Goal: Communication & Community: Connect with others

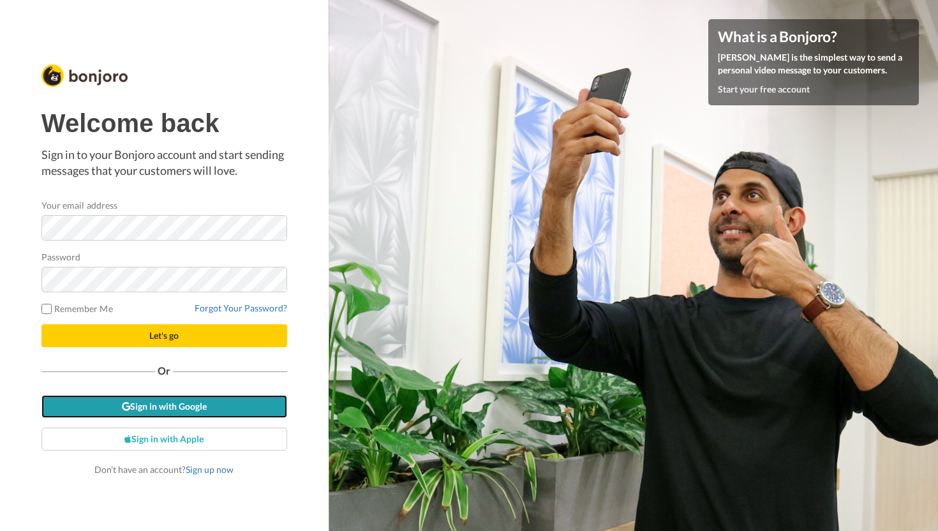
click at [137, 415] on link "Sign in with Google" at bounding box center [164, 406] width 246 height 23
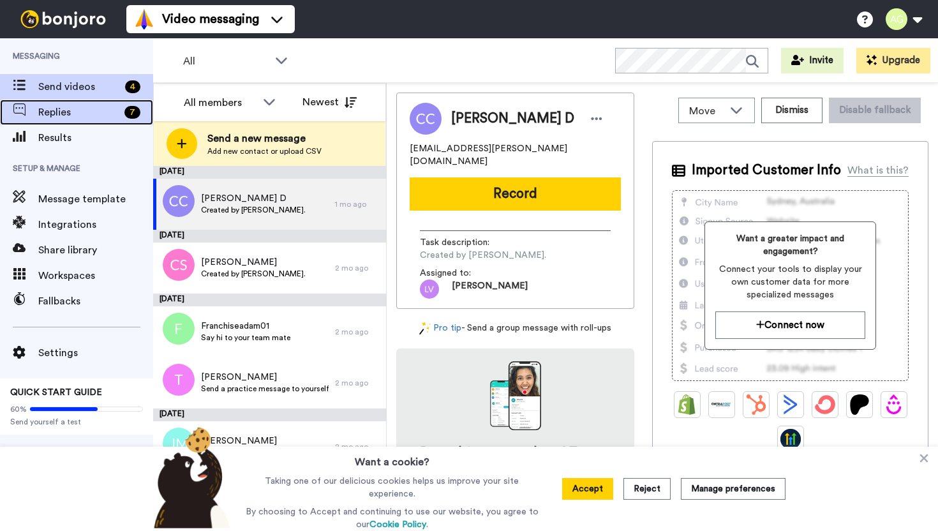
click at [57, 124] on div "Replies 7" at bounding box center [76, 113] width 153 height 26
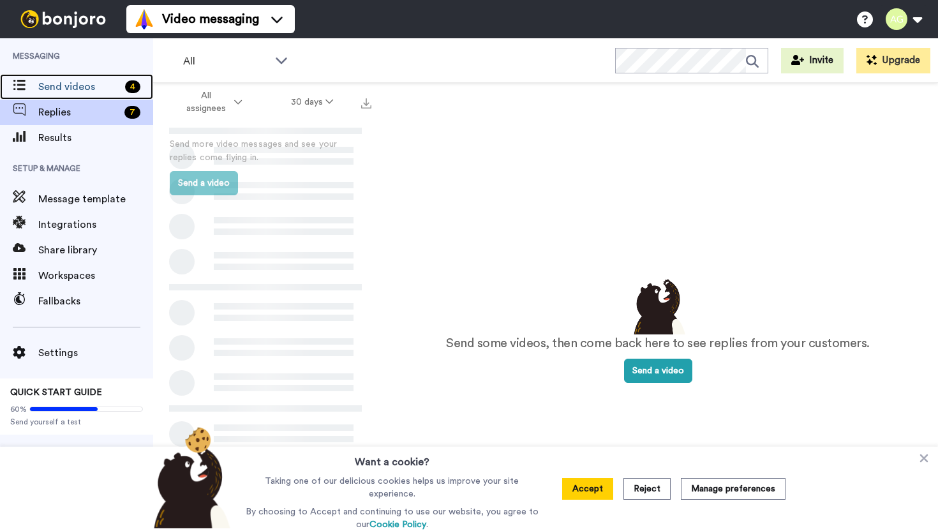
click at [77, 94] on div "Send videos 4" at bounding box center [76, 87] width 153 height 26
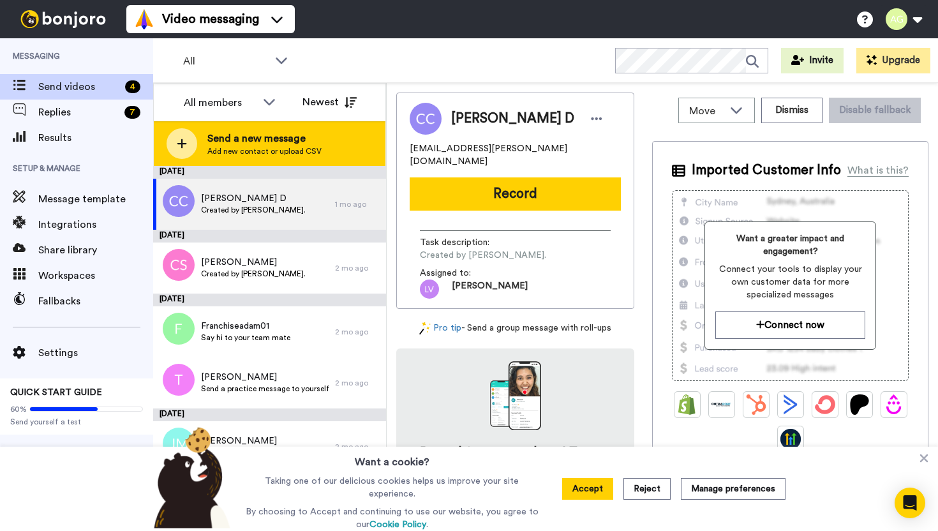
click at [230, 153] on span "Add new contact or upload CSV" at bounding box center [264, 151] width 114 height 10
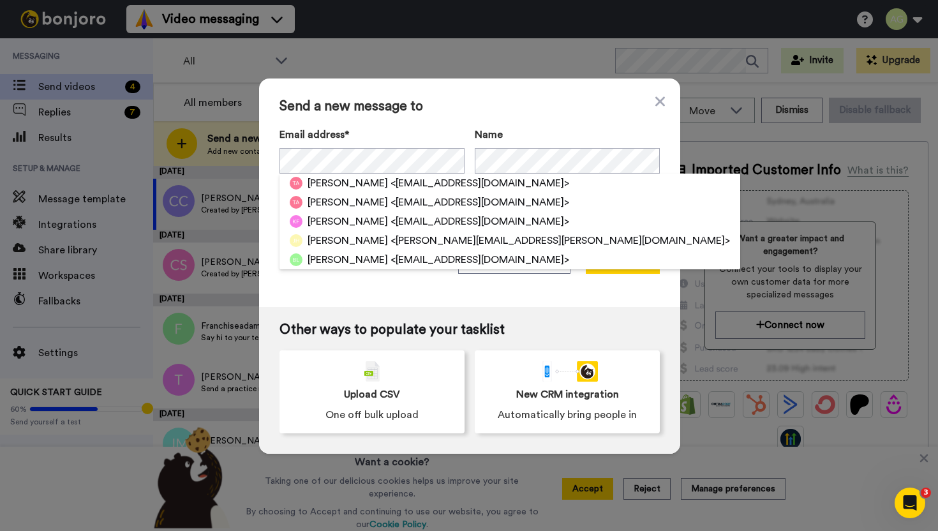
click at [415, 136] on label "Email address*" at bounding box center [372, 134] width 185 height 15
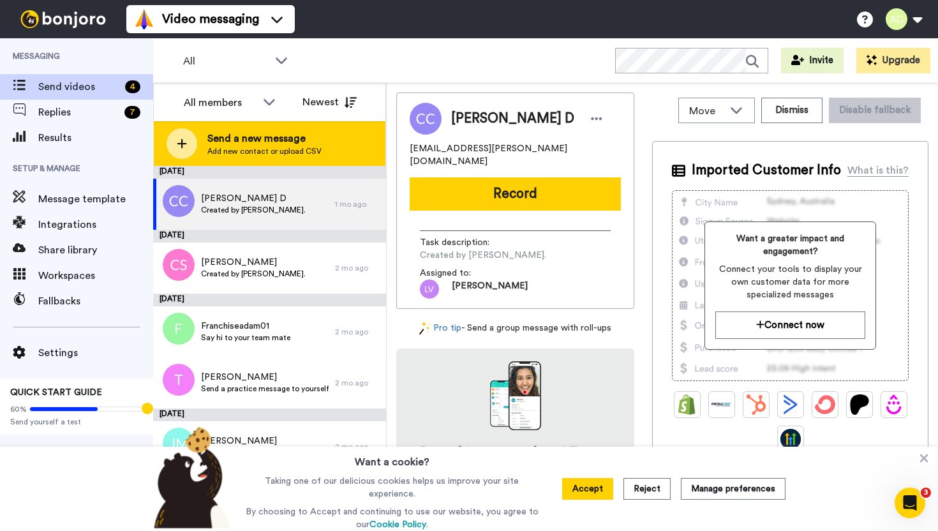
click at [325, 153] on div "Send a new message Add new contact or upload CSV" at bounding box center [270, 143] width 232 height 45
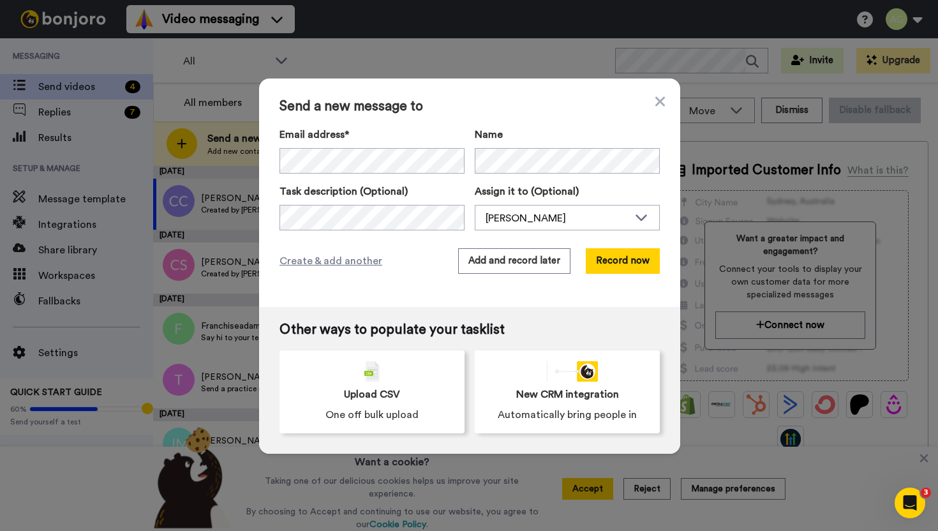
click at [358, 174] on div "Email address* Name Task description (Optional) Assign it to (Optional) Adam Go…" at bounding box center [470, 178] width 380 height 103
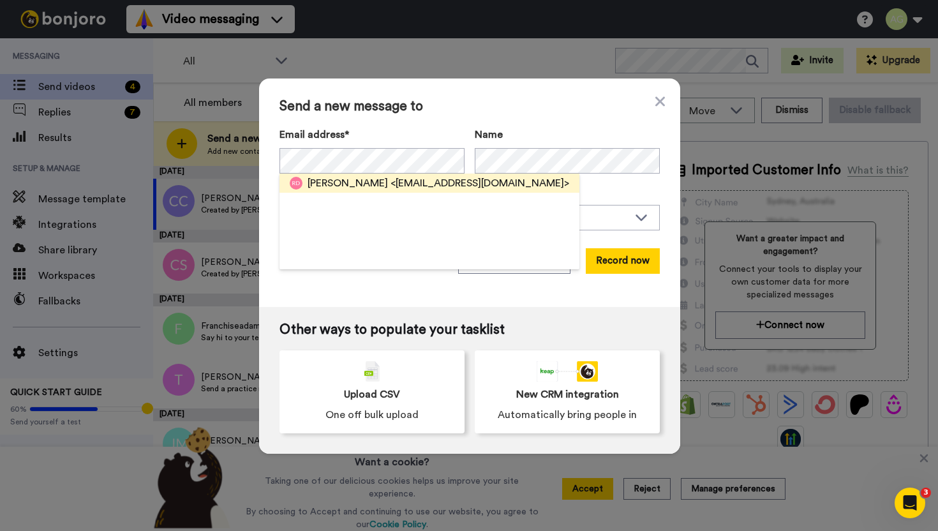
click at [429, 189] on span "<russelldouglas2010@gmail.com>" at bounding box center [480, 183] width 179 height 15
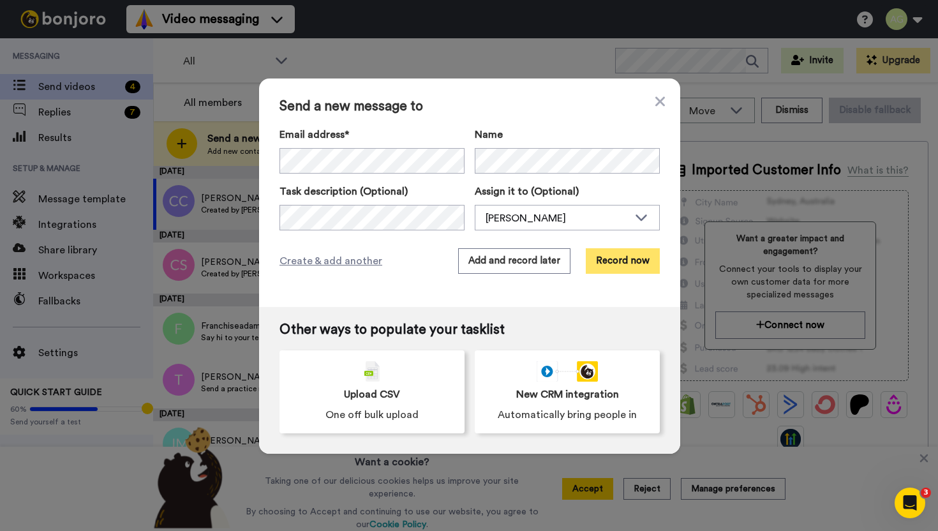
click at [629, 262] on button "Record now" at bounding box center [623, 261] width 74 height 26
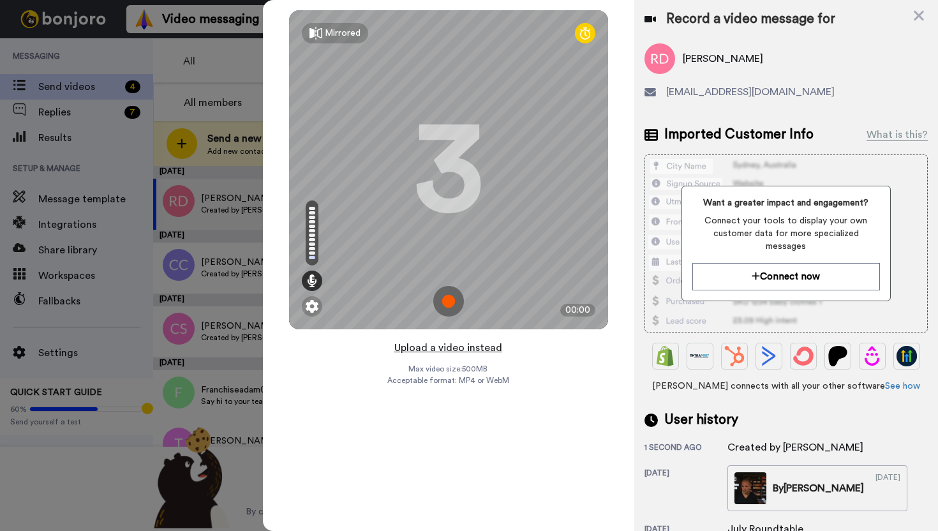
click at [449, 345] on button "Upload a video instead" at bounding box center [449, 348] width 116 height 17
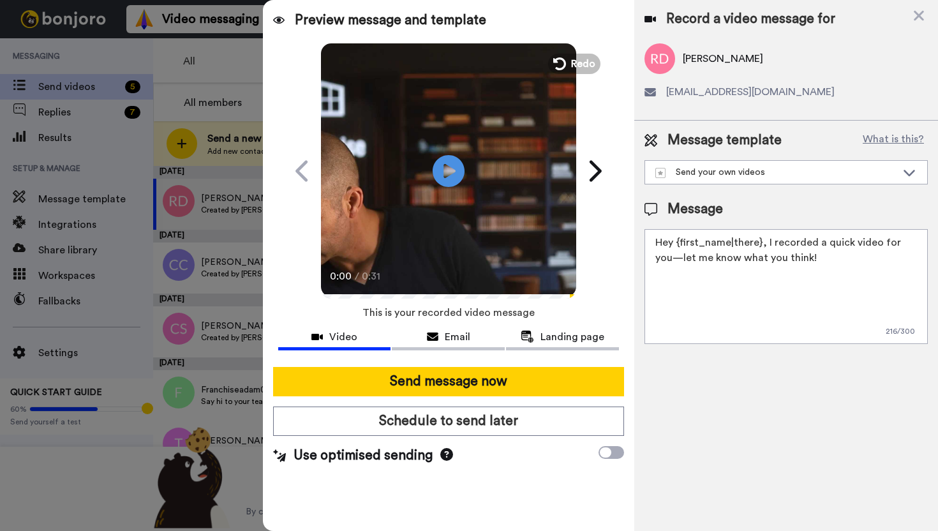
drag, startPoint x: 816, startPoint y: 261, endPoint x: 766, endPoint y: 246, distance: 52.5
click at [766, 246] on textarea "Hey {first_name|there}, I recorded a quick video for you—let me know what you t…" at bounding box center [786, 286] width 283 height 115
paste textarea "wanted to reach out personally—take a look at the video I put together for you!…"
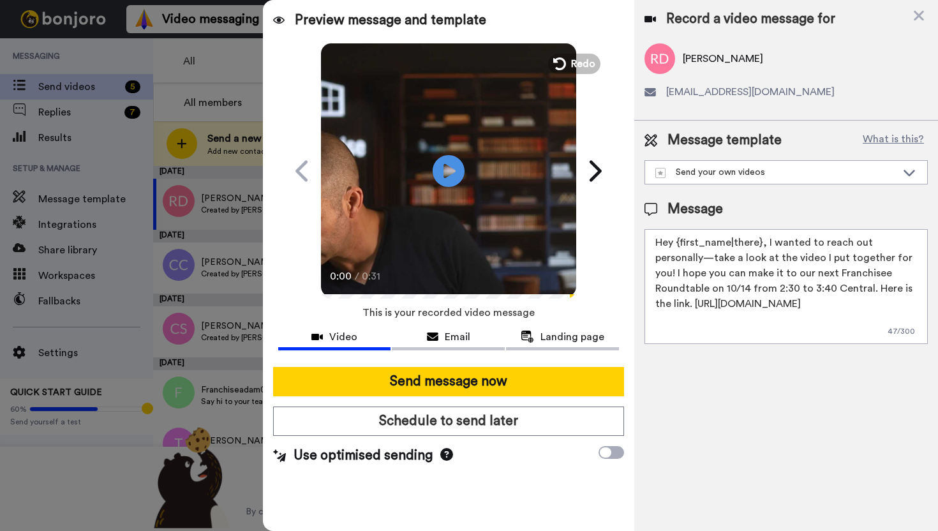
click at [668, 255] on textarea "Hey {first_name|there}, I wanted to reach out personally—take a look at the vid…" at bounding box center [786, 286] width 283 height 115
type textarea "Hey {first_name|there}, I wanted to reach out personally— take a look at the vi…"
click at [439, 168] on icon at bounding box center [448, 171] width 34 height 34
click at [446, 183] on icon at bounding box center [448, 171] width 34 height 34
click at [225, 138] on div at bounding box center [469, 265] width 938 height 531
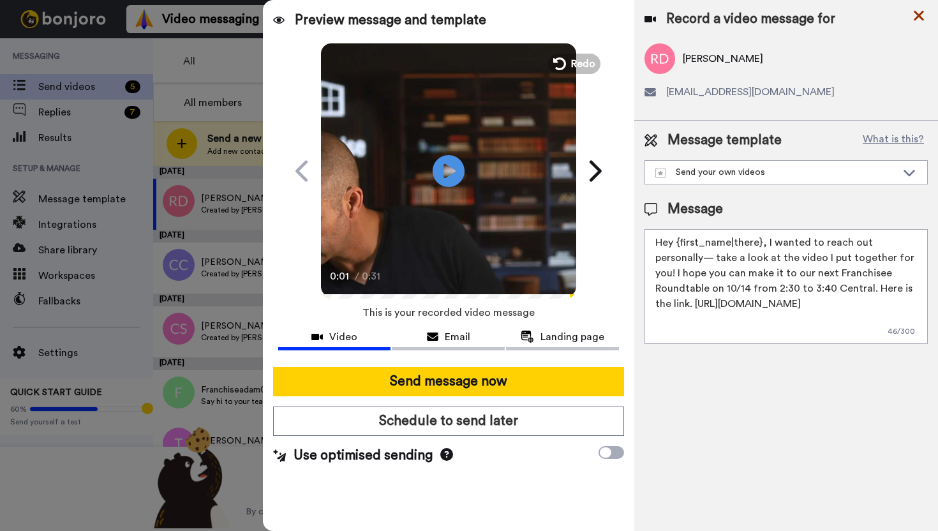
click at [918, 15] on icon at bounding box center [919, 16] width 10 height 10
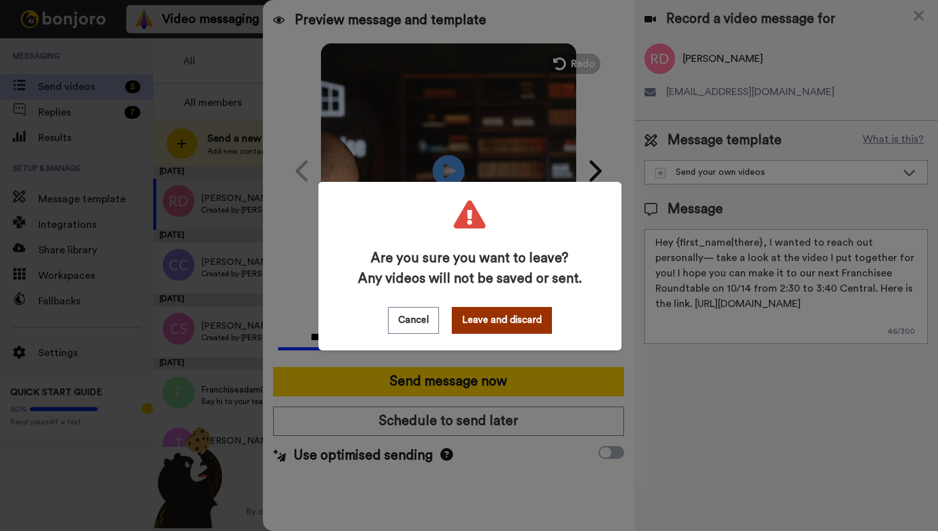
click at [482, 325] on button "Leave and discard" at bounding box center [502, 320] width 100 height 27
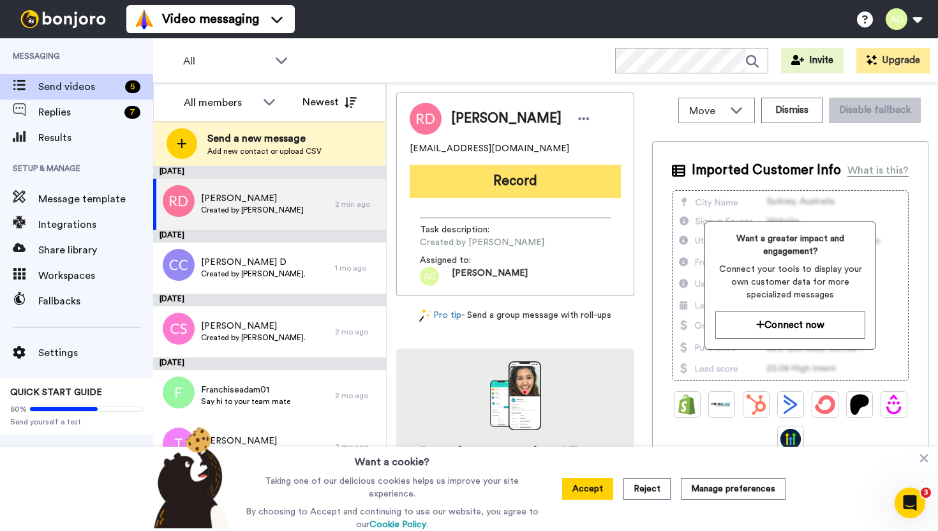
click at [451, 175] on button "Record" at bounding box center [515, 181] width 211 height 33
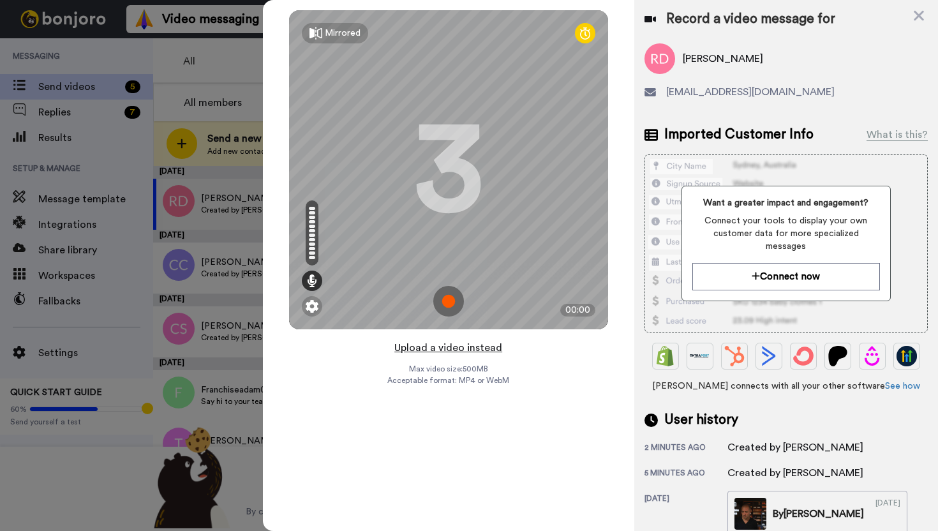
click at [482, 350] on button "Upload a video instead" at bounding box center [449, 348] width 116 height 17
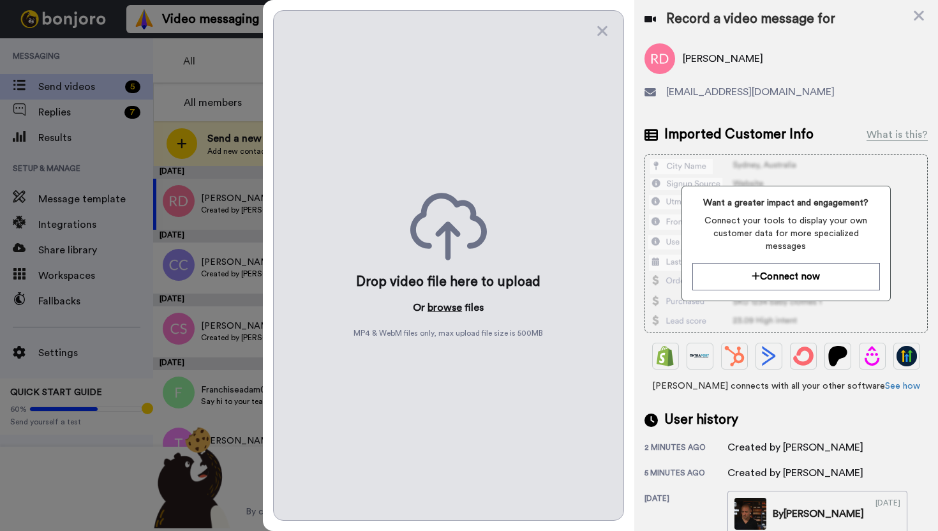
click at [452, 313] on button "browse" at bounding box center [445, 307] width 34 height 15
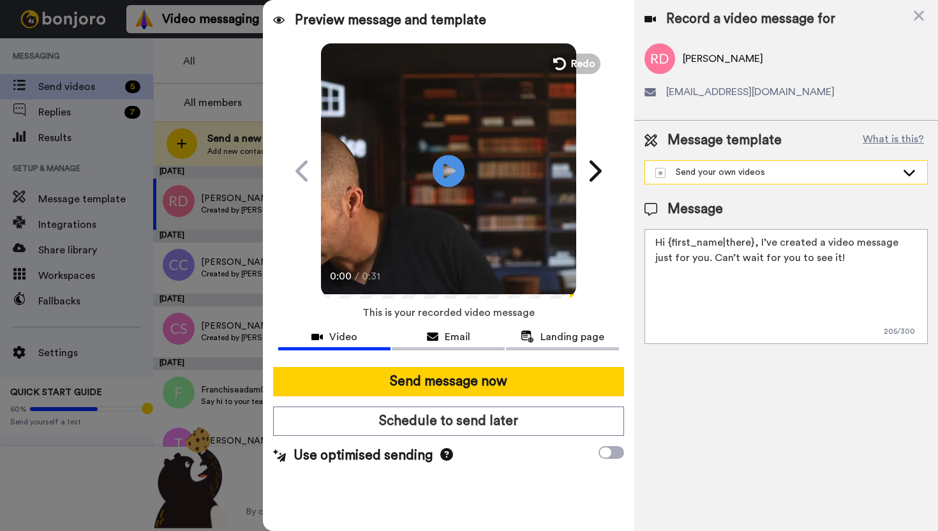
click at [740, 183] on div "Send your own videos" at bounding box center [786, 172] width 282 height 23
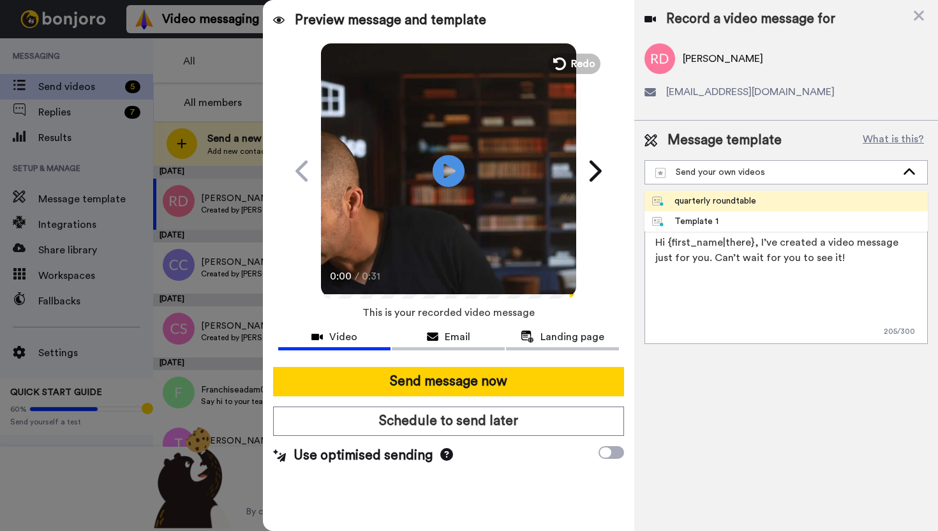
click at [739, 198] on div "quarterly roundtable" at bounding box center [704, 201] width 104 height 13
type textarea "Hey {first_name|there}, I wanted to reach out personally—take a look at the vid…"
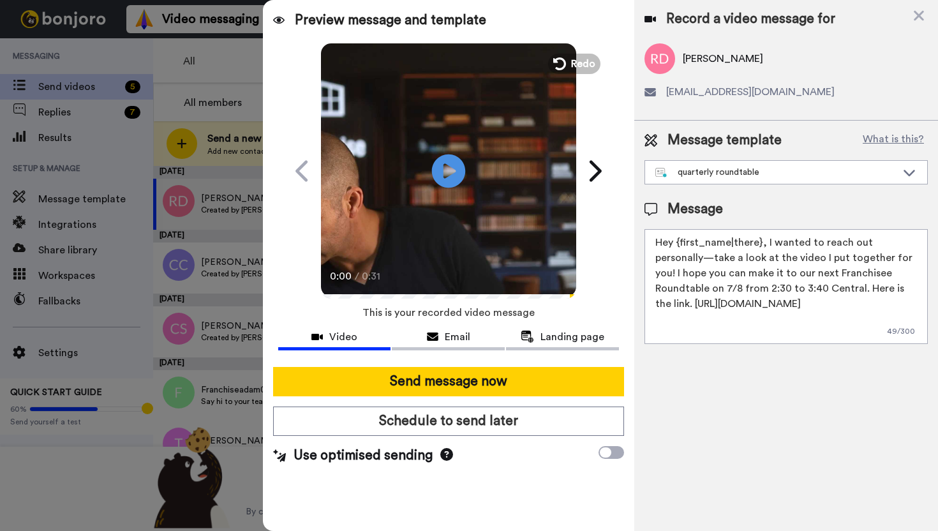
click at [452, 175] on icon at bounding box center [448, 171] width 34 height 34
click at [280, 22] on icon at bounding box center [278, 20] width 11 height 10
click at [701, 167] on div "quarterly roundtable" at bounding box center [775, 172] width 241 height 13
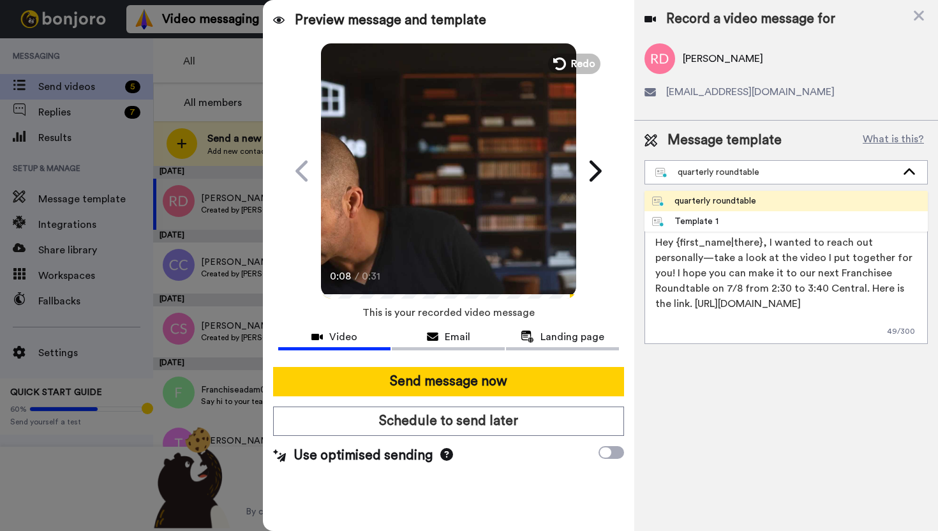
click at [696, 201] on div "quarterly roundtable" at bounding box center [704, 201] width 104 height 13
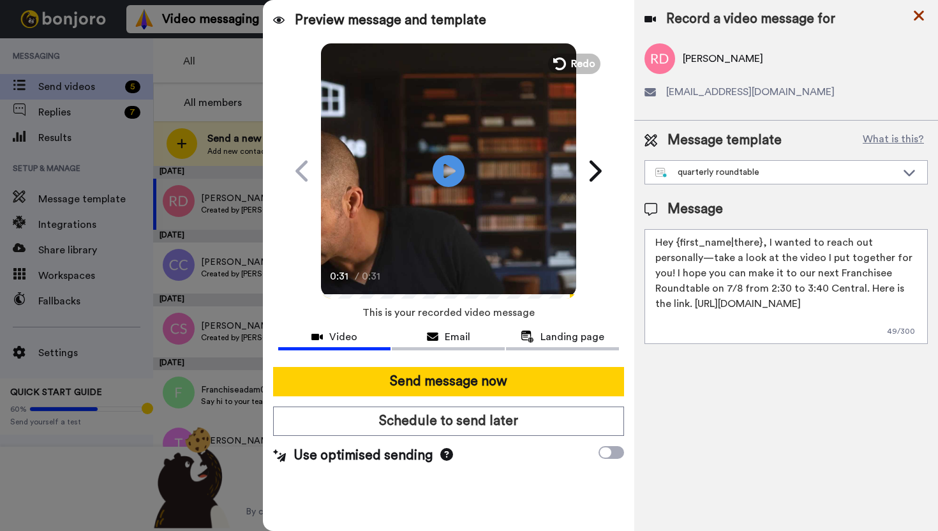
click at [917, 14] on icon at bounding box center [919, 16] width 10 height 10
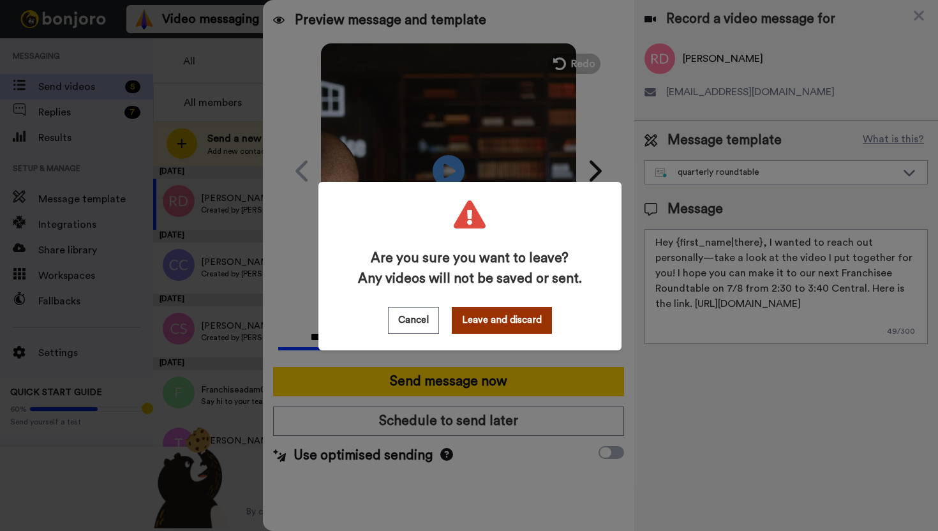
click at [516, 323] on button "Leave and discard" at bounding box center [502, 320] width 100 height 27
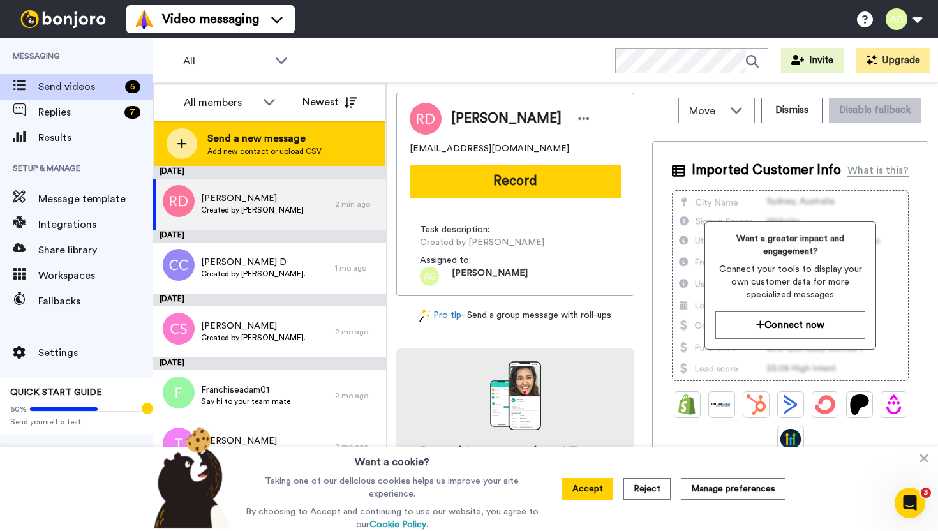
click at [288, 143] on span "Send a new message" at bounding box center [264, 138] width 114 height 15
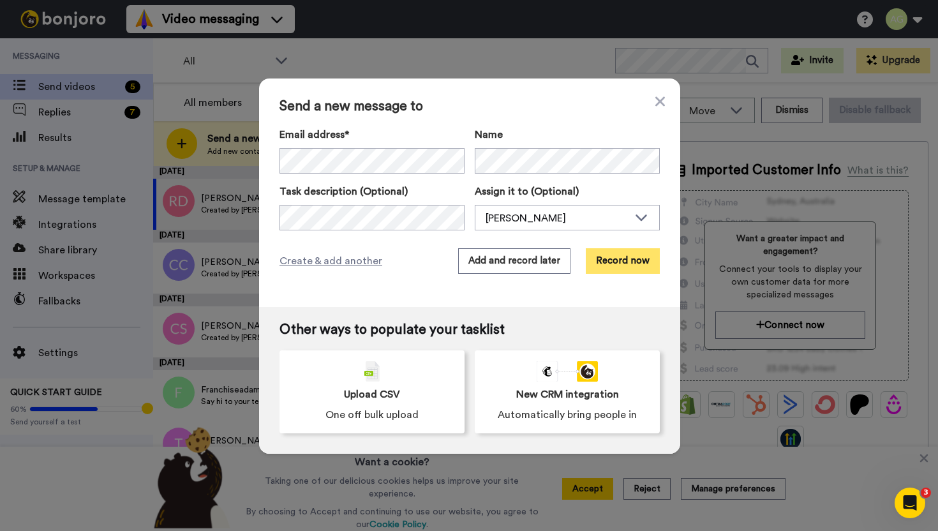
click at [627, 261] on button "Record now" at bounding box center [623, 261] width 74 height 26
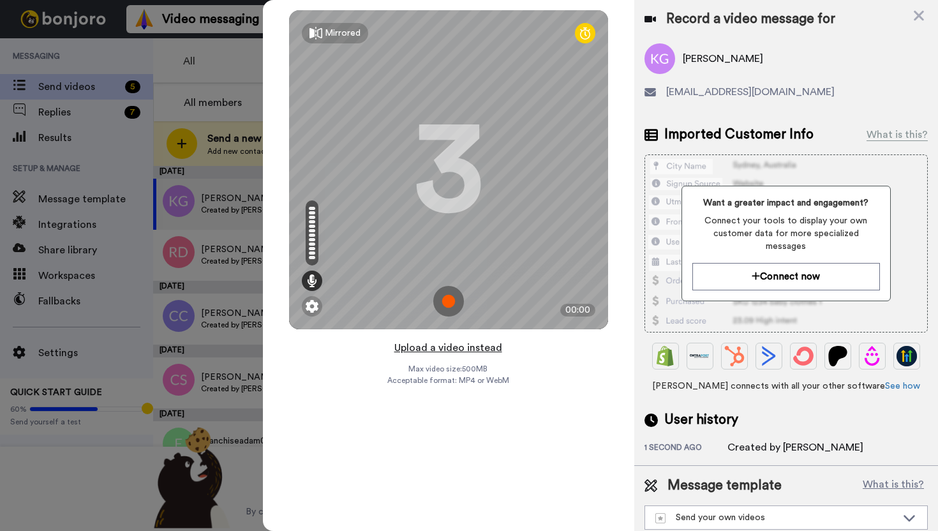
click at [440, 349] on button "Upload a video instead" at bounding box center [449, 348] width 116 height 17
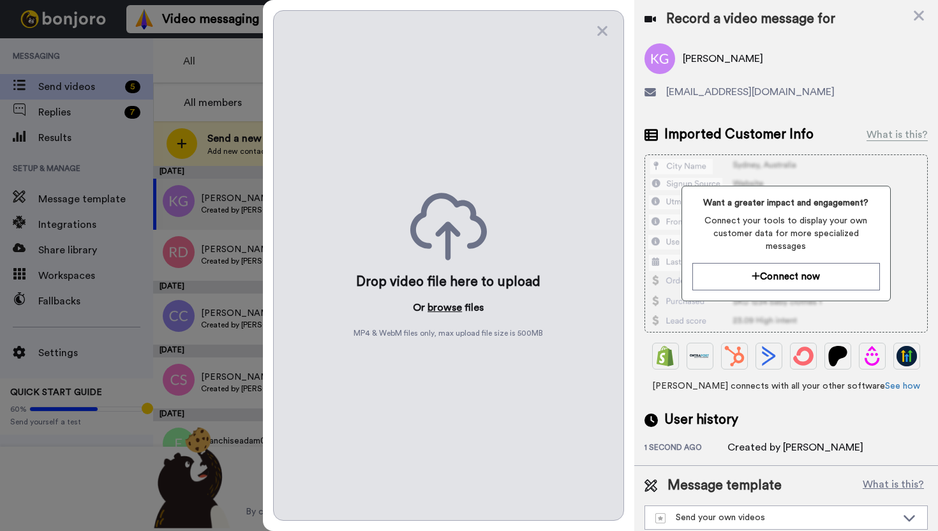
click at [445, 310] on button "browse" at bounding box center [445, 307] width 34 height 15
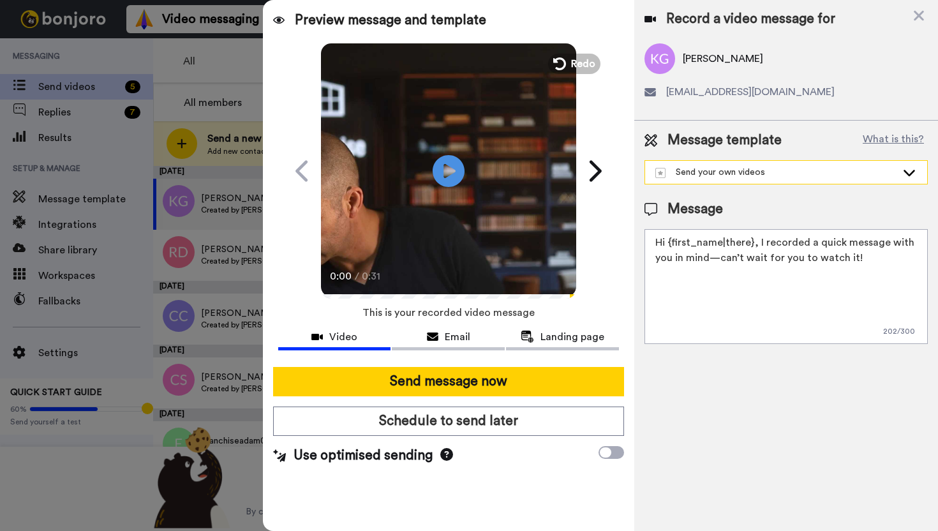
click at [744, 161] on div "Send your own videos" at bounding box center [786, 172] width 282 height 23
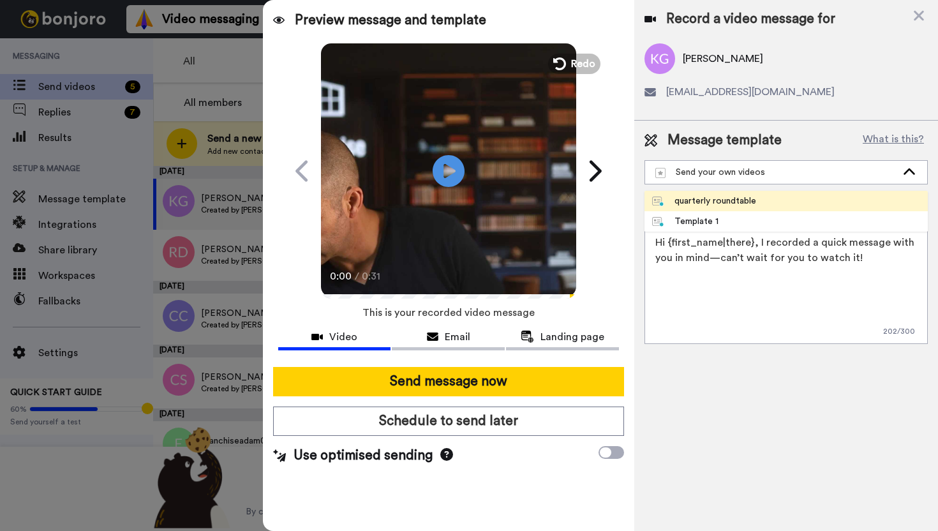
click at [728, 205] on div "quarterly roundtable" at bounding box center [704, 201] width 104 height 13
type textarea "Hey {first_name|there}, I wanted to reach out personally—take a look at the vid…"
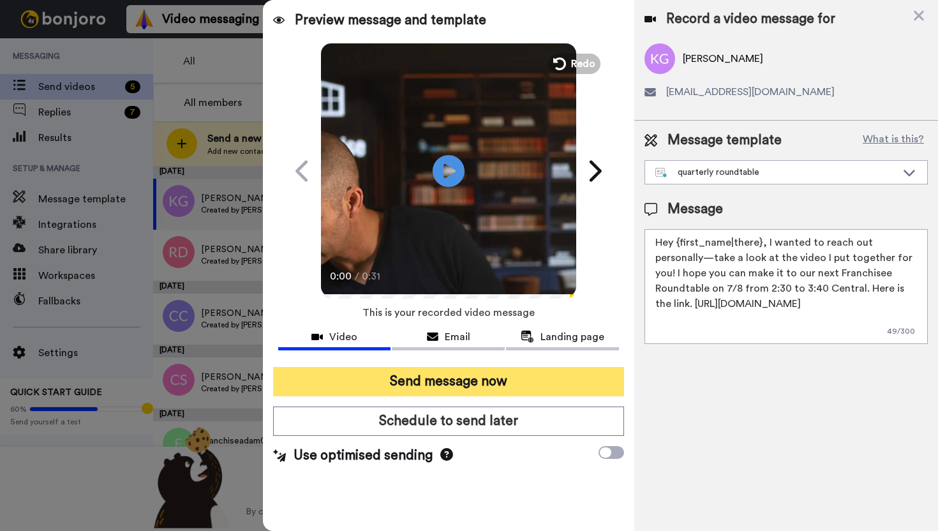
click at [458, 384] on button "Send message now" at bounding box center [448, 381] width 351 height 29
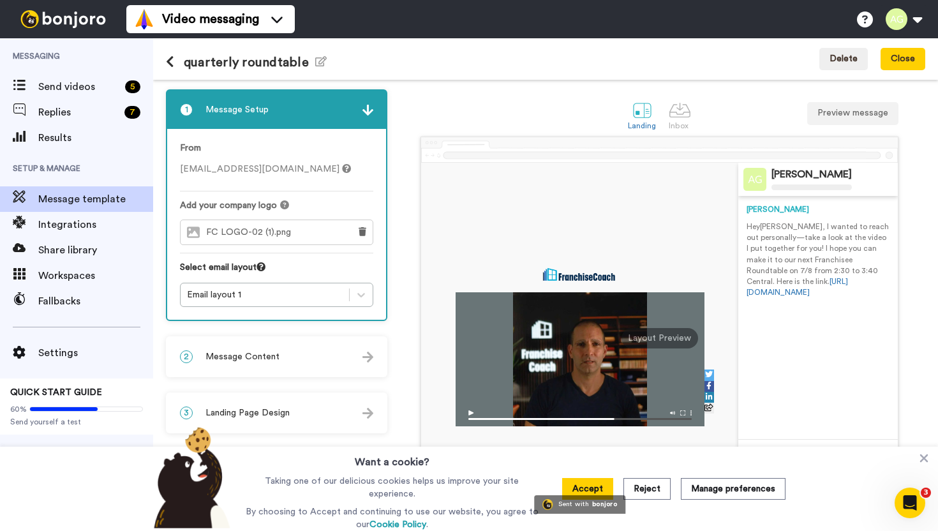
scroll to position [41, 0]
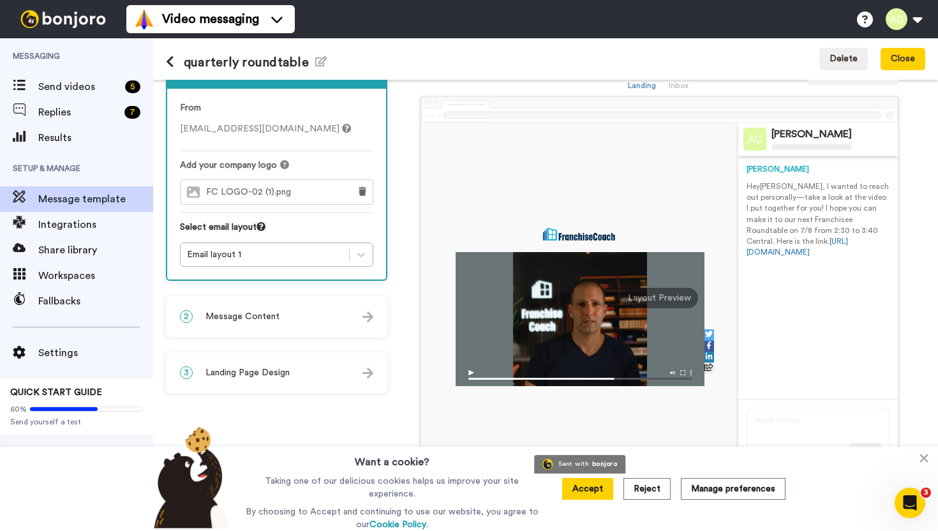
click at [472, 374] on img at bounding box center [580, 375] width 249 height 22
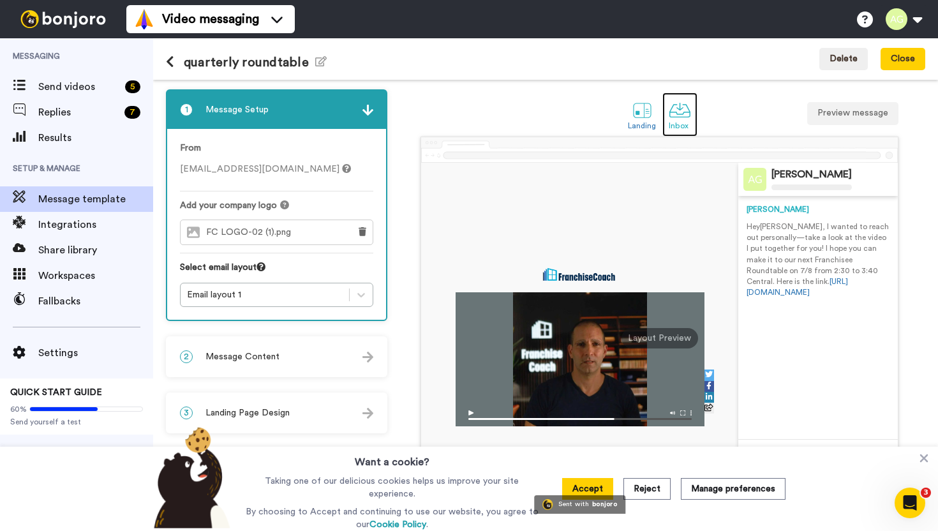
click at [689, 119] on div at bounding box center [680, 110] width 22 height 22
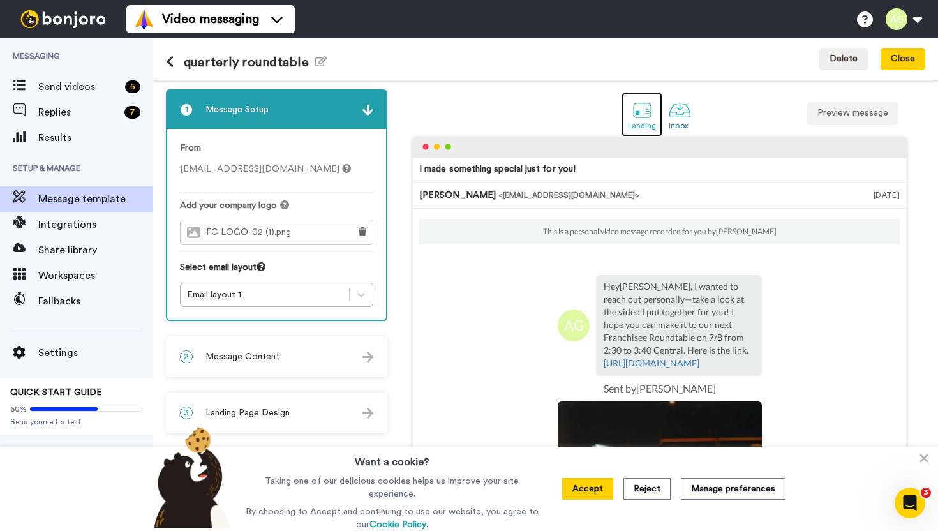
click at [639, 117] on div at bounding box center [642, 110] width 22 height 22
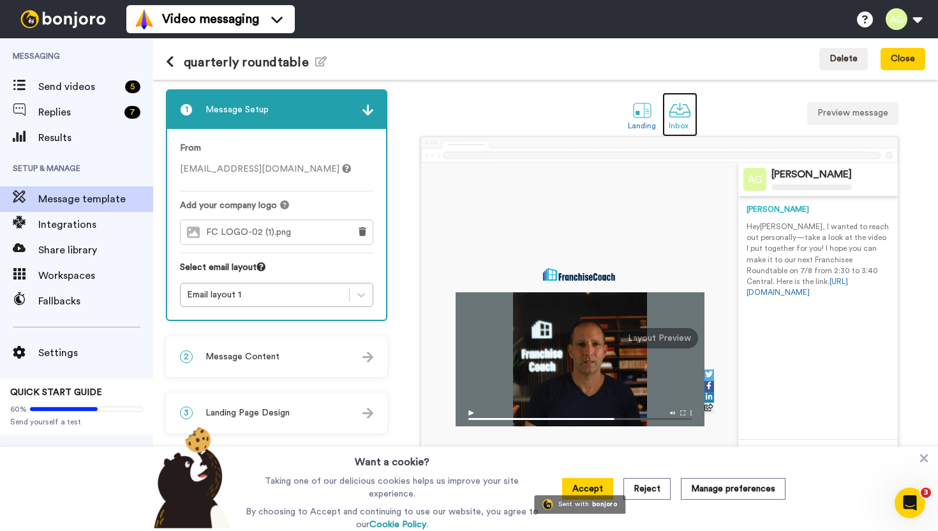
click at [678, 115] on div at bounding box center [680, 110] width 22 height 22
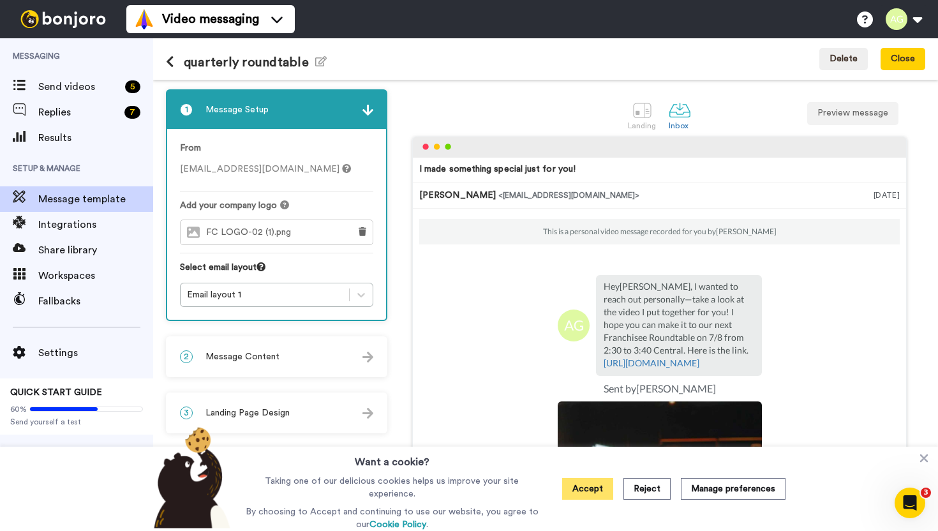
click at [588, 491] on button "Accept" at bounding box center [587, 489] width 51 height 22
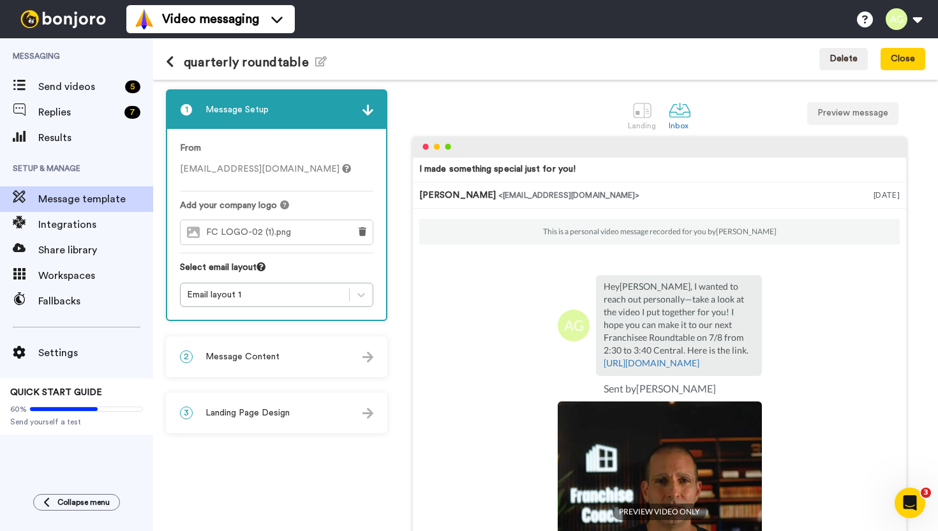
scroll to position [72, 0]
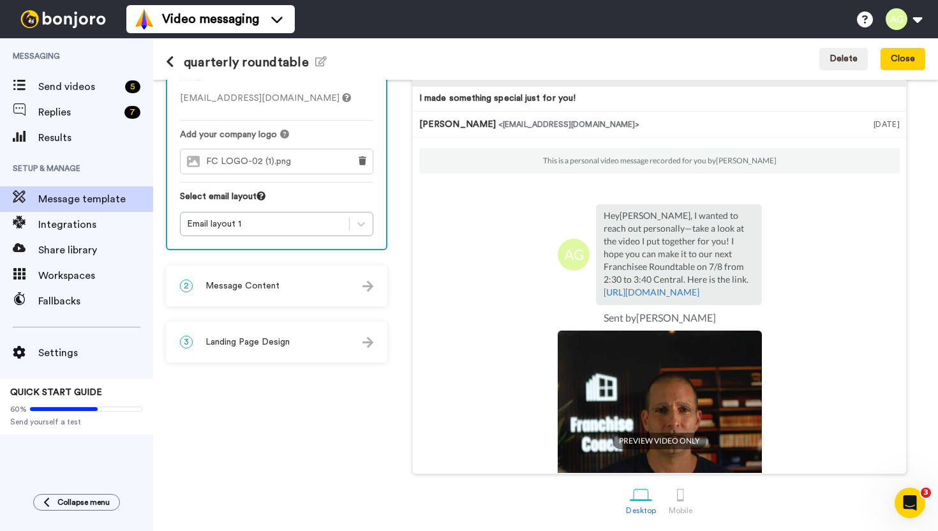
click at [302, 290] on div "2 Message Content" at bounding box center [276, 286] width 219 height 38
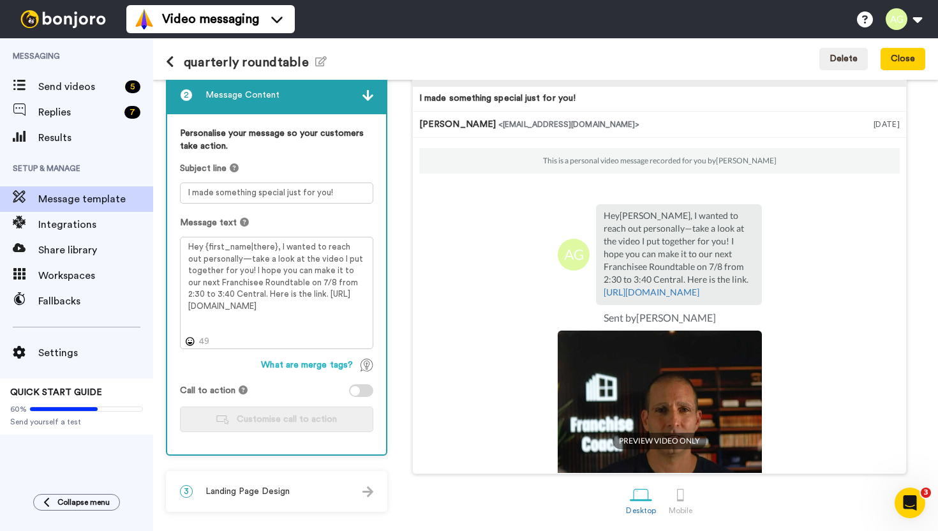
click at [289, 495] on span "Landing Page Design" at bounding box center [248, 491] width 84 height 13
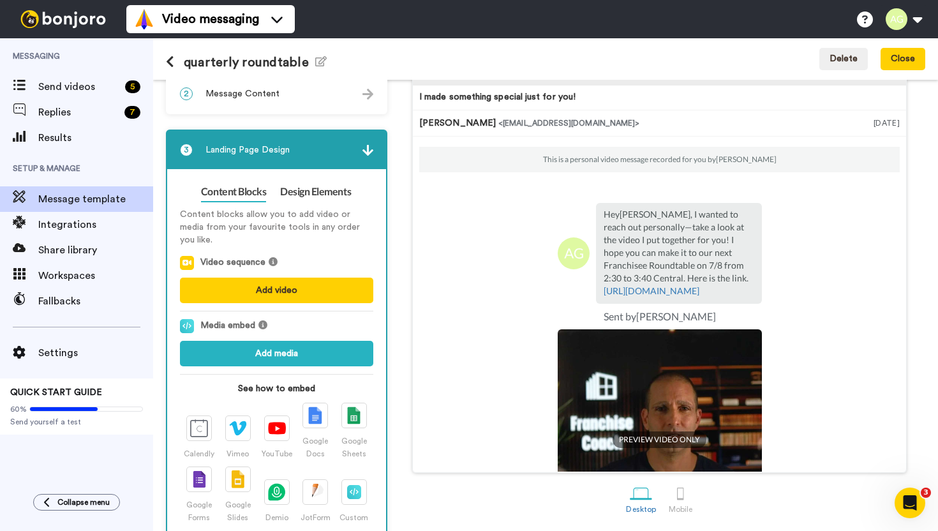
scroll to position [0, 0]
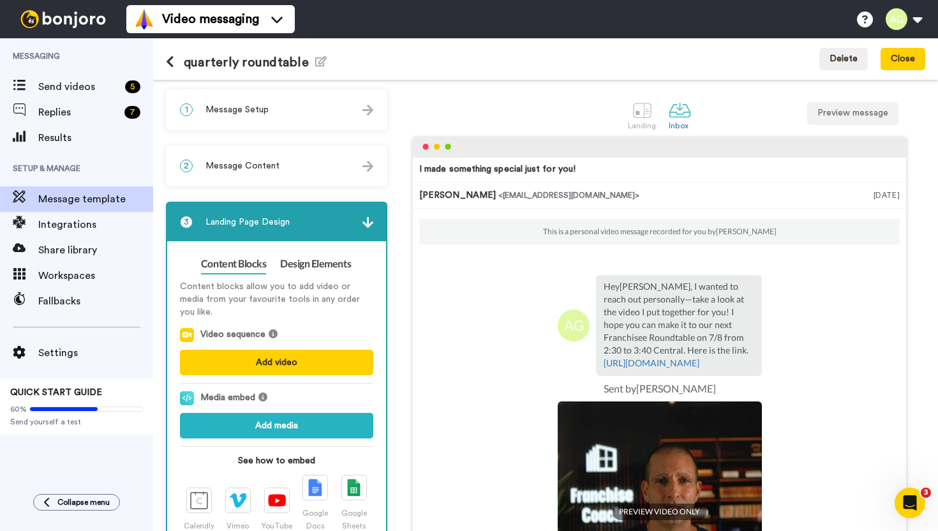
click at [278, 172] on div "2 Message Content" at bounding box center [276, 166] width 219 height 38
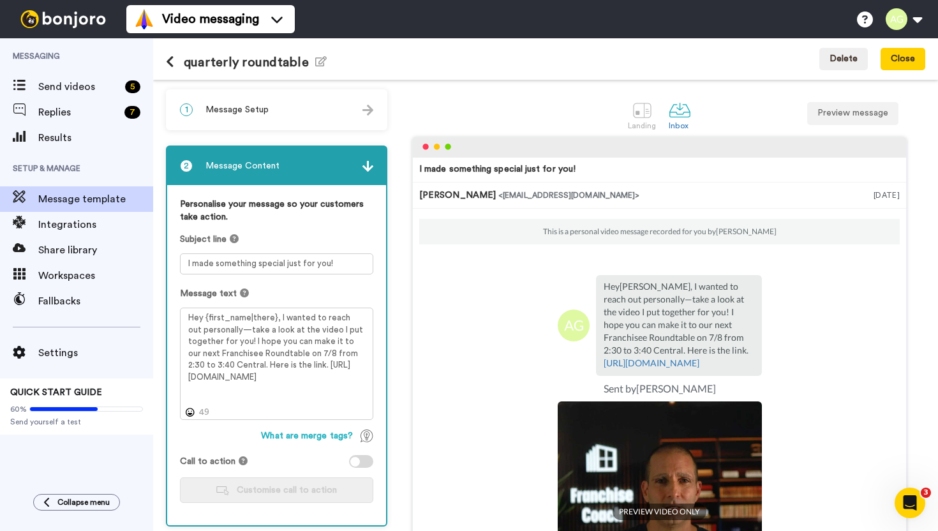
click at [280, 124] on div "1 Message Setup" at bounding box center [276, 110] width 219 height 38
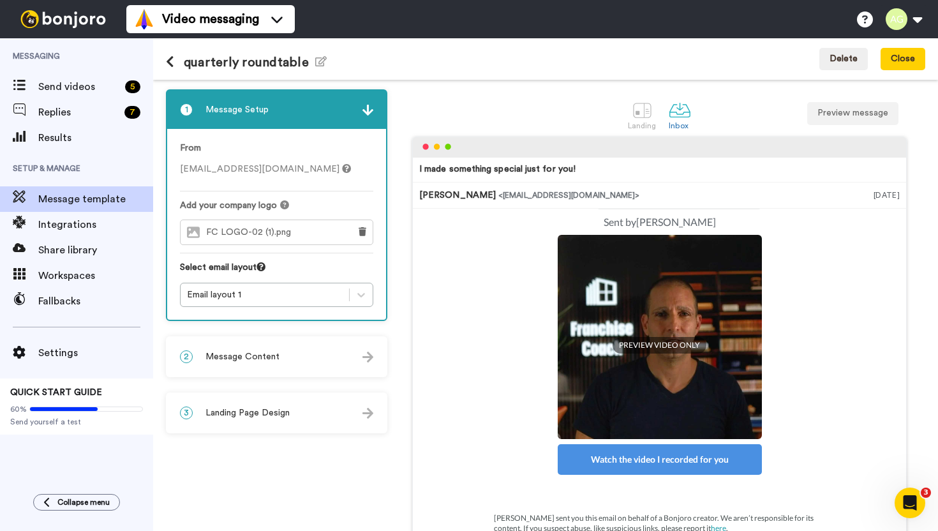
scroll to position [18, 0]
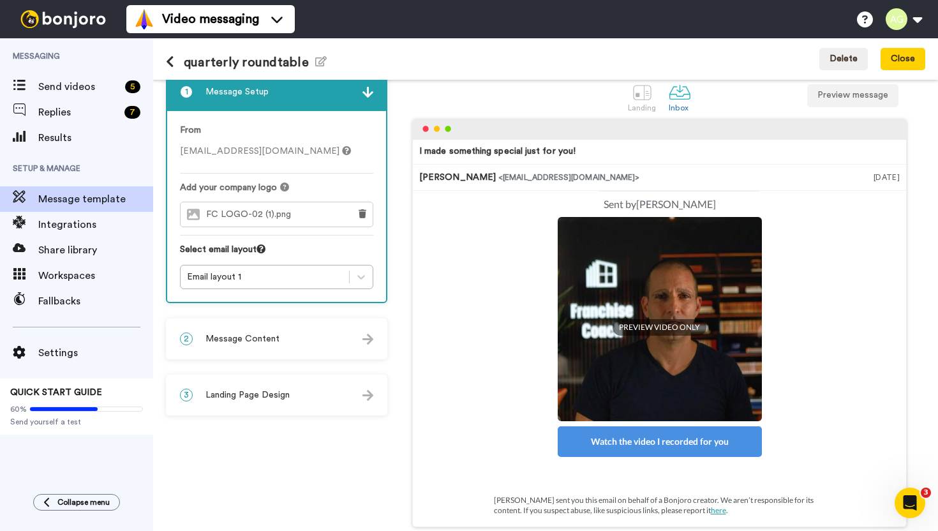
click at [369, 95] on img at bounding box center [368, 92] width 11 height 11
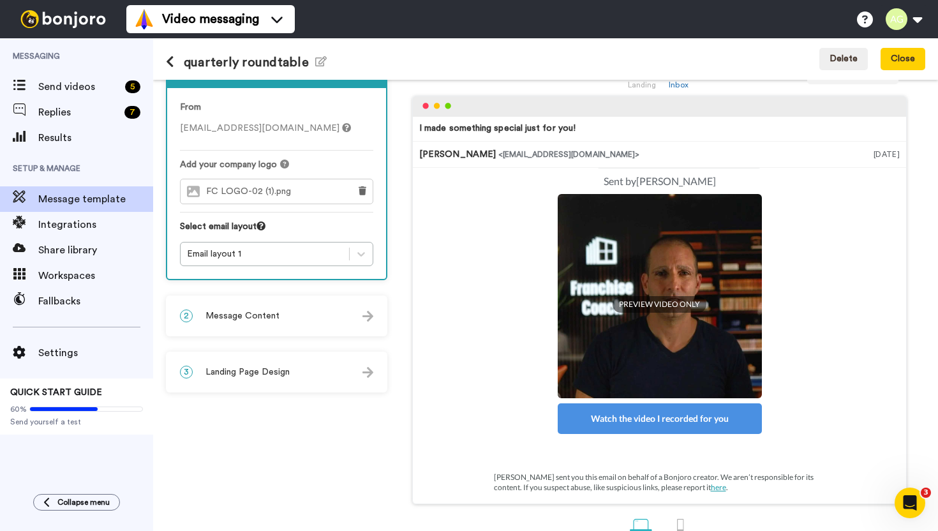
scroll to position [72, 0]
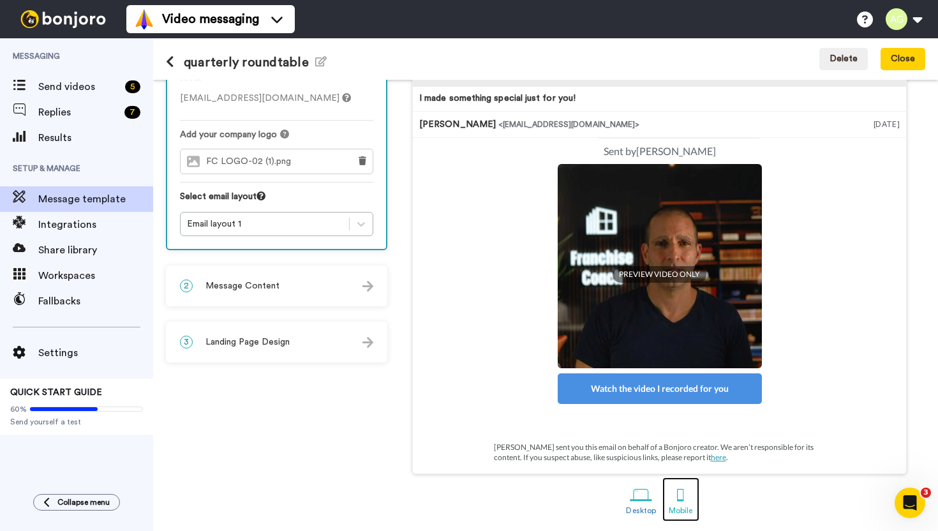
click at [680, 497] on div at bounding box center [681, 495] width 22 height 22
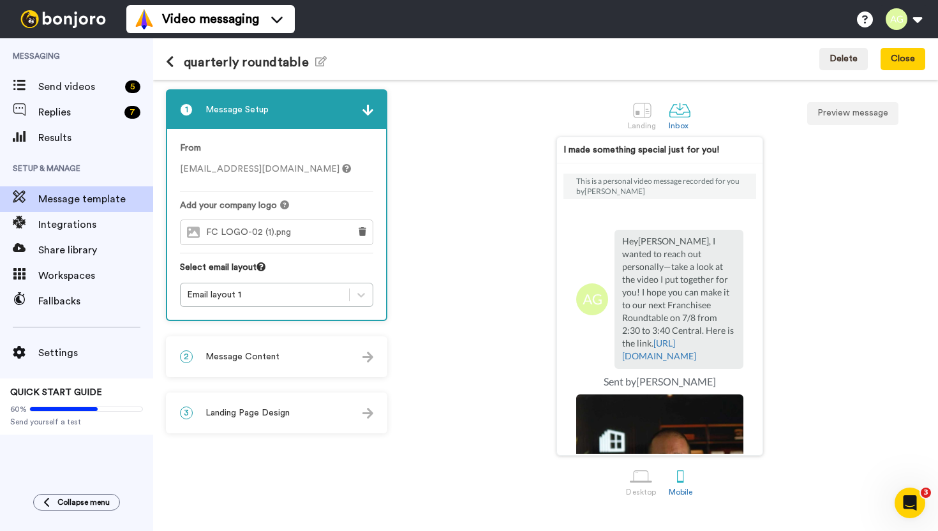
click at [371, 114] on img at bounding box center [368, 110] width 11 height 11
click at [177, 65] on button at bounding box center [175, 63] width 18 height 14
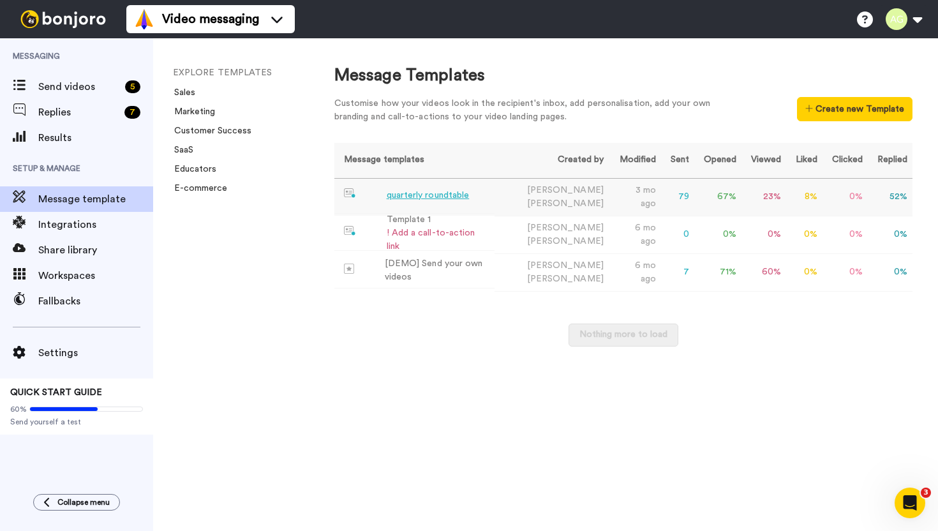
click at [416, 198] on div "quarterly roundtable" at bounding box center [428, 195] width 83 height 13
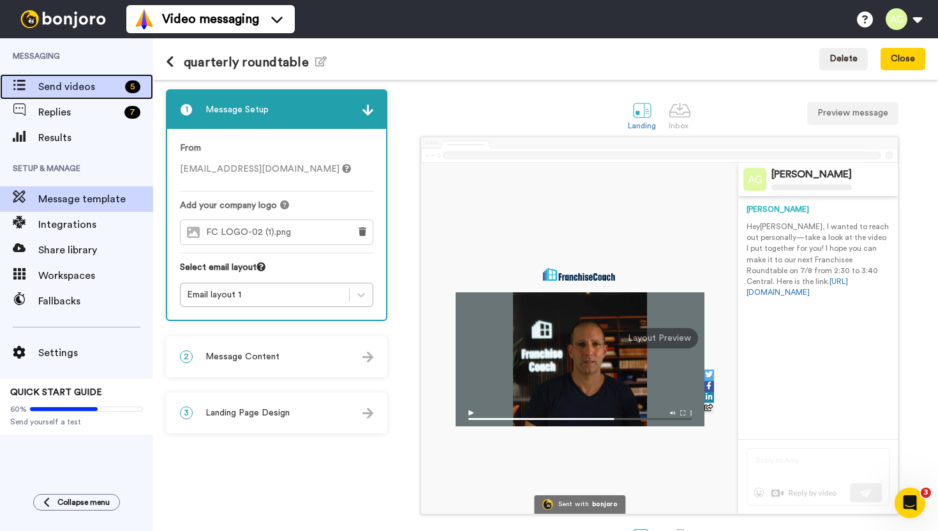
click at [80, 79] on span "Send videos" at bounding box center [79, 86] width 82 height 15
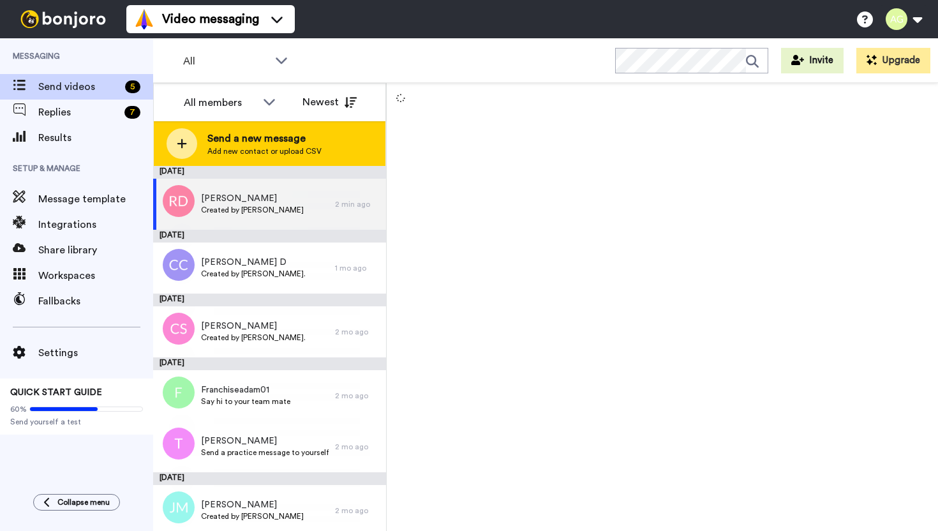
click at [253, 144] on span "Send a new message" at bounding box center [264, 138] width 114 height 15
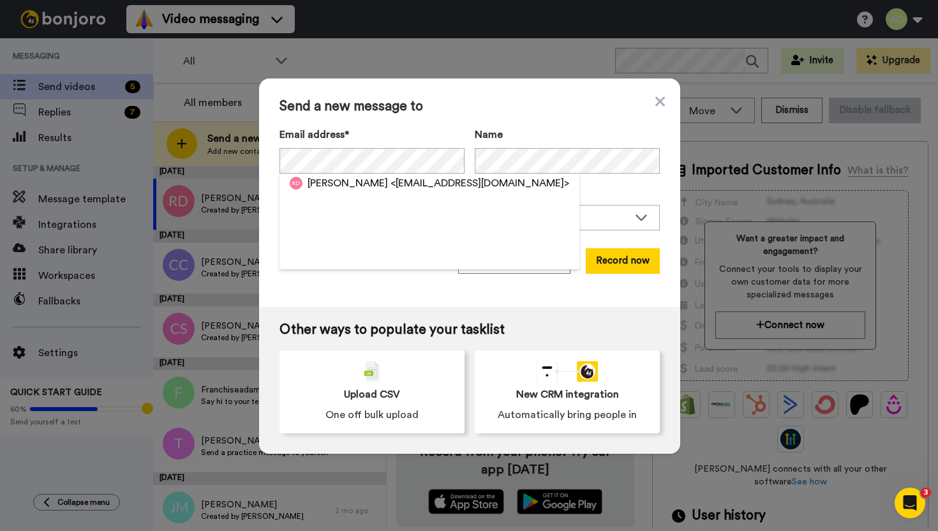
click at [404, 190] on span "<russelldouglas2010@gmail.com>" at bounding box center [480, 183] width 179 height 15
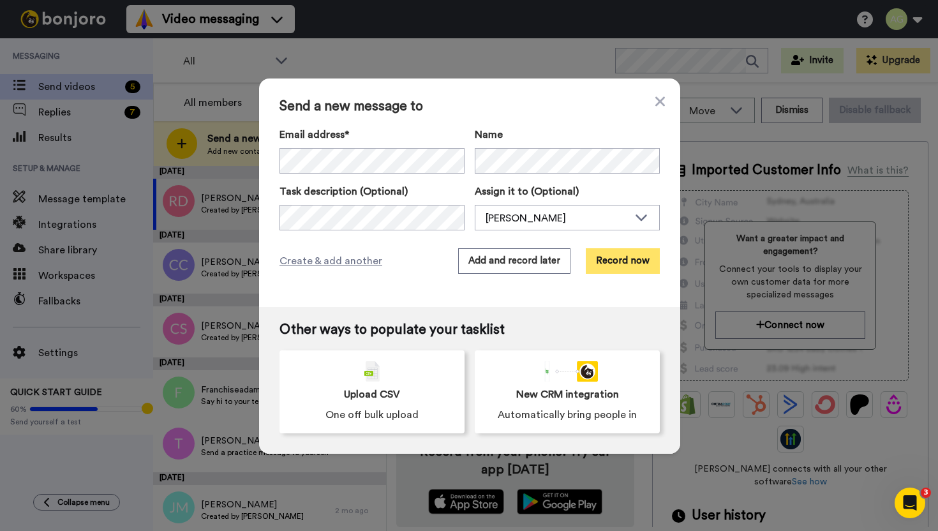
click at [622, 260] on button "Record now" at bounding box center [623, 261] width 74 height 26
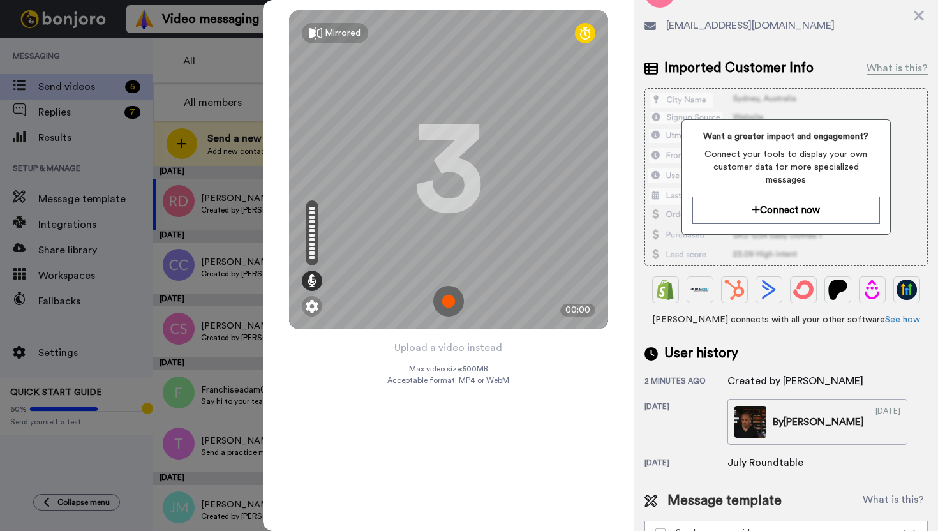
scroll to position [78, 0]
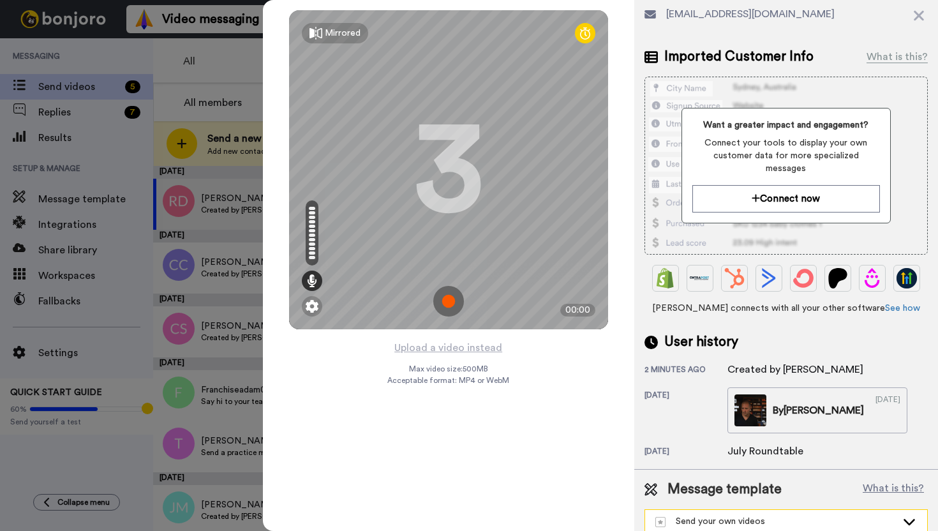
click at [716, 515] on div "Send your own videos" at bounding box center [775, 521] width 241 height 13
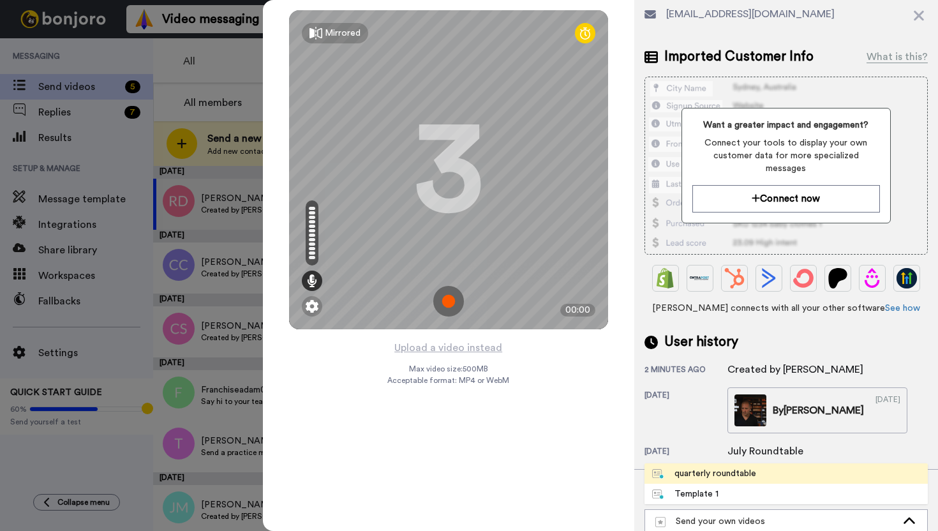
click at [732, 467] on div "quarterly roundtable" at bounding box center [704, 473] width 104 height 13
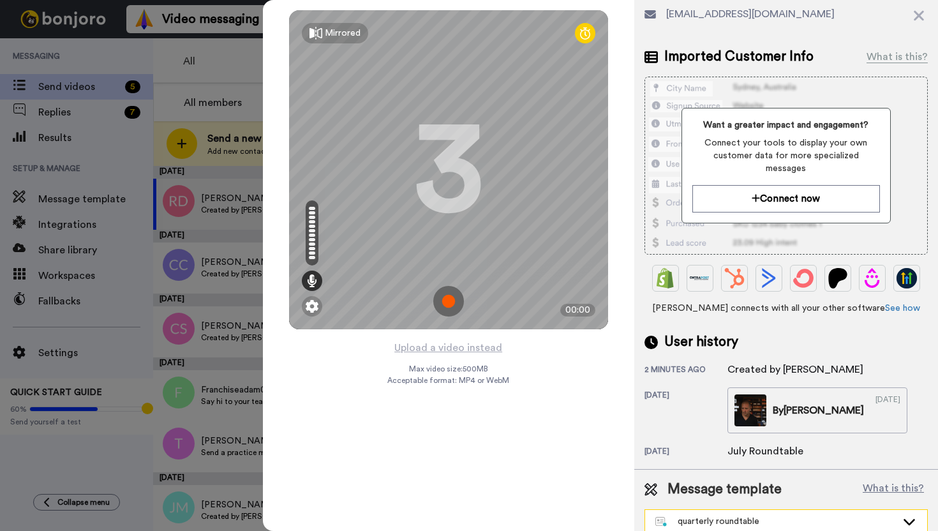
click at [768, 515] on div "quarterly roundtable" at bounding box center [775, 521] width 241 height 13
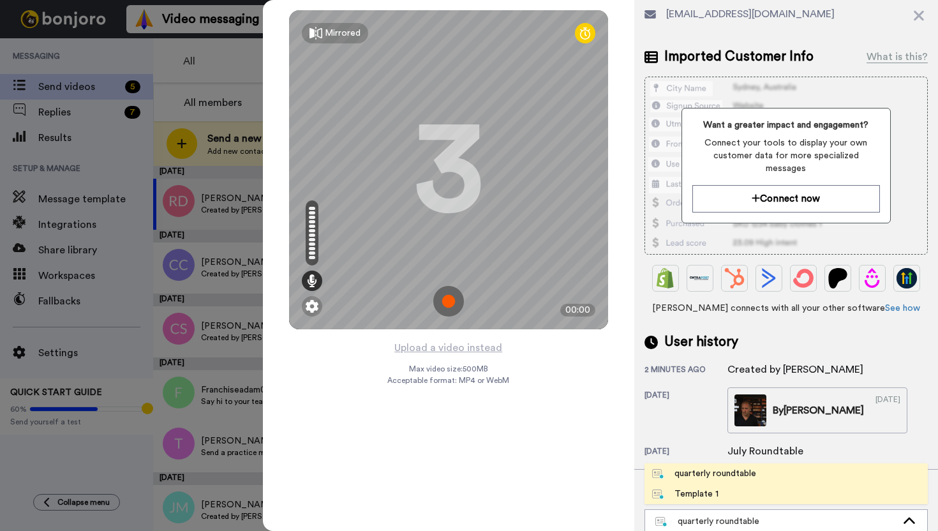
click at [765, 484] on li "Template 1" at bounding box center [786, 494] width 283 height 20
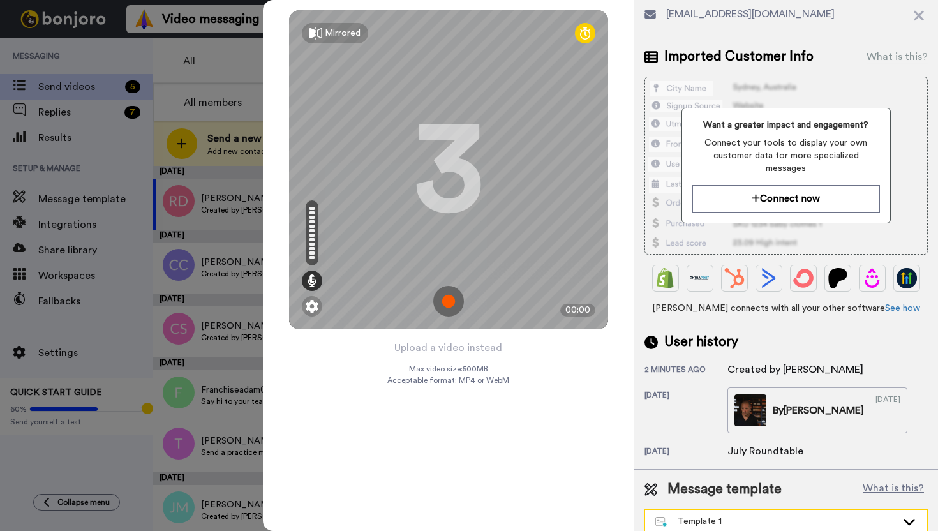
click at [763, 515] on div "Template 1" at bounding box center [775, 521] width 241 height 13
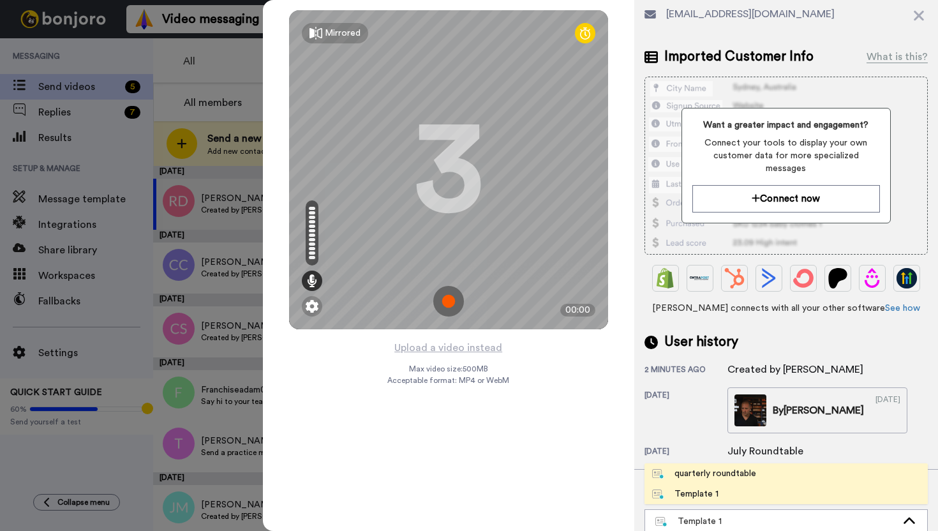
click at [749, 469] on li "quarterly roundtable" at bounding box center [786, 473] width 283 height 20
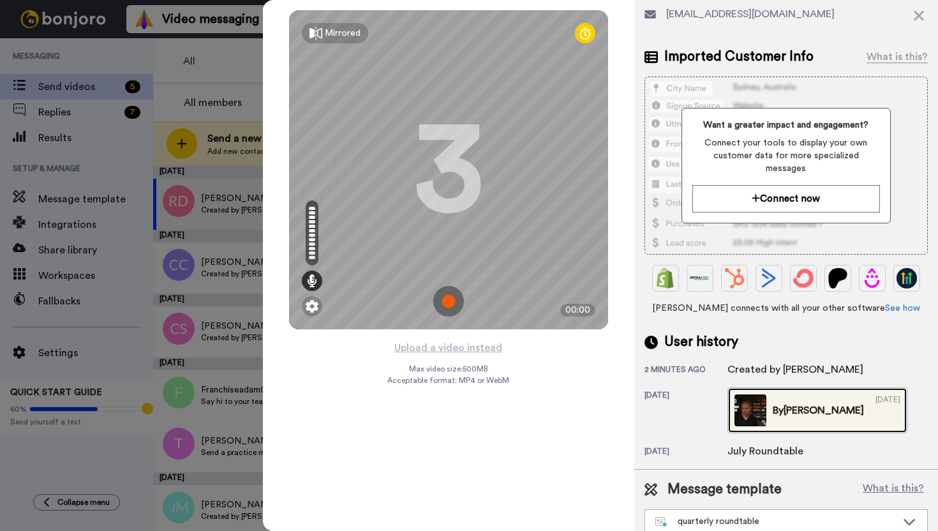
click at [758, 400] on img at bounding box center [751, 410] width 32 height 32
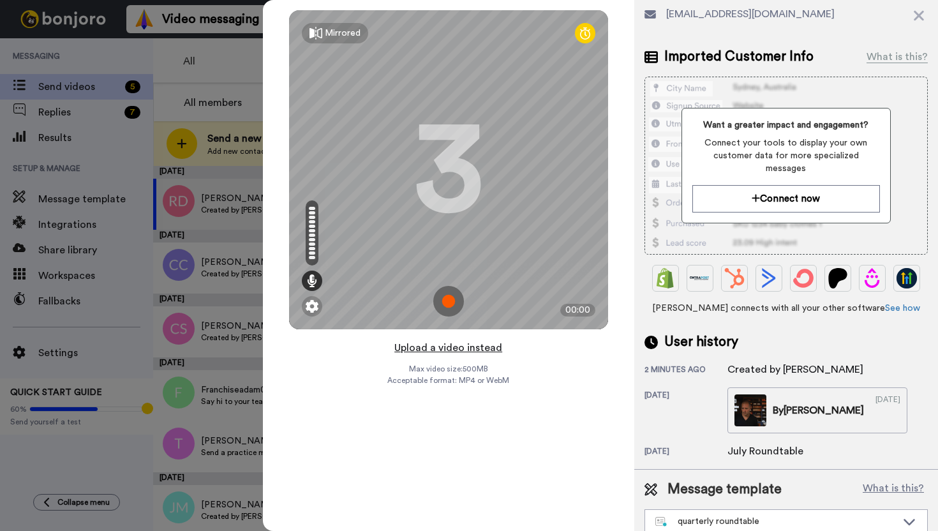
click at [475, 348] on button "Upload a video instead" at bounding box center [449, 348] width 116 height 17
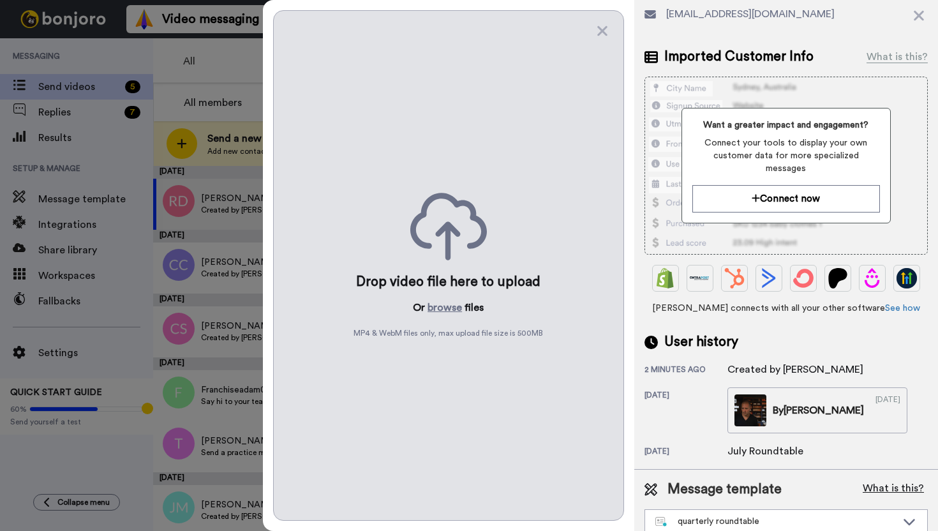
click at [903, 480] on button "What is this?" at bounding box center [893, 489] width 69 height 19
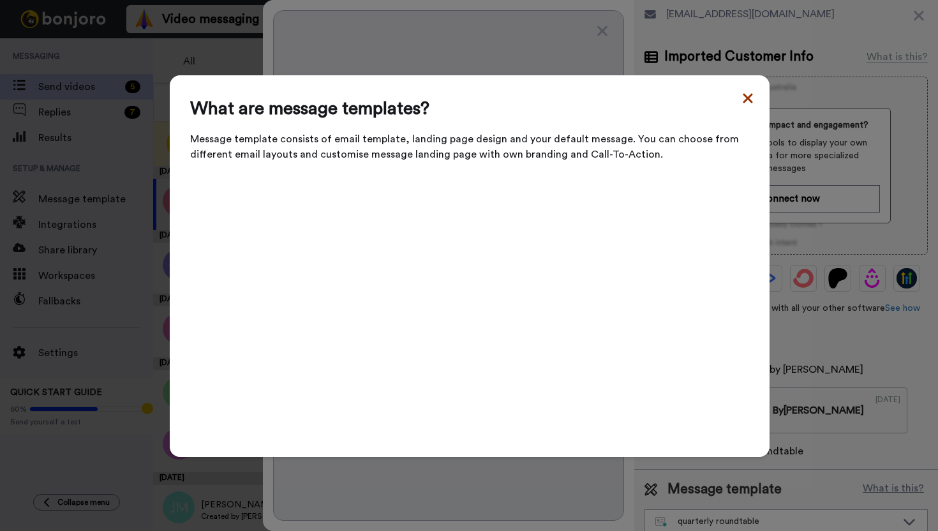
click at [749, 103] on icon at bounding box center [748, 98] width 10 height 10
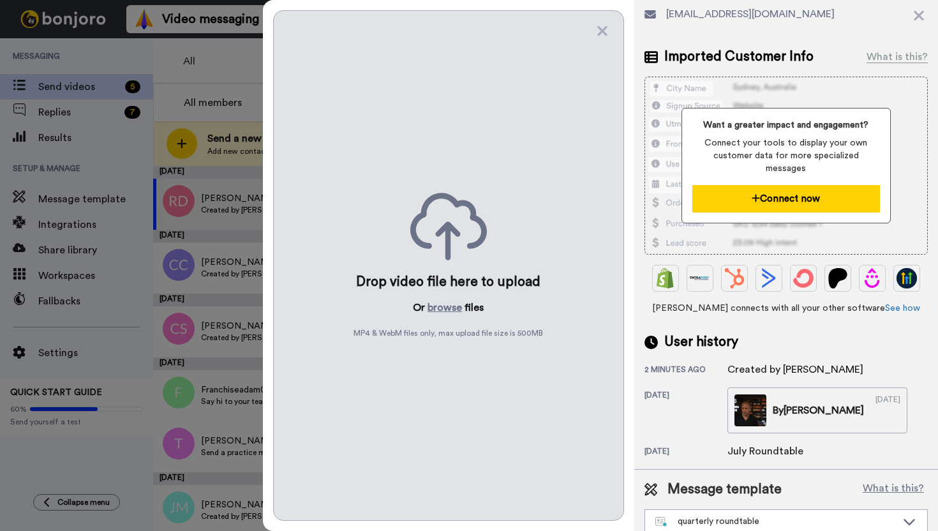
scroll to position [0, 0]
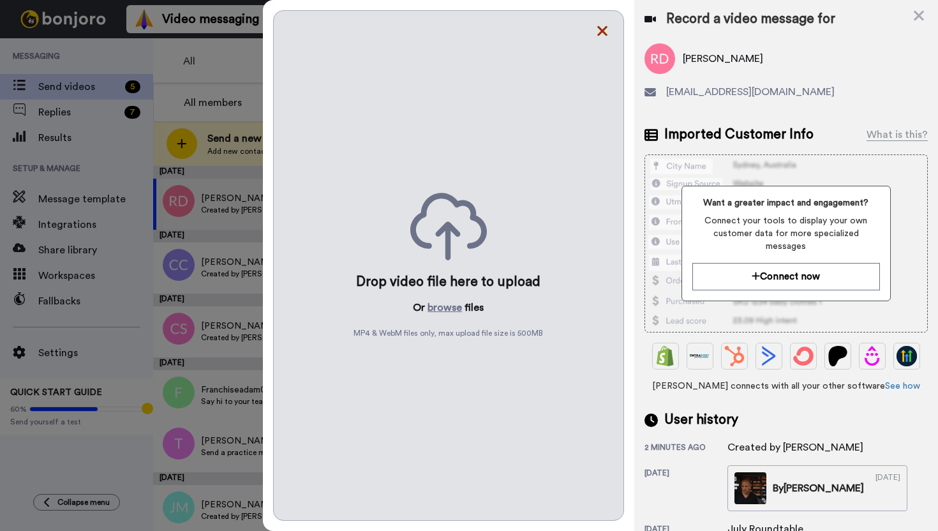
click at [602, 36] on icon at bounding box center [602, 31] width 13 height 16
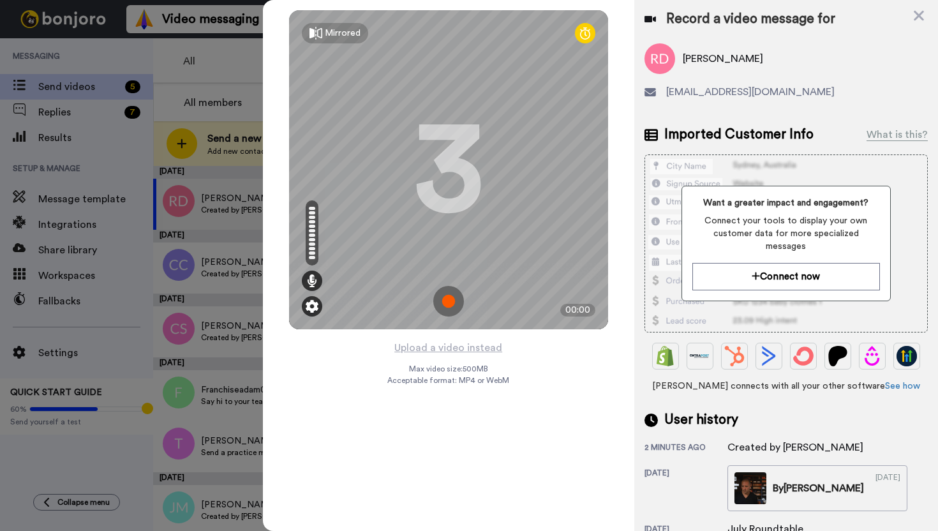
click at [306, 305] on img at bounding box center [312, 306] width 13 height 13
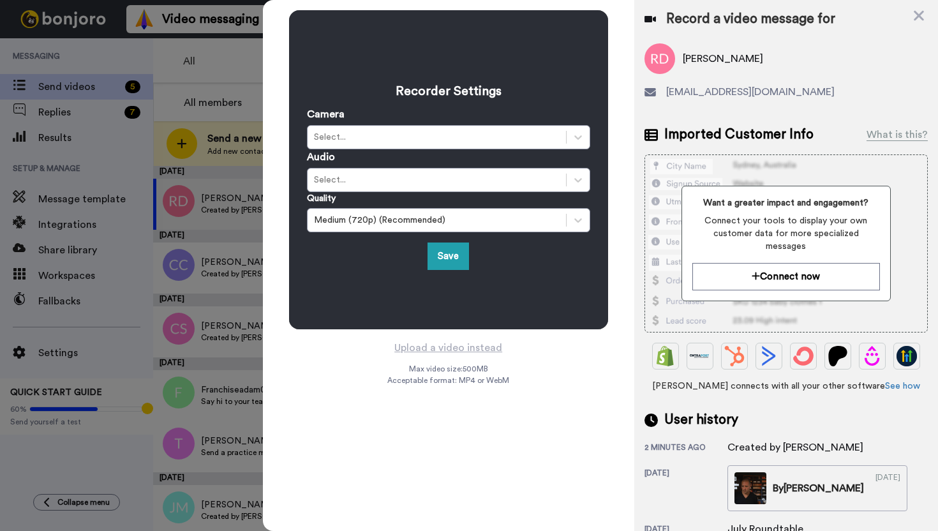
click at [467, 460] on div "Upload a video instead Max video size: 500 MB Acceptable format: MP4 or WebM" at bounding box center [448, 428] width 122 height 176
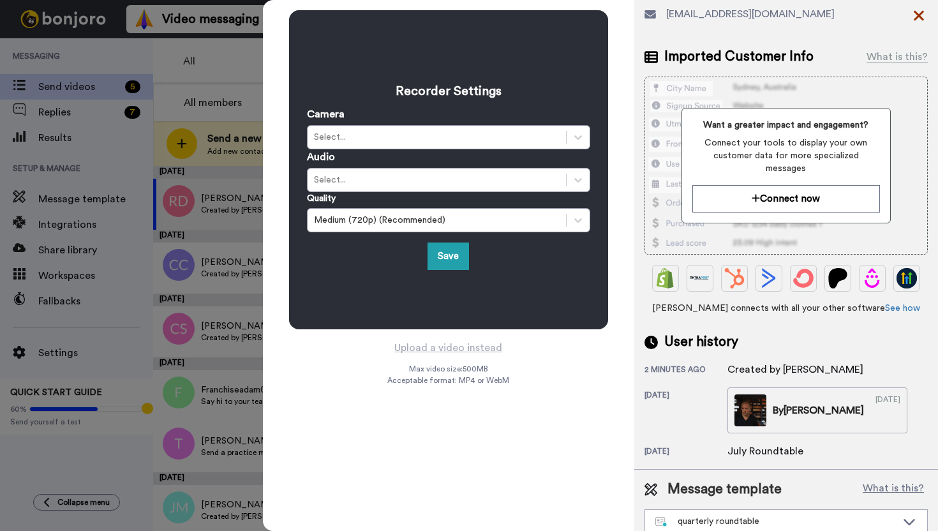
click at [917, 16] on icon at bounding box center [919, 16] width 10 height 10
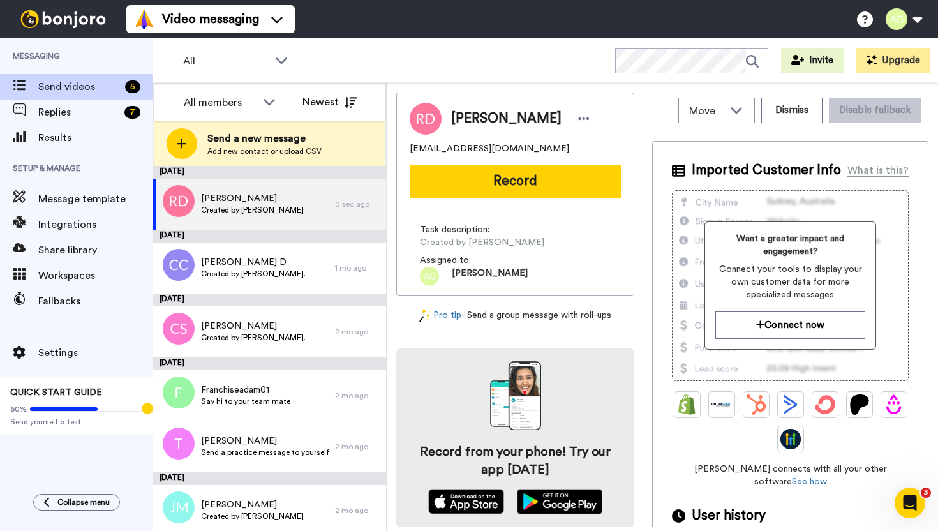
scroll to position [0, 0]
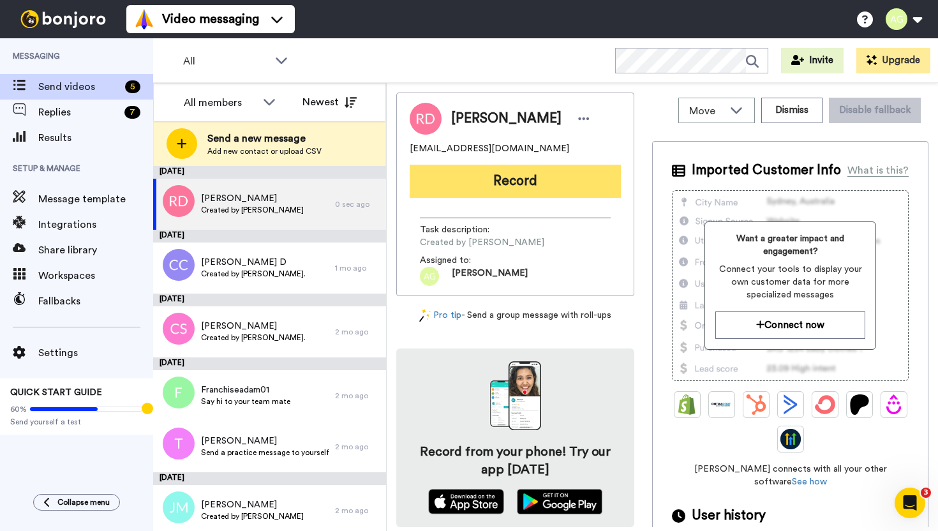
click at [493, 172] on button "Record" at bounding box center [515, 181] width 211 height 33
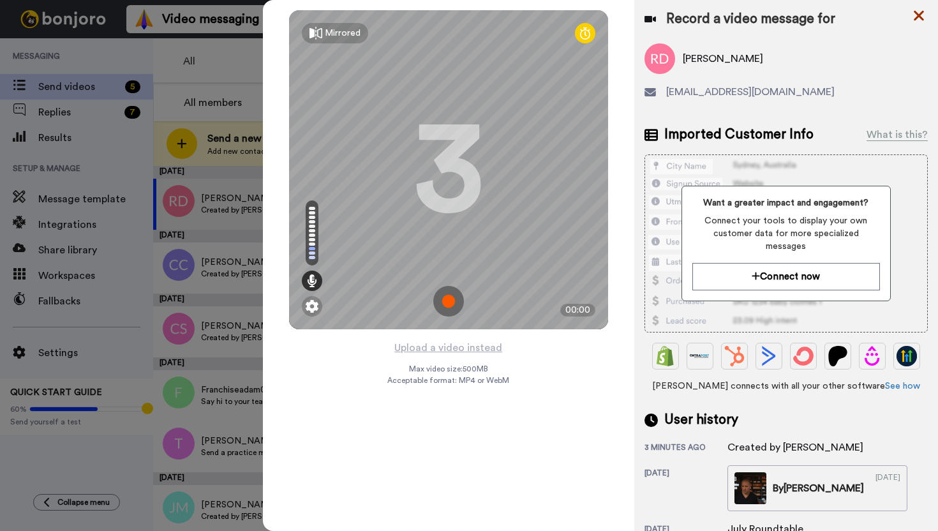
click at [922, 19] on icon at bounding box center [919, 16] width 10 height 10
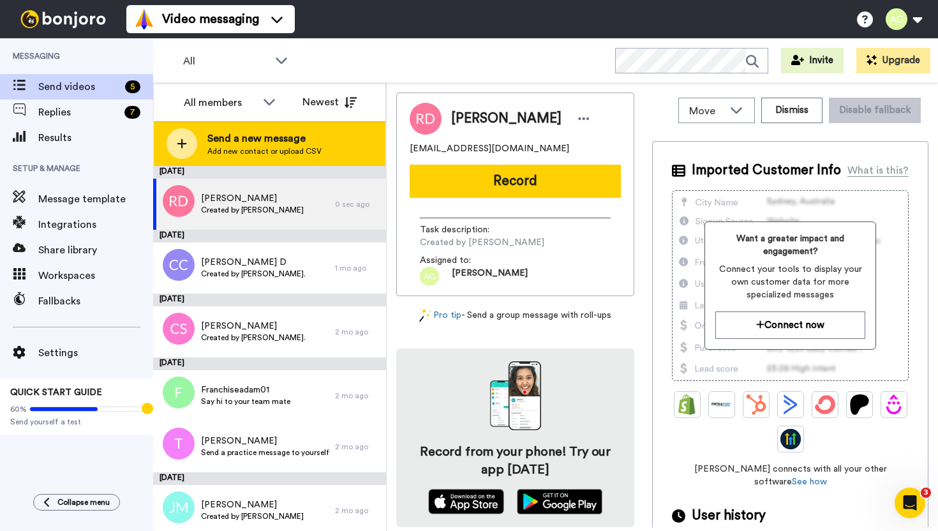
click at [256, 142] on span "Send a new message" at bounding box center [264, 138] width 114 height 15
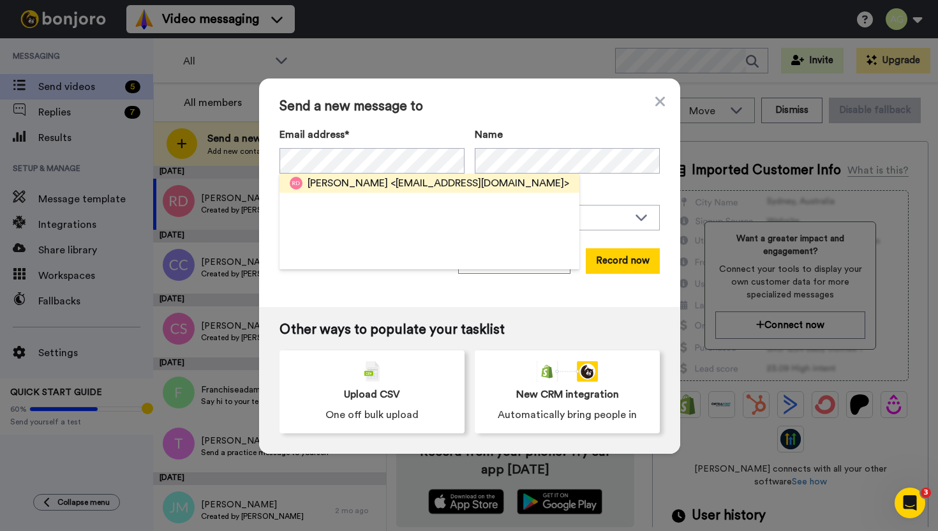
click at [428, 188] on span "<russelldouglas2010@gmail.com>" at bounding box center [480, 183] width 179 height 15
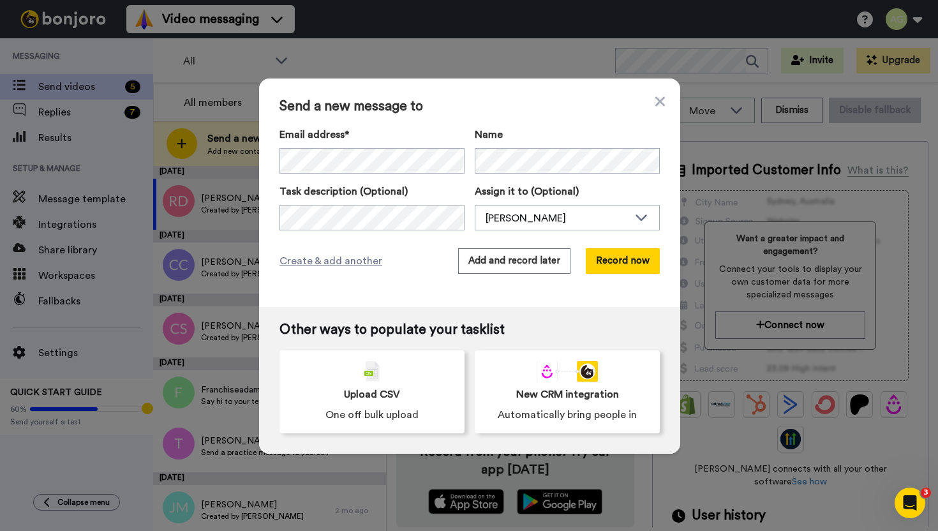
click at [76, 355] on div "Send a new message to Email address* Russell Douglas <russelldouglas2010@gmail.…" at bounding box center [469, 265] width 938 height 531
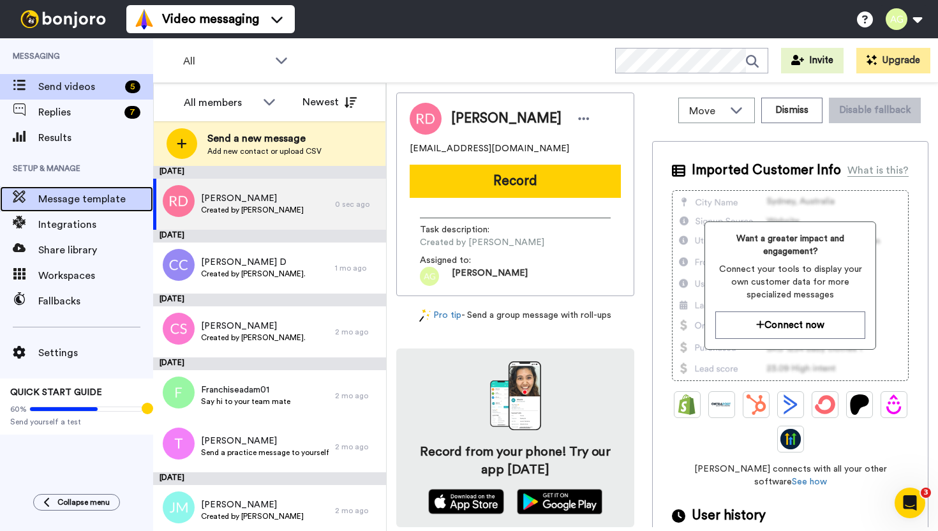
click at [87, 198] on span "Message template" at bounding box center [95, 198] width 115 height 15
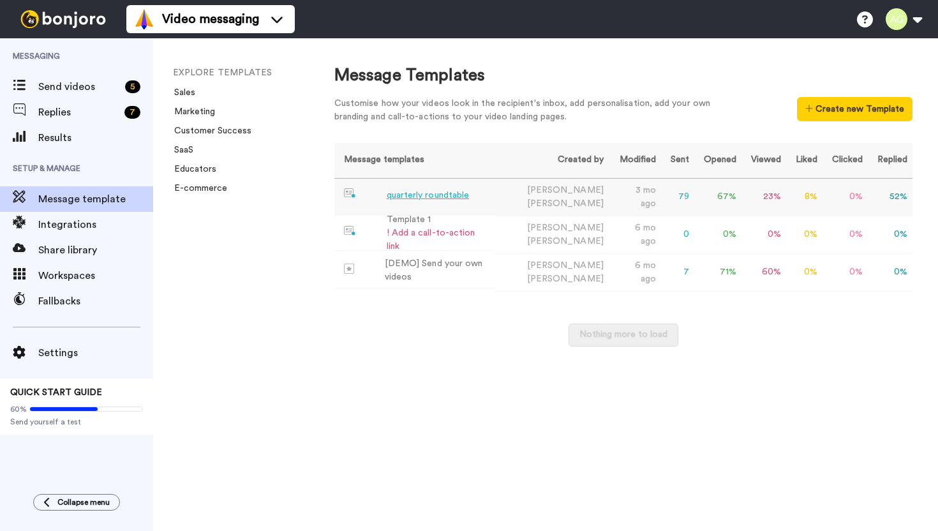
click at [433, 194] on div "quarterly roundtable" at bounding box center [428, 195] width 83 height 13
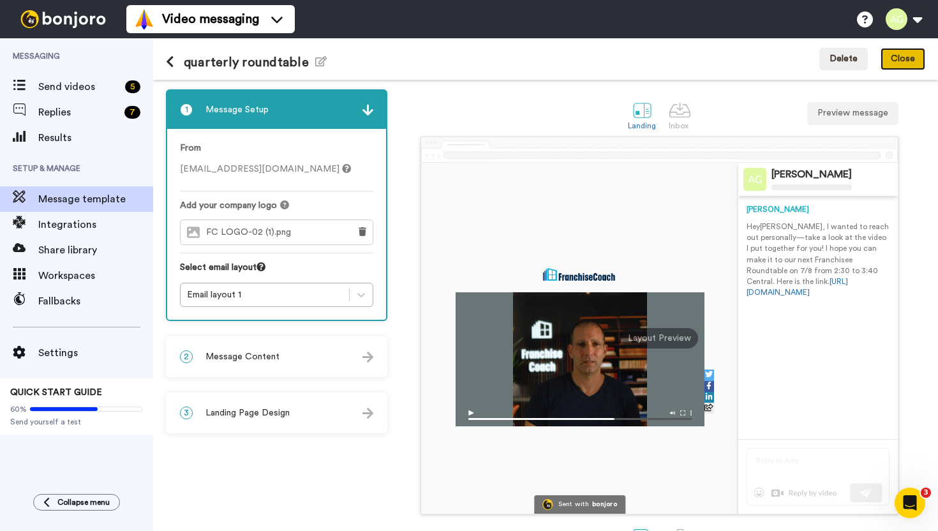
click at [909, 66] on button "Close" at bounding box center [903, 59] width 45 height 23
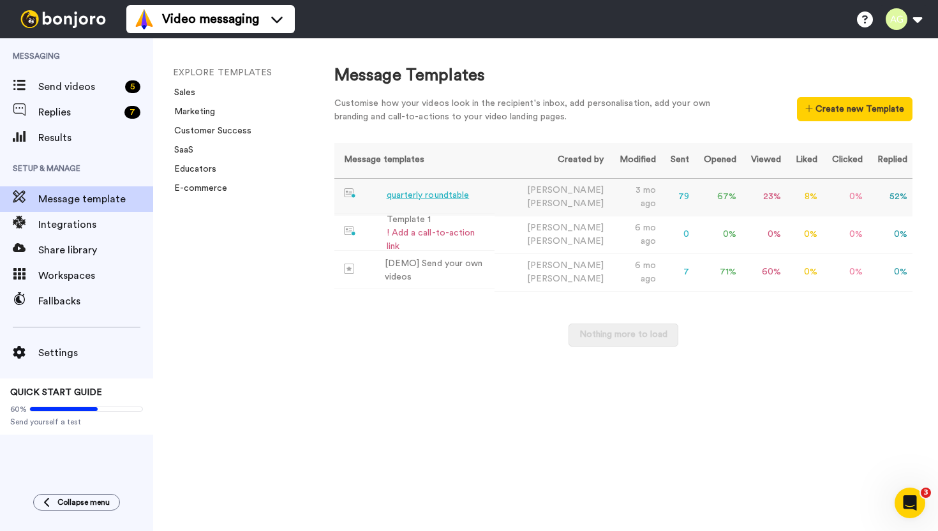
click at [425, 207] on td "quarterly roundtable" at bounding box center [414, 196] width 161 height 35
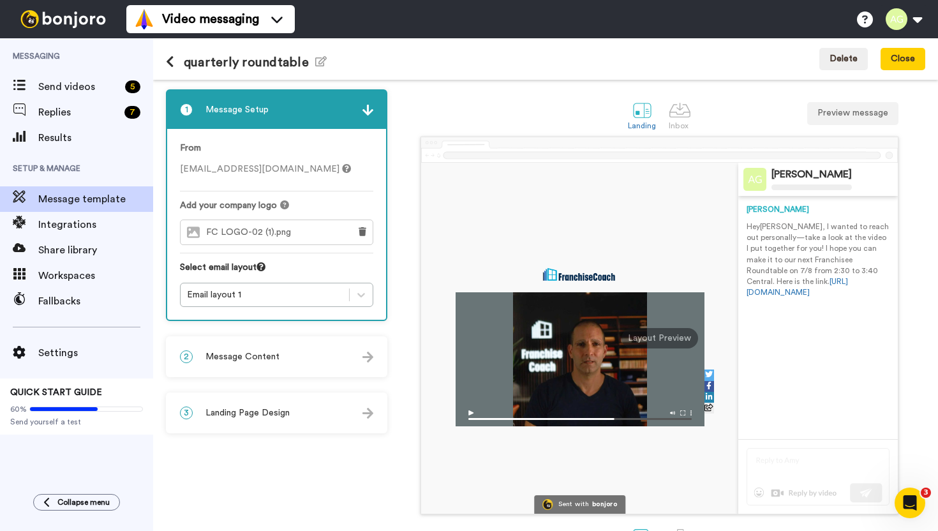
click at [767, 461] on img at bounding box center [818, 476] width 143 height 57
click at [315, 60] on icon "button" at bounding box center [320, 61] width 11 height 10
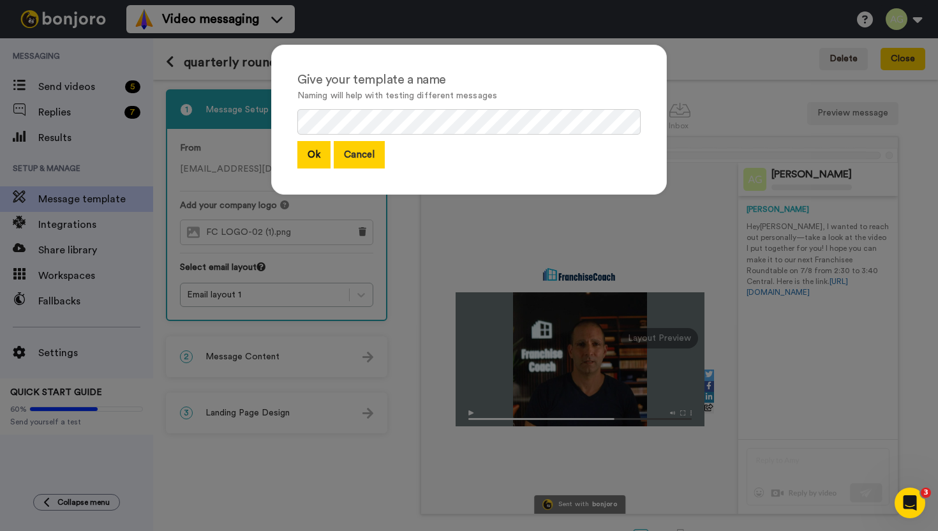
click at [371, 156] on button "Cancel" at bounding box center [359, 154] width 51 height 27
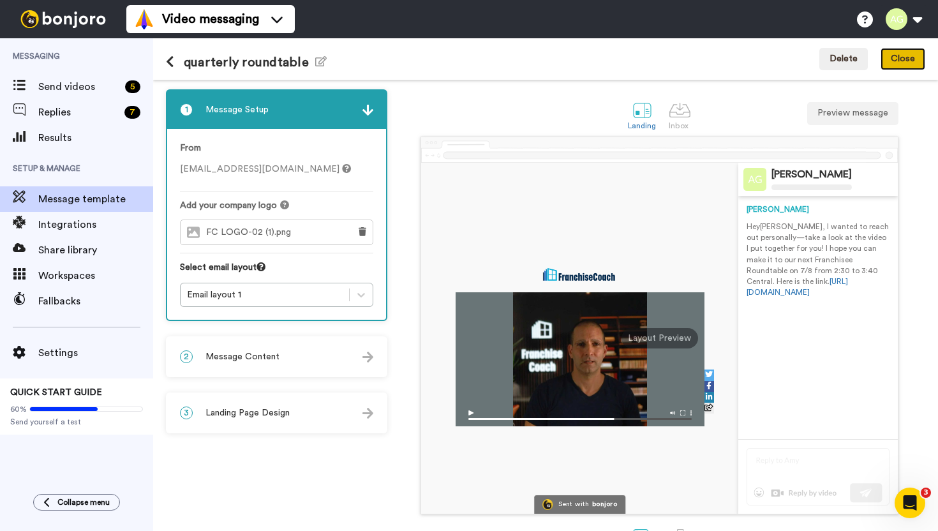
click at [909, 66] on button "Close" at bounding box center [903, 59] width 45 height 23
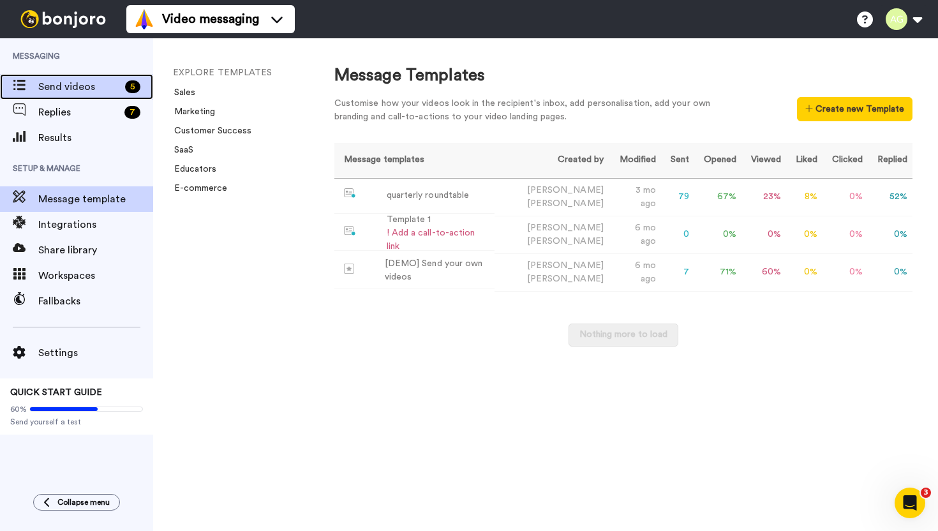
click at [76, 89] on span "Send videos" at bounding box center [79, 86] width 82 height 15
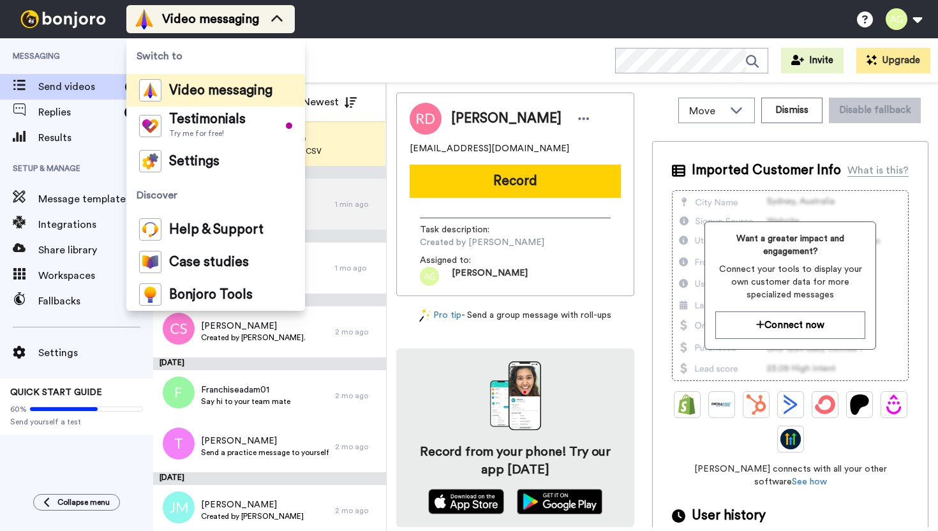
click at [205, 26] on span "Video messaging" at bounding box center [210, 19] width 97 height 18
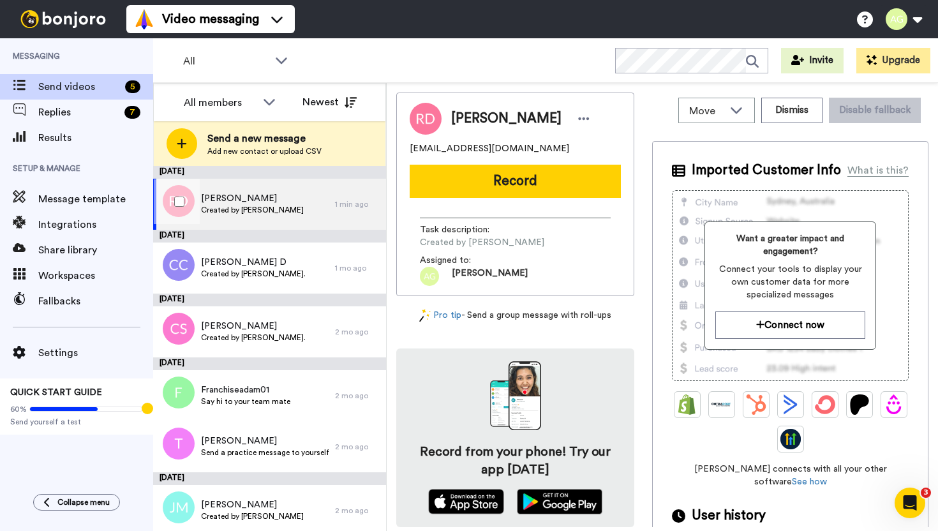
click at [250, 199] on span "[PERSON_NAME]" at bounding box center [252, 198] width 103 height 13
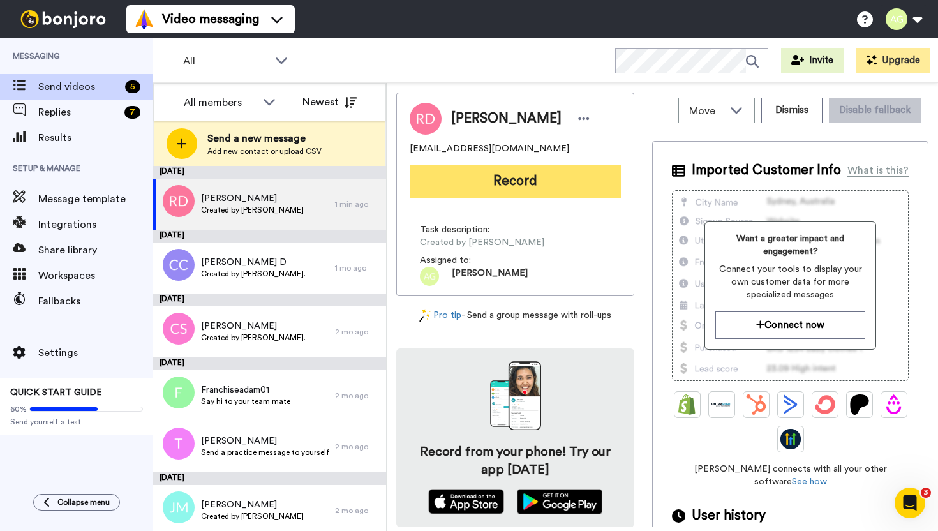
click at [505, 175] on button "Record" at bounding box center [515, 181] width 211 height 33
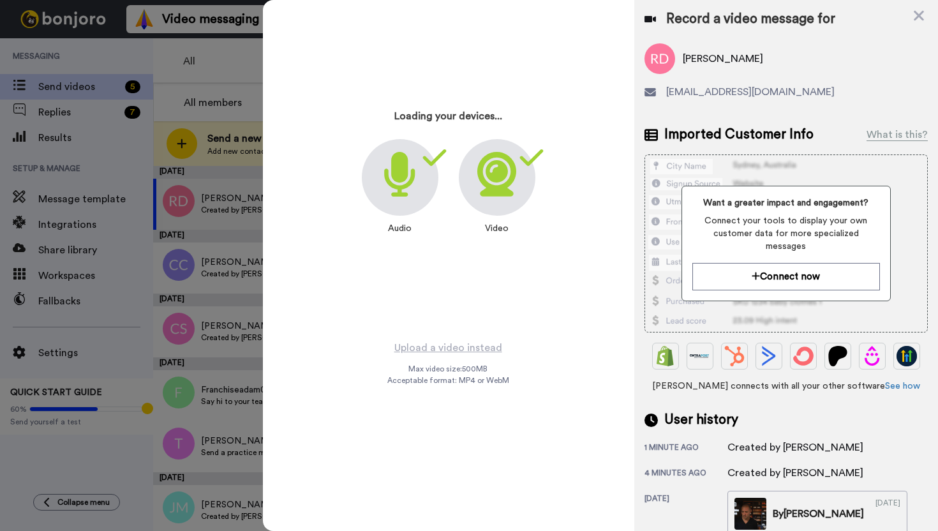
scroll to position [103, 0]
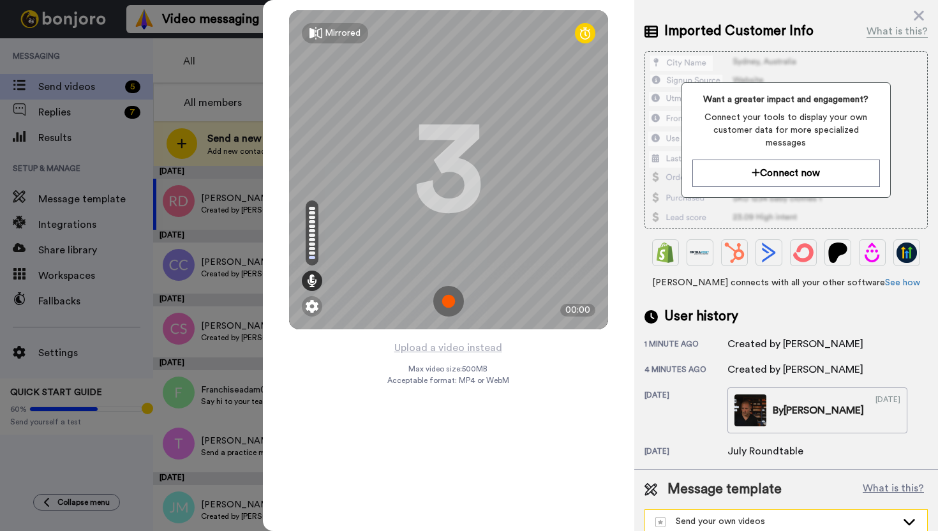
click at [791, 515] on div "Send your own videos" at bounding box center [775, 521] width 241 height 13
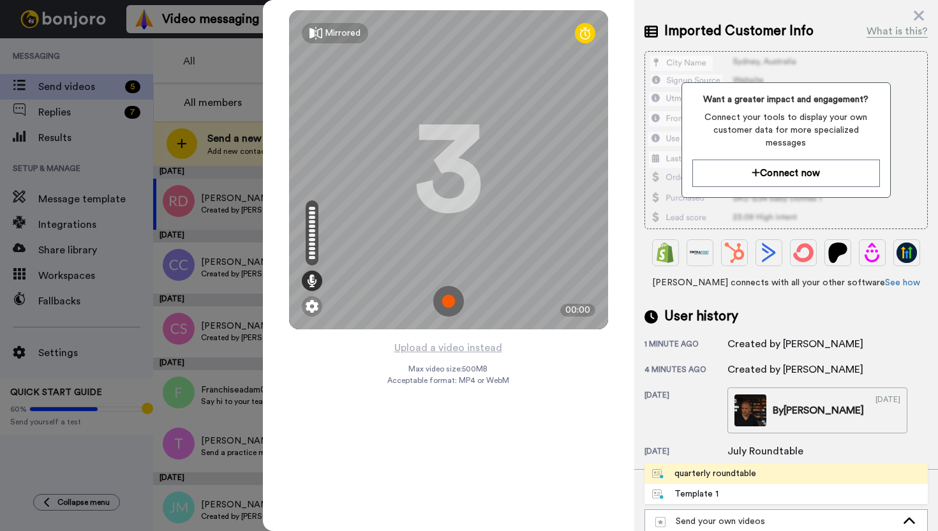
click at [735, 467] on div "quarterly roundtable" at bounding box center [704, 473] width 104 height 13
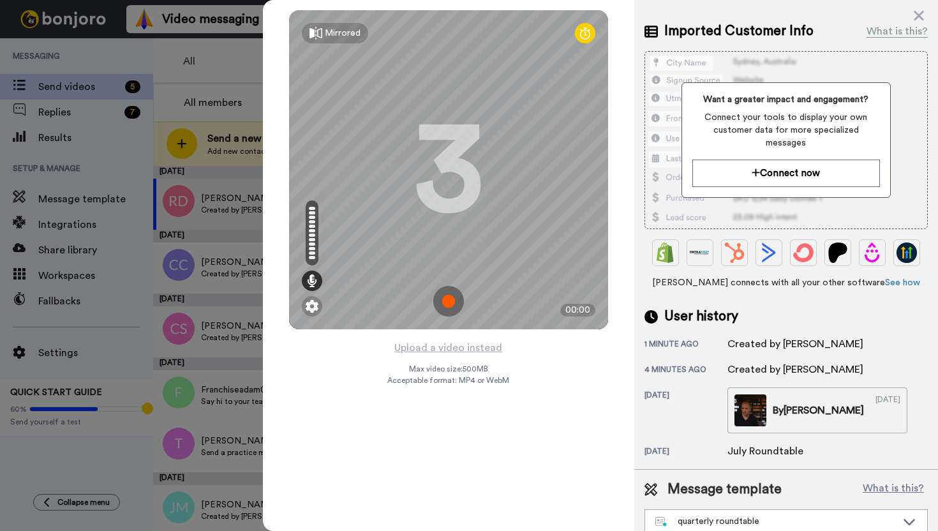
click at [453, 309] on img at bounding box center [448, 301] width 31 height 31
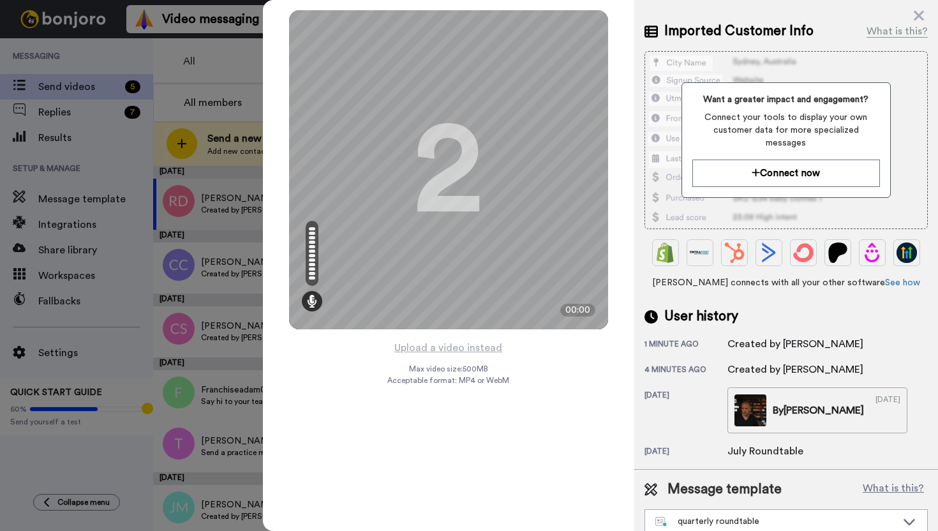
click at [460, 357] on div "Upload a video instead Max video size: 500 MB Acceptable format: MP4 or WebM" at bounding box center [448, 428] width 122 height 176
click at [461, 346] on button "Upload a video instead" at bounding box center [449, 348] width 116 height 17
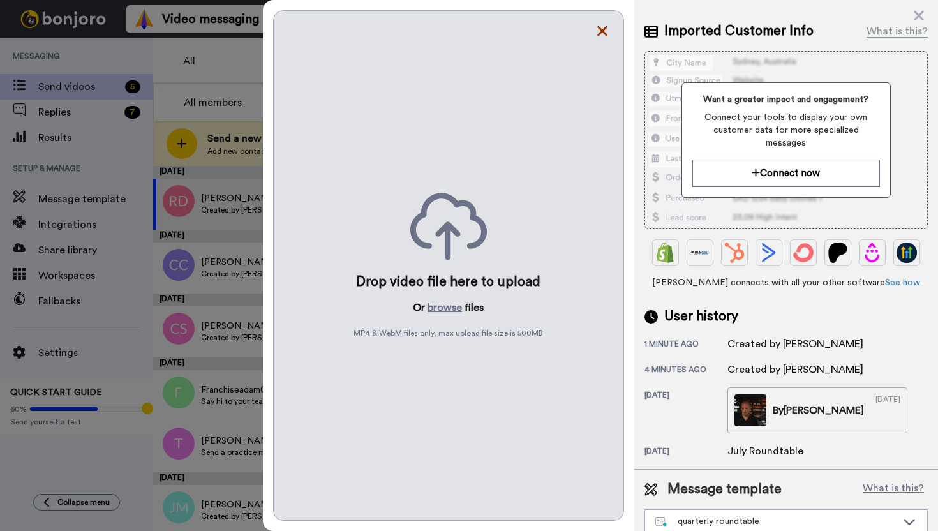
click at [597, 38] on icon at bounding box center [602, 31] width 13 height 16
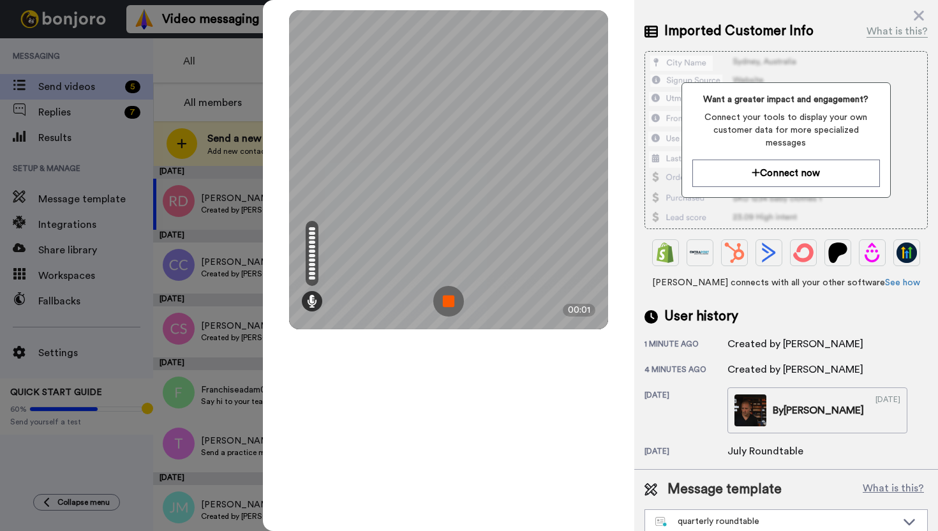
click at [440, 300] on img at bounding box center [448, 301] width 31 height 31
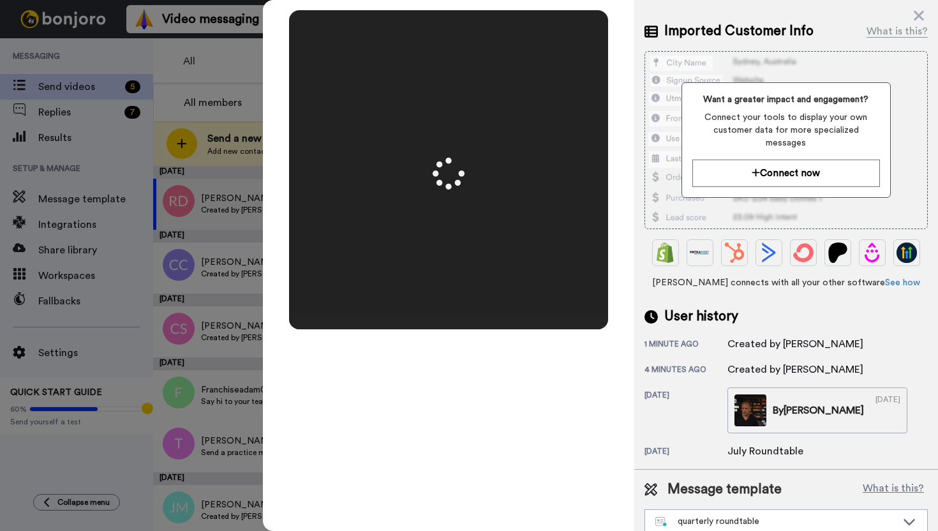
scroll to position [0, 0]
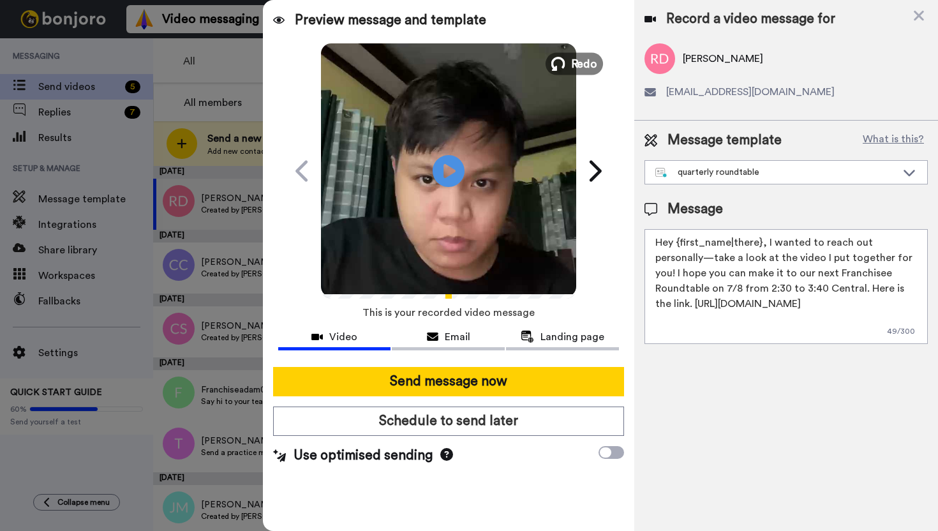
click at [561, 64] on icon at bounding box center [558, 64] width 14 height 14
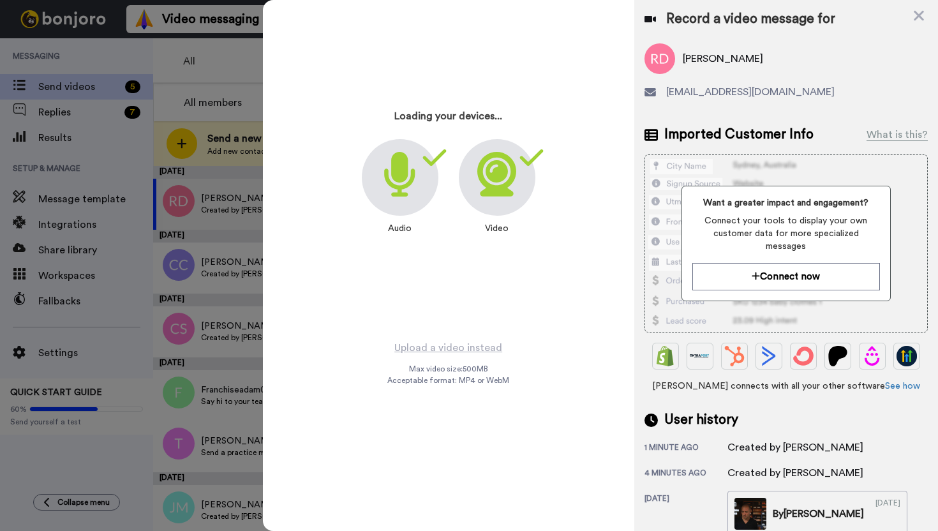
scroll to position [103, 0]
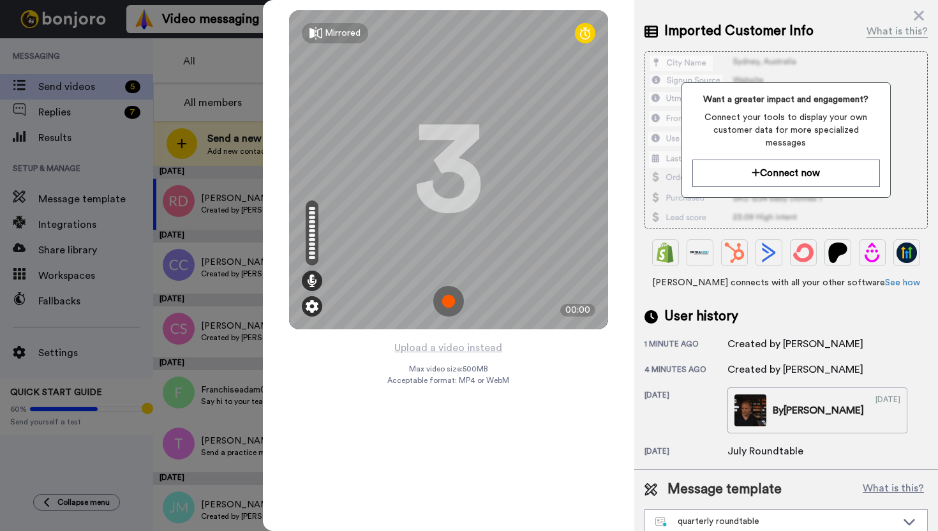
click at [307, 311] on img at bounding box center [312, 306] width 13 height 13
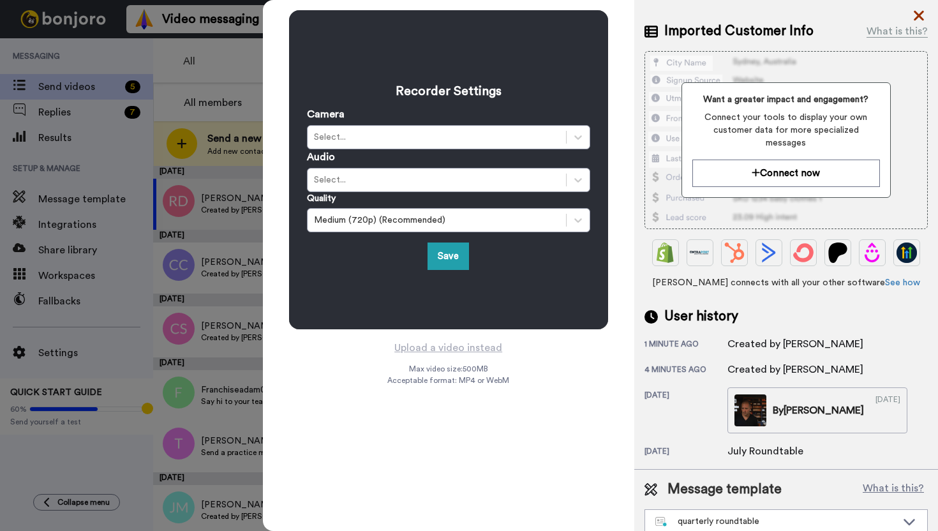
click at [915, 14] on icon at bounding box center [919, 16] width 13 height 16
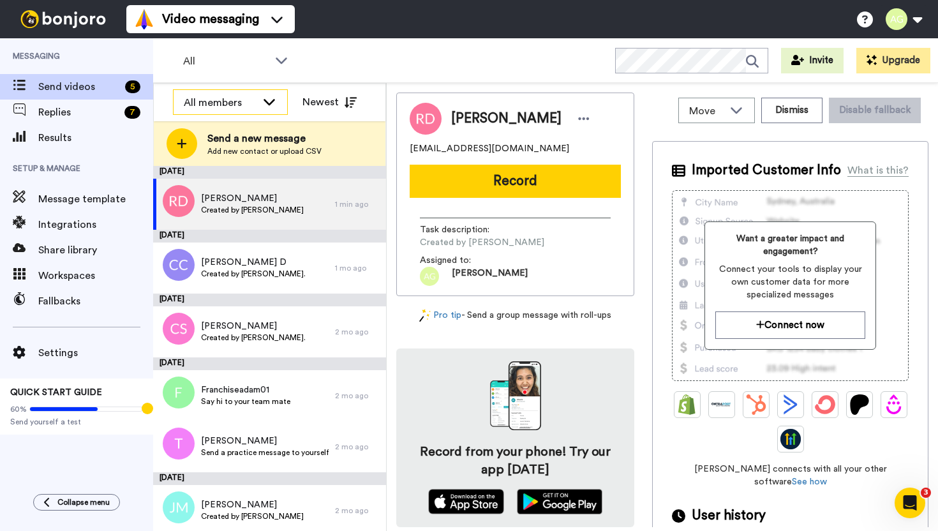
scroll to position [0, 0]
click at [240, 197] on span "[PERSON_NAME]" at bounding box center [252, 198] width 103 height 13
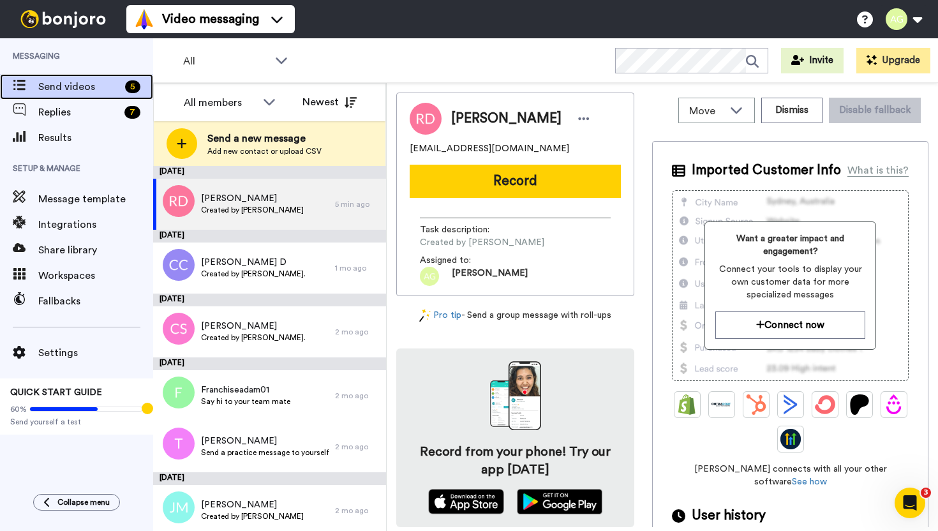
click at [84, 80] on span "Send videos" at bounding box center [79, 86] width 82 height 15
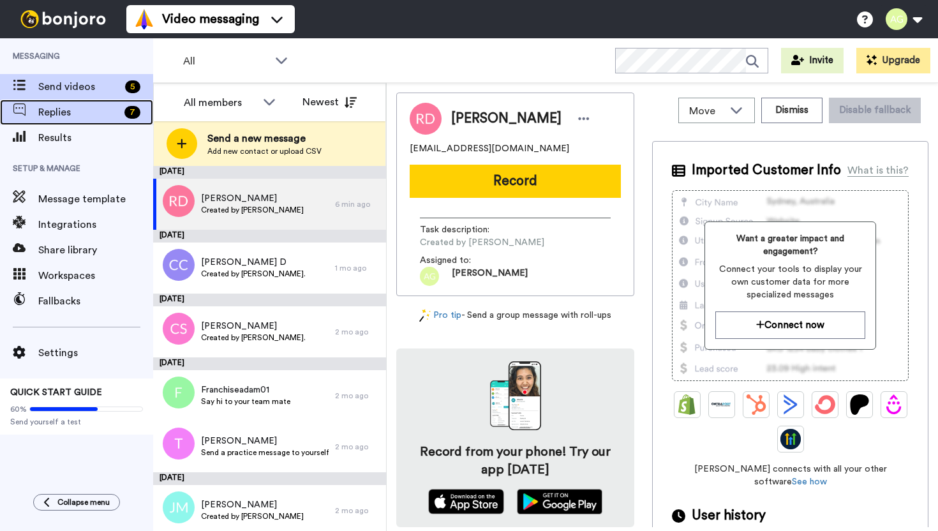
click at [82, 110] on span "Replies" at bounding box center [78, 112] width 81 height 15
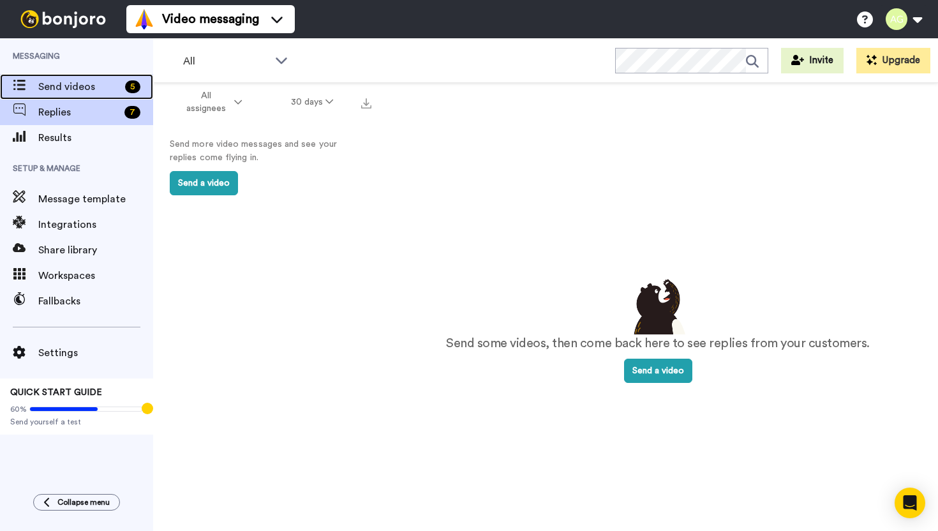
click at [85, 89] on span "Send videos" at bounding box center [79, 86] width 82 height 15
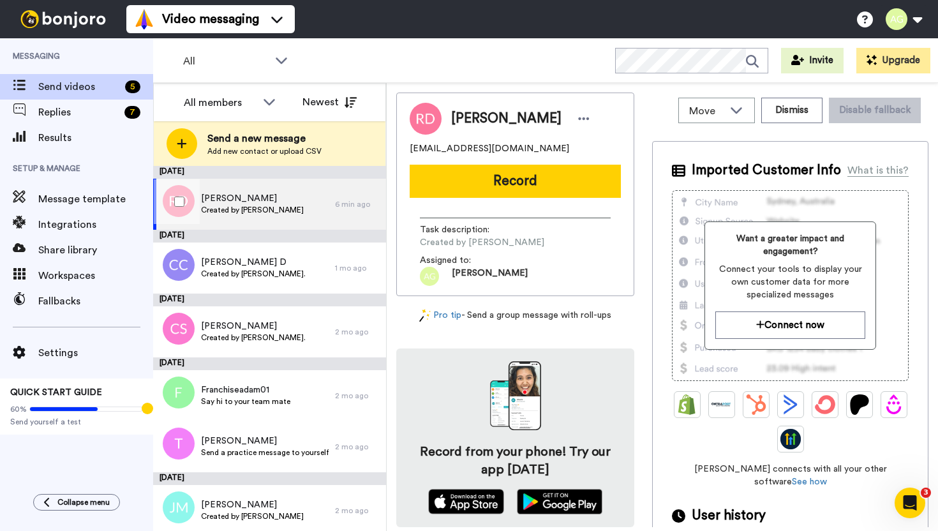
click at [343, 202] on div "6 min ago" at bounding box center [357, 204] width 45 height 10
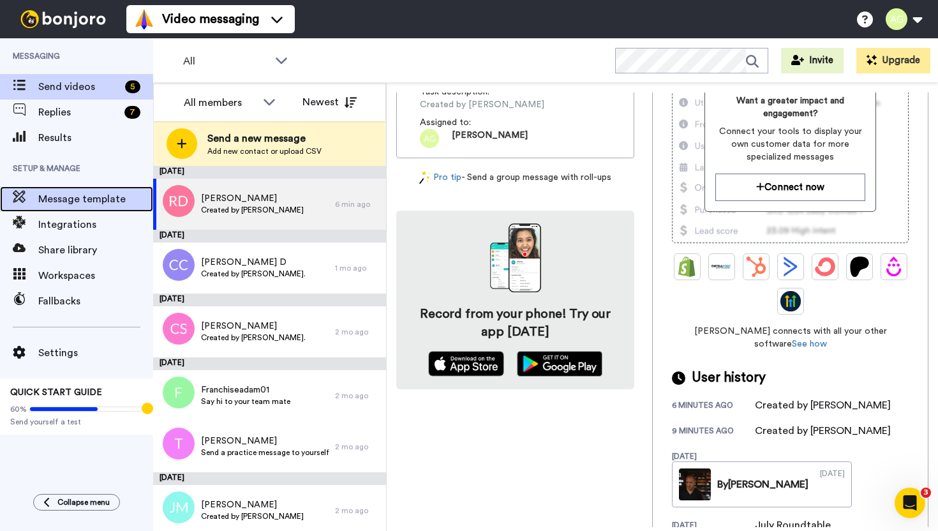
click at [85, 207] on div "Message template" at bounding box center [76, 199] width 153 height 26
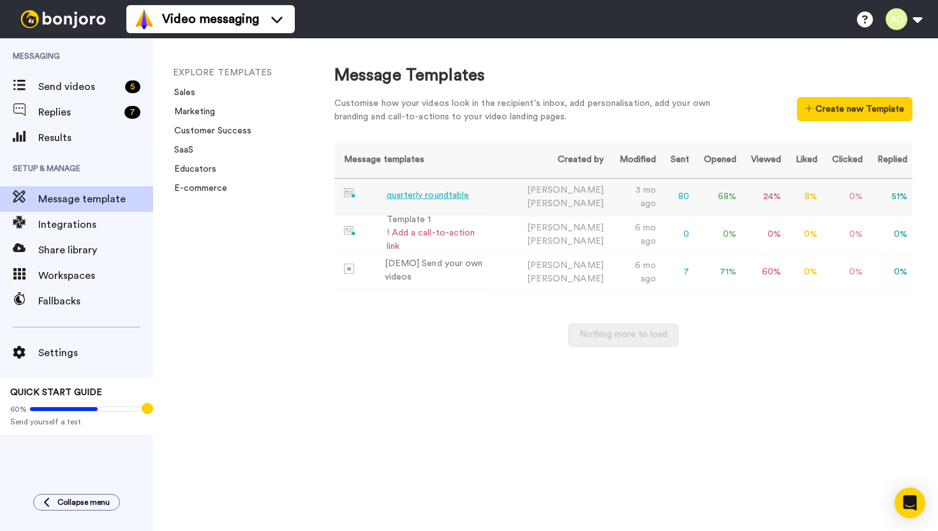
click at [414, 201] on div "quarterly roundtable" at bounding box center [428, 195] width 83 height 13
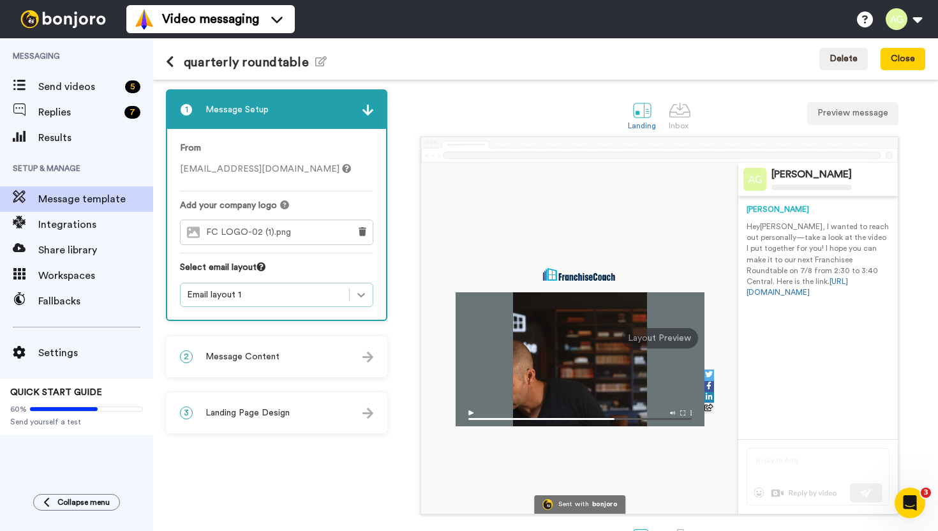
click at [357, 294] on icon at bounding box center [361, 294] width 13 height 13
click at [258, 367] on div "2 Message Content" at bounding box center [276, 357] width 219 height 38
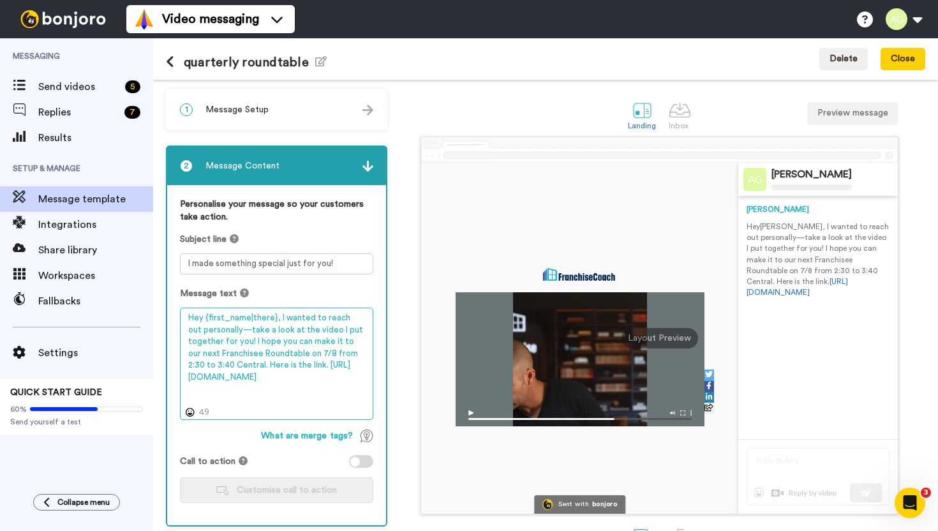
click at [338, 380] on textarea "Hey {first_name|there}, I wanted to reach out personally—take a look at the vid…" at bounding box center [276, 364] width 193 height 112
drag, startPoint x: 350, startPoint y: 382, endPoint x: 278, endPoint y: 320, distance: 95.5
click at [278, 320] on textarea "Hey {first_name|there}, I wanted to reach out personally—take a look at the vid…" at bounding box center [276, 364] width 193 height 112
paste textarea "10/14"
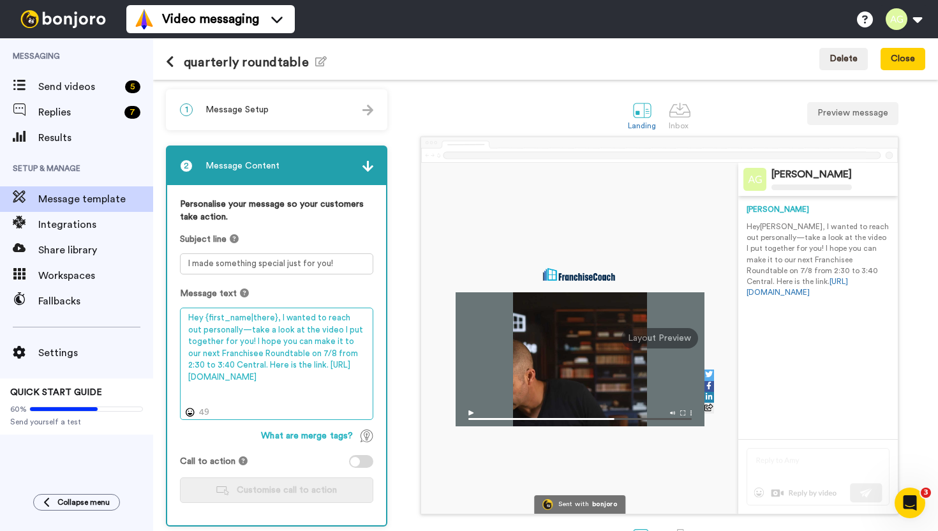
paste textarea "10/14"
type textarea "Hey {first_name|there}, I wanted to reach out personally—take a look at the vid…"
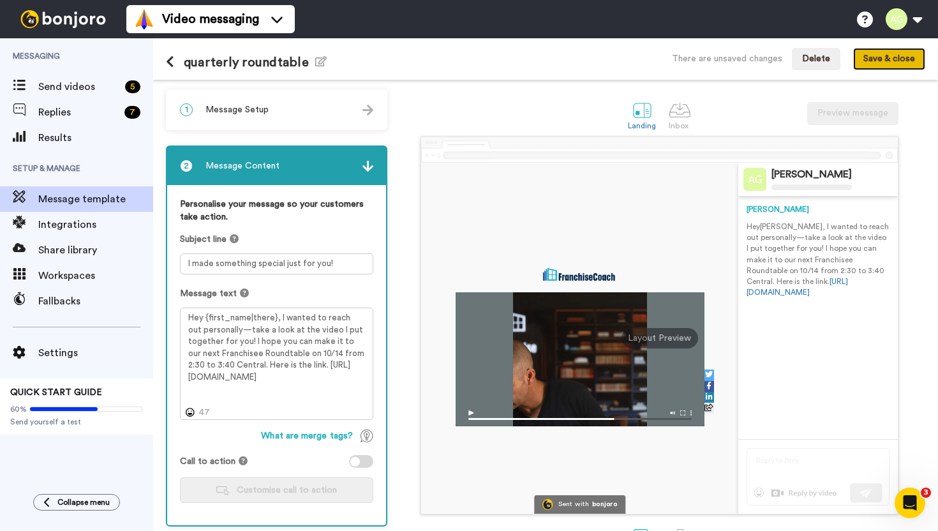
click at [891, 64] on button "Save & close" at bounding box center [889, 59] width 72 height 23
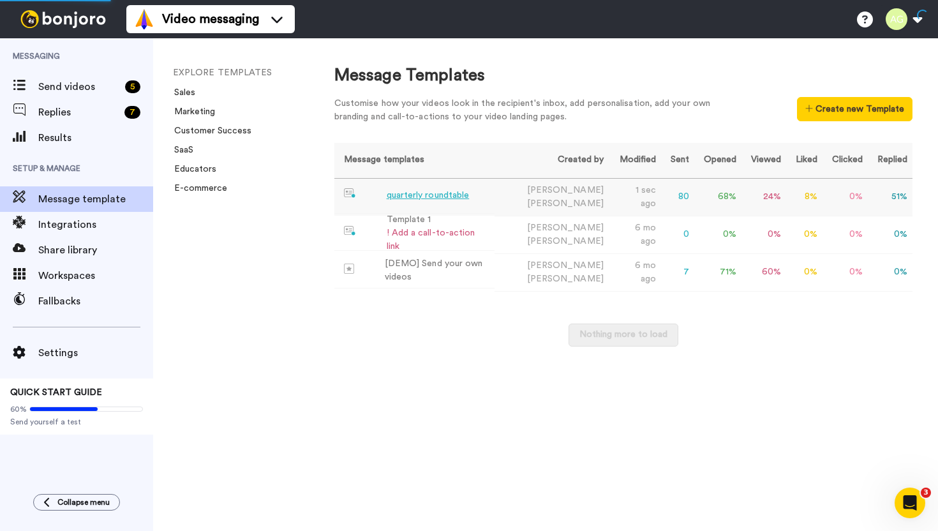
click at [414, 205] on td "quarterly roundtable" at bounding box center [414, 196] width 161 height 35
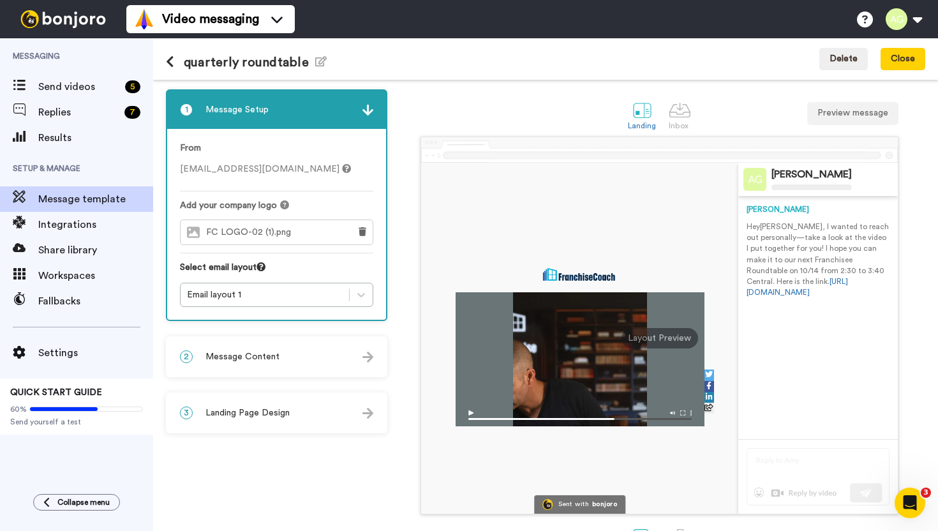
scroll to position [41, 0]
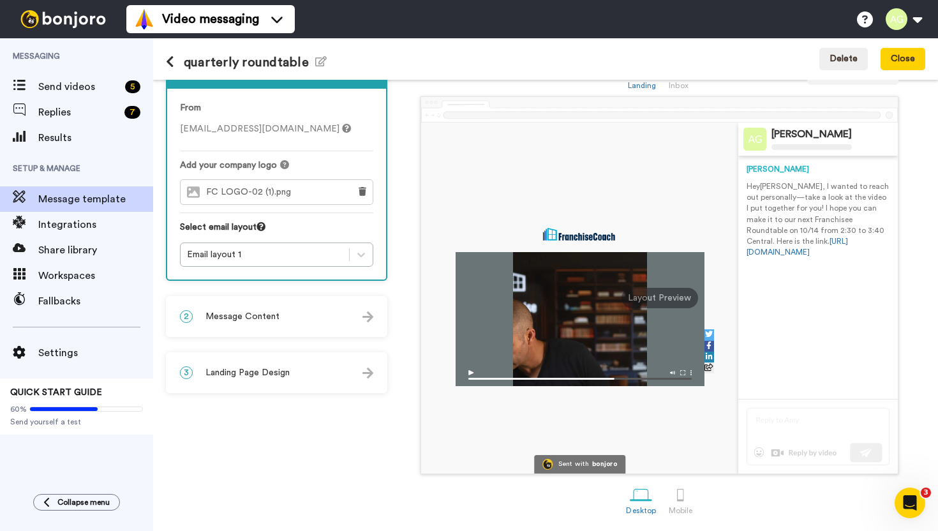
click at [593, 211] on div at bounding box center [580, 298] width 318 height 351
click at [684, 88] on div "Inbox" at bounding box center [680, 85] width 22 height 9
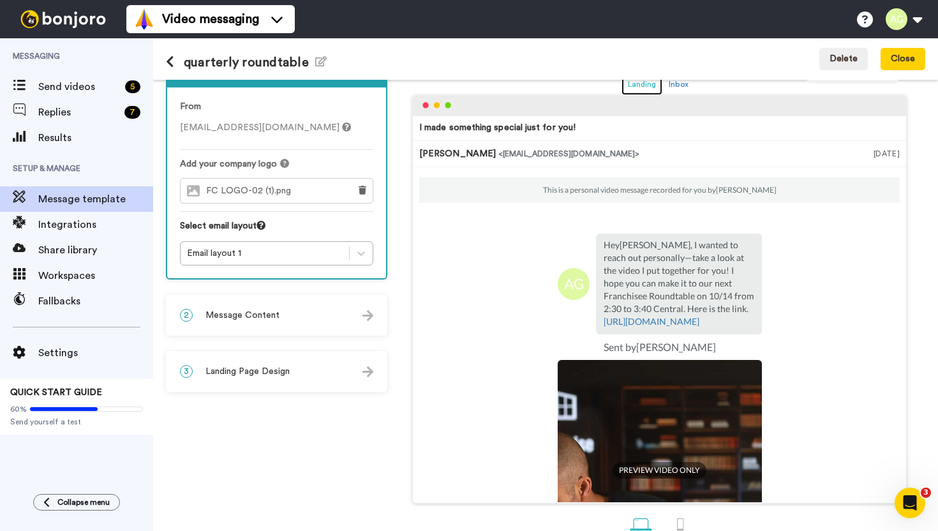
click at [643, 86] on div "Landing" at bounding box center [642, 84] width 29 height 9
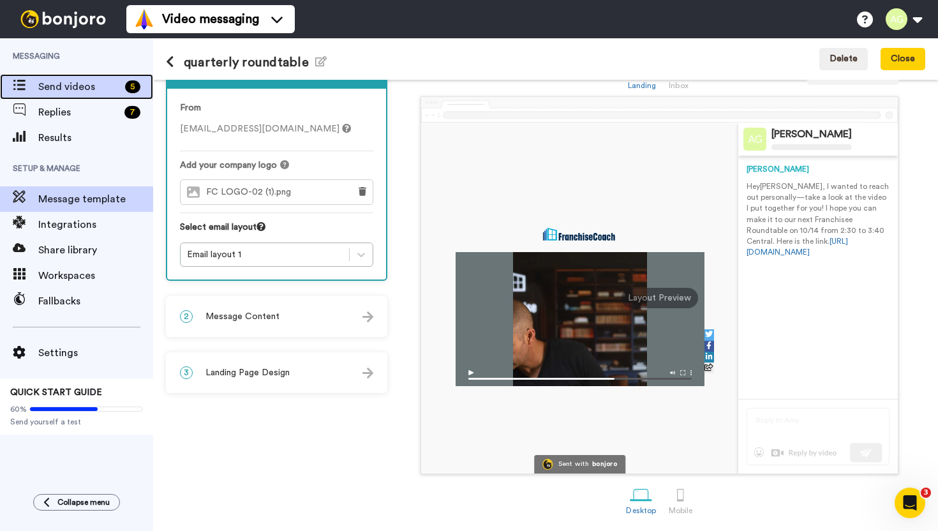
click at [94, 93] on span "Send videos" at bounding box center [79, 86] width 82 height 15
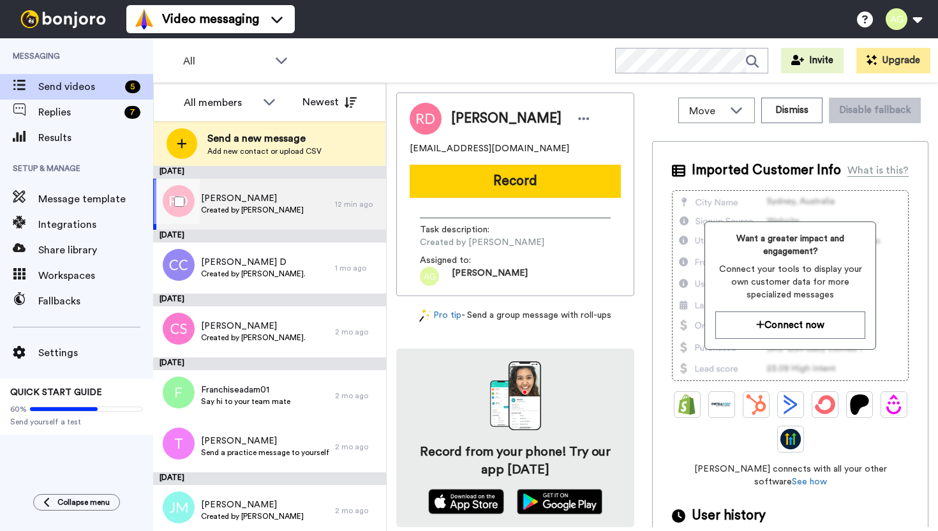
click at [256, 215] on div "[PERSON_NAME] Created by [PERSON_NAME]" at bounding box center [252, 204] width 103 height 24
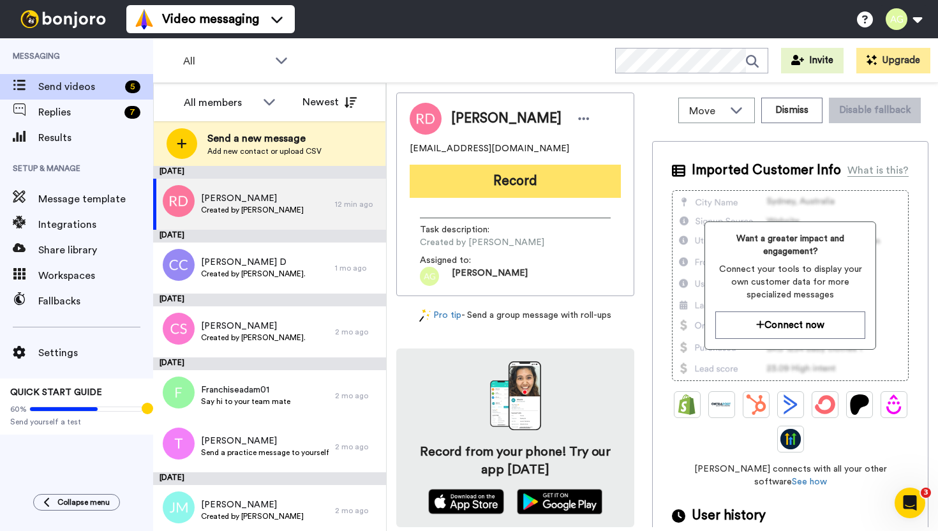
click at [516, 195] on button "Record" at bounding box center [515, 181] width 211 height 33
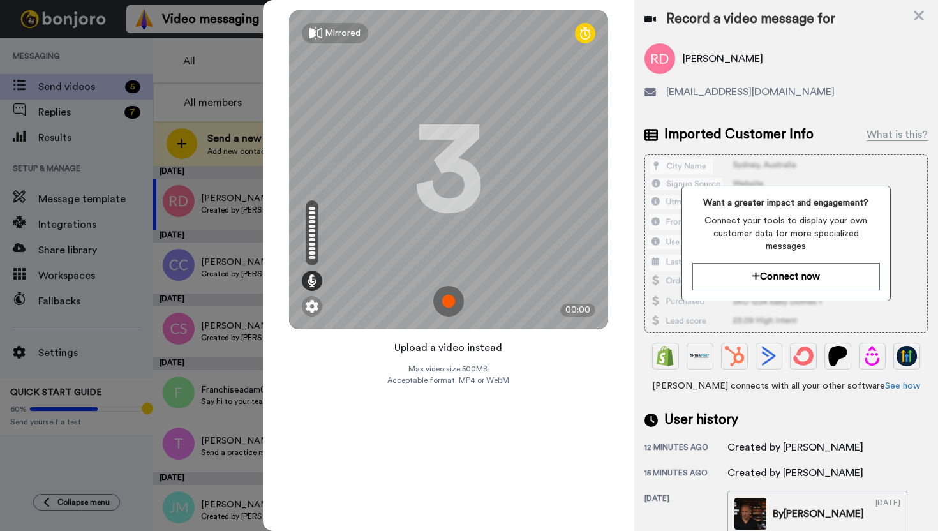
click at [448, 352] on button "Upload a video instead" at bounding box center [449, 348] width 116 height 17
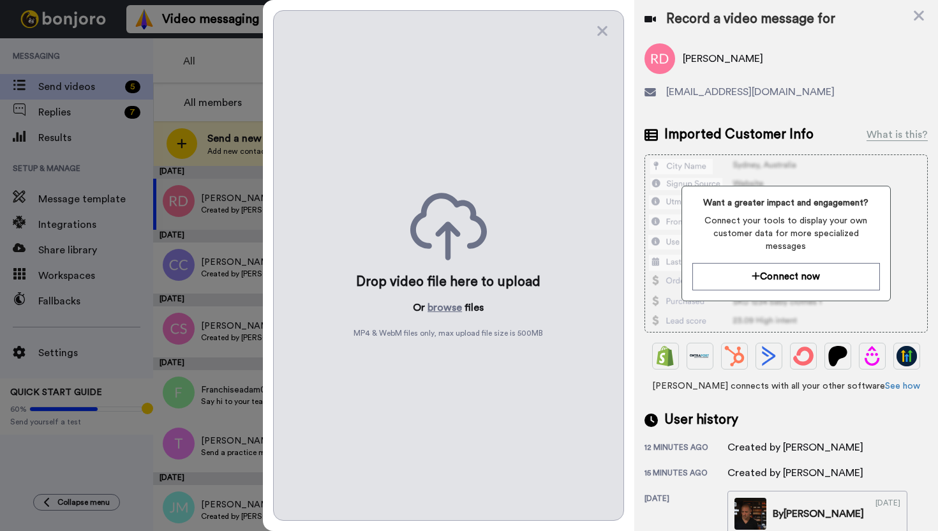
click at [462, 292] on div "Drop video file here to upload Or browse files MP4 & WebM files only, max uploa…" at bounding box center [448, 265] width 351 height 511
click at [449, 309] on button "browse" at bounding box center [445, 307] width 34 height 15
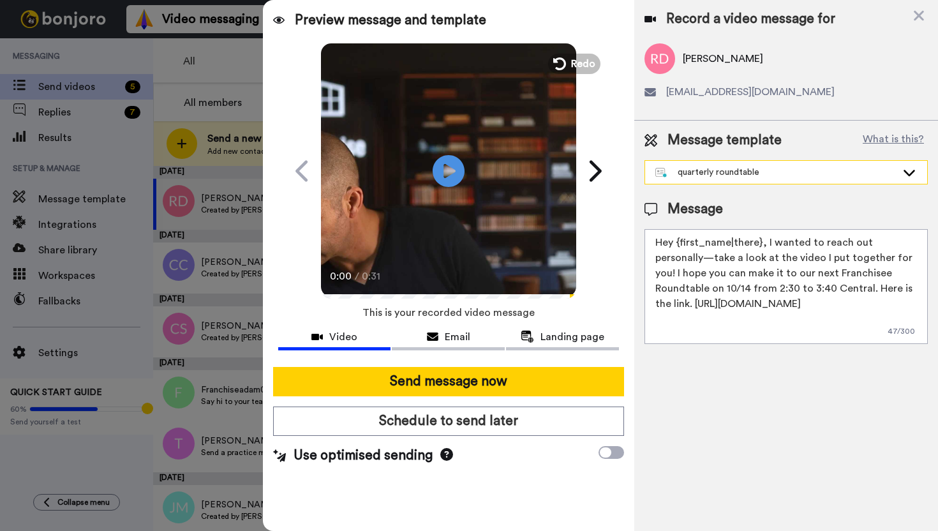
click at [769, 171] on div "quarterly roundtable" at bounding box center [775, 172] width 241 height 13
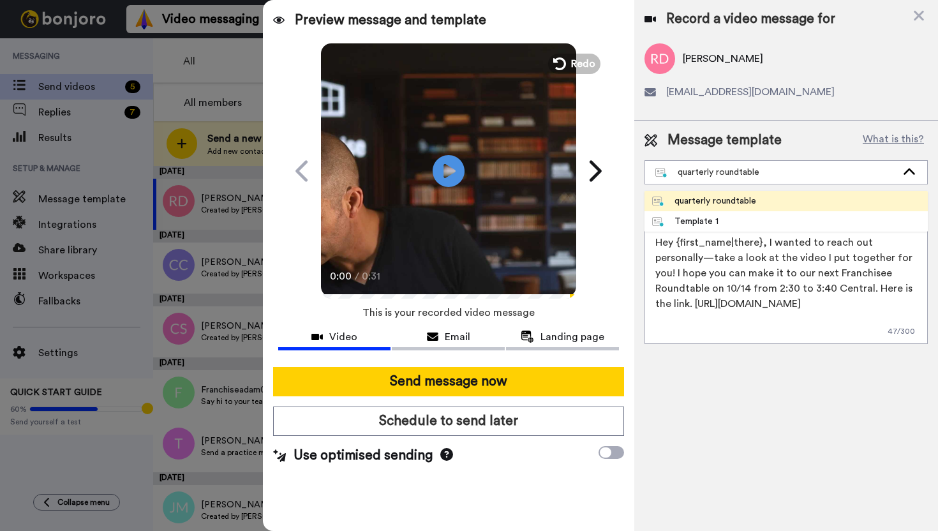
click at [744, 204] on div "quarterly roundtable" at bounding box center [704, 201] width 104 height 13
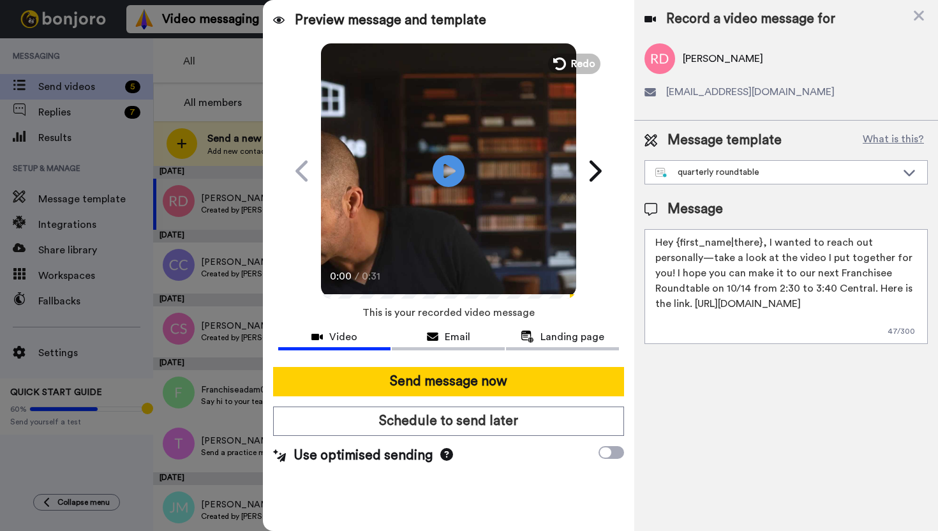
click at [762, 185] on div "Message template What is this? quarterly roundtable quarterly roundtable Templa…" at bounding box center [786, 238] width 304 height 234
click at [767, 179] on div "quarterly roundtable" at bounding box center [786, 172] width 282 height 23
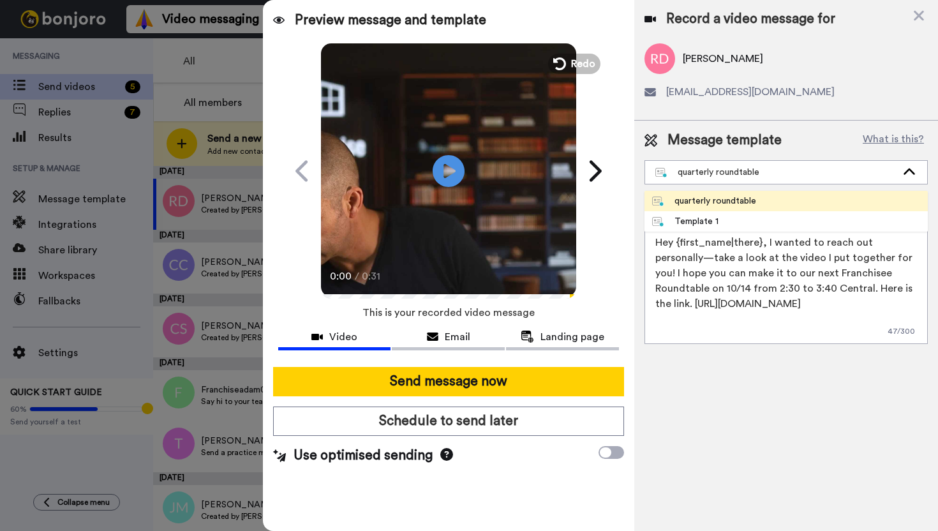
click at [761, 198] on span "quarterly roundtable" at bounding box center [704, 201] width 119 height 13
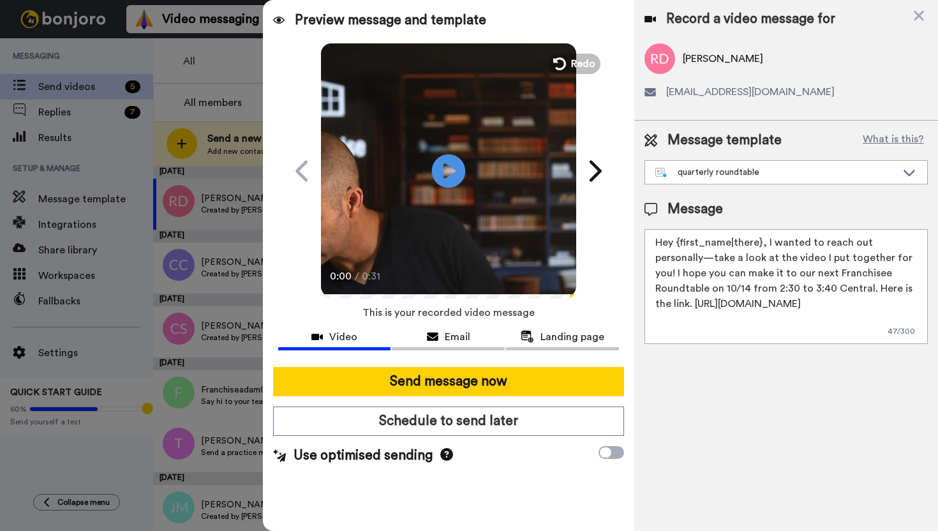
click at [456, 166] on icon at bounding box center [448, 171] width 34 height 34
click at [448, 183] on icon at bounding box center [448, 171] width 34 height 34
click at [451, 183] on icon at bounding box center [448, 171] width 34 height 34
click at [457, 186] on icon "Play/Pause" at bounding box center [448, 170] width 34 height 61
click at [922, 17] on icon at bounding box center [919, 16] width 10 height 10
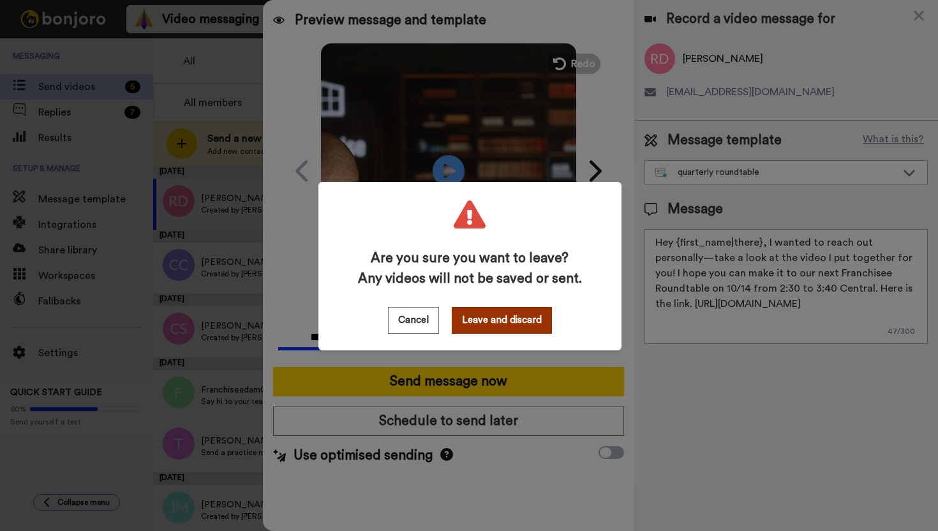
click at [505, 318] on button "Leave and discard" at bounding box center [502, 320] width 100 height 27
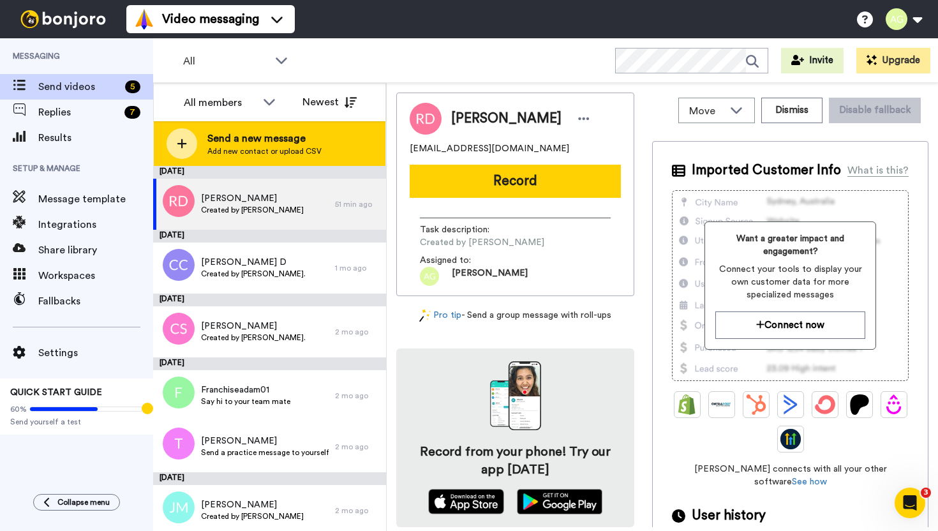
click at [183, 138] on icon at bounding box center [182, 143] width 10 height 11
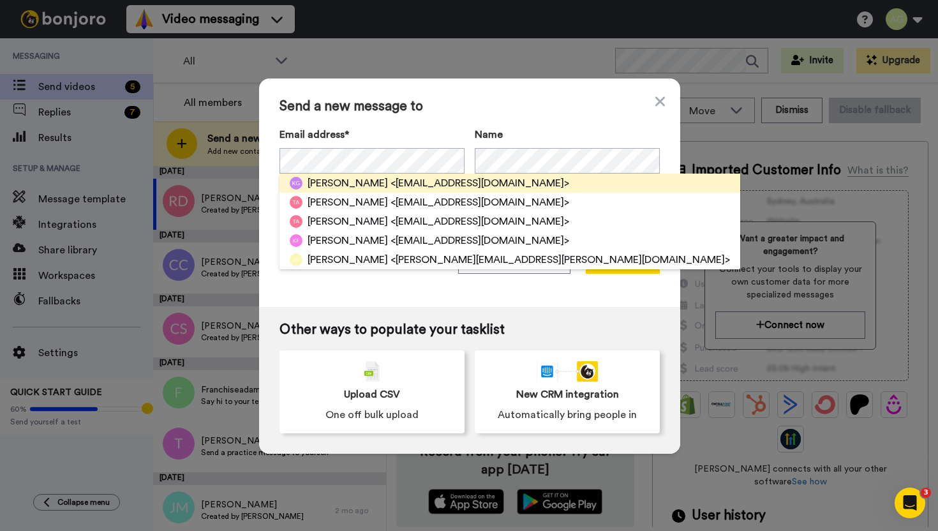
click at [391, 187] on span "<krlgmntz@gmail.com>" at bounding box center [480, 183] width 179 height 15
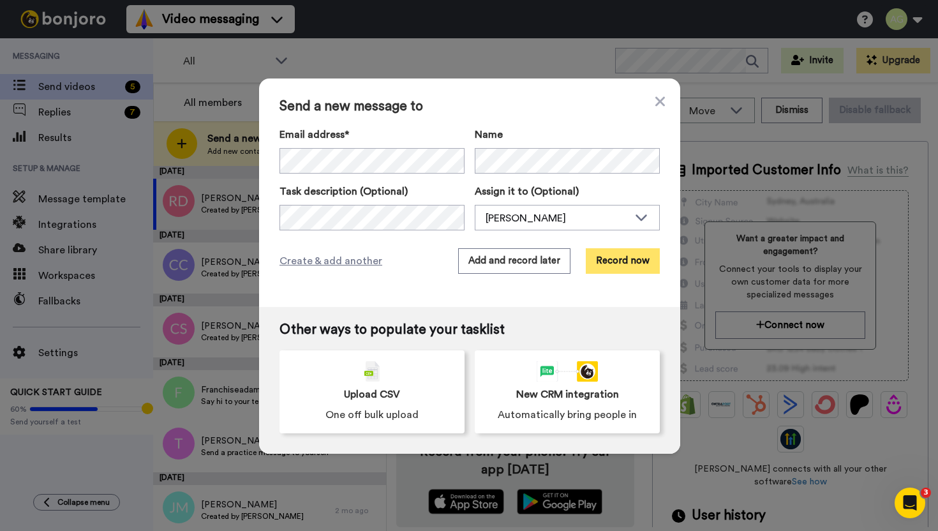
click at [624, 264] on button "Record now" at bounding box center [623, 261] width 74 height 26
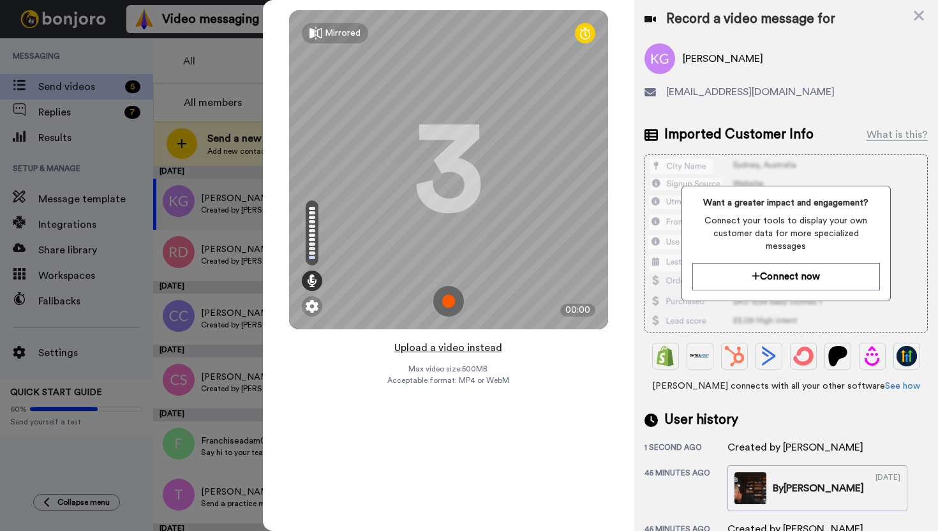
click at [436, 349] on button "Upload a video instead" at bounding box center [449, 348] width 116 height 17
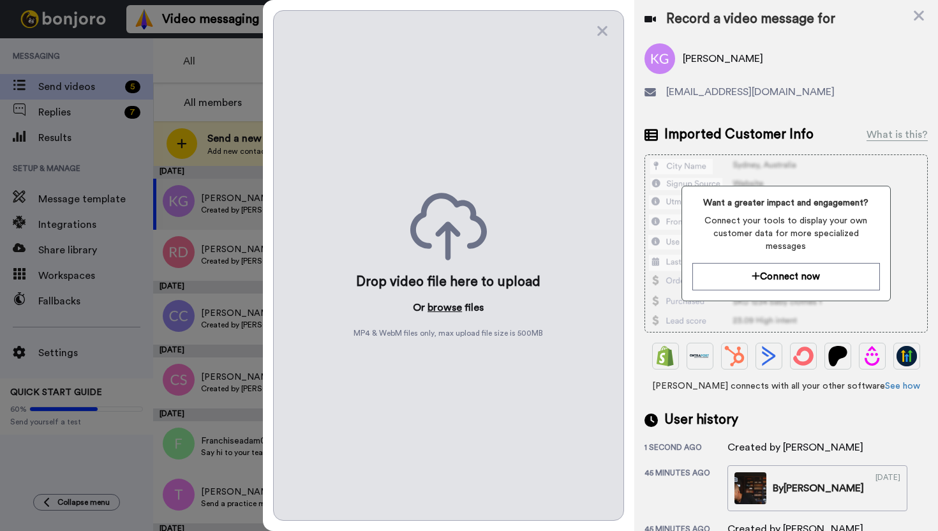
click at [447, 310] on button "browse" at bounding box center [445, 307] width 34 height 15
click at [443, 304] on button "browse" at bounding box center [445, 307] width 34 height 15
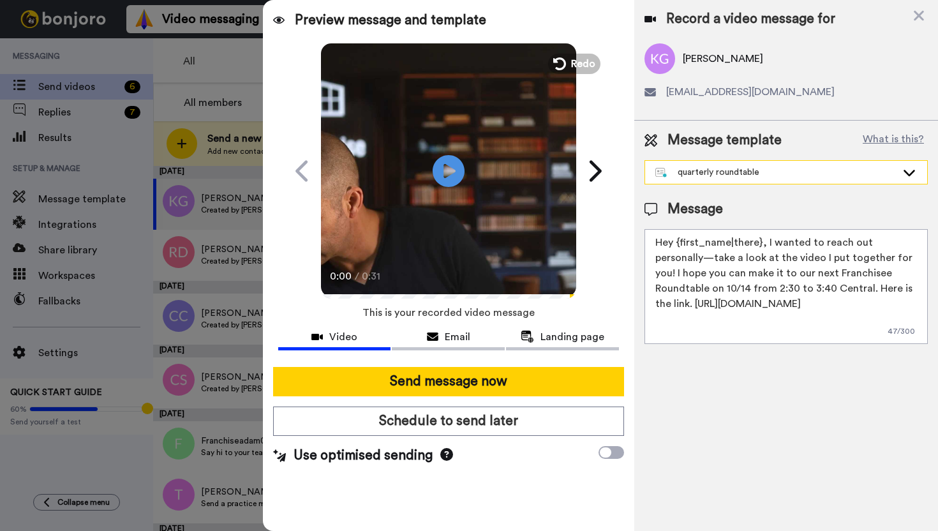
click at [772, 174] on div "quarterly roundtable" at bounding box center [775, 172] width 241 height 13
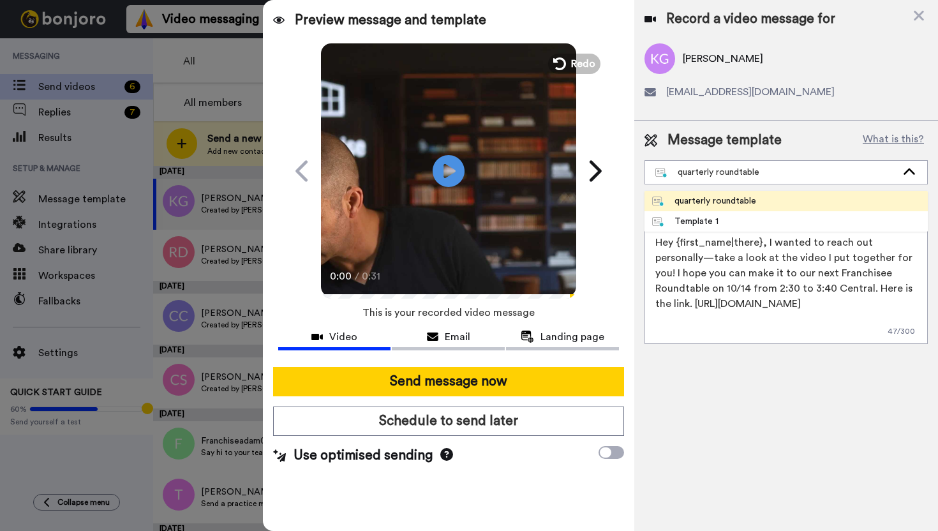
click at [769, 199] on li "quarterly roundtable" at bounding box center [786, 201] width 283 height 20
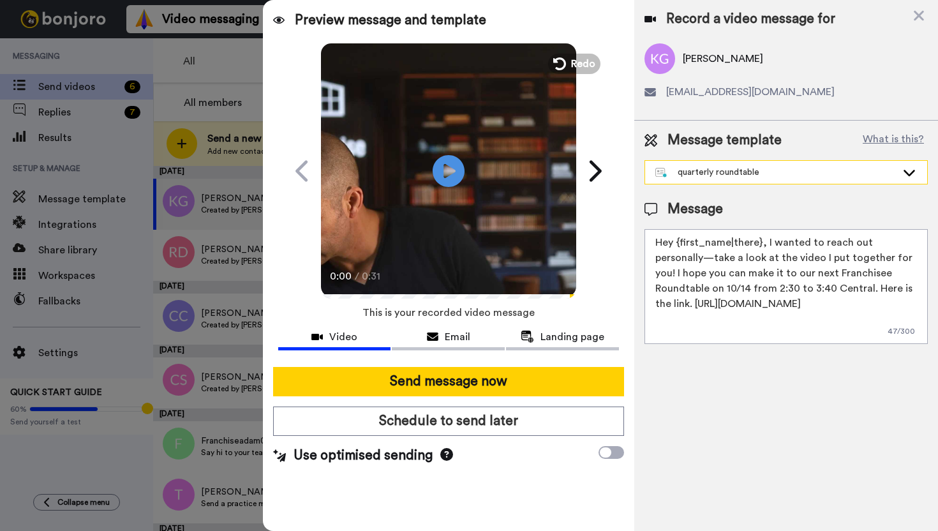
click at [775, 180] on div "quarterly roundtable" at bounding box center [786, 172] width 282 height 23
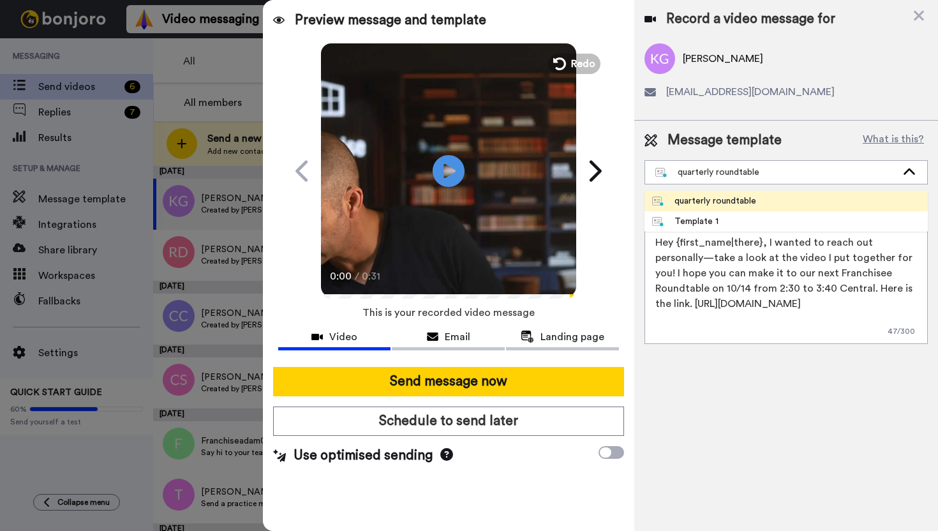
click at [762, 200] on span "quarterly roundtable" at bounding box center [704, 201] width 119 height 13
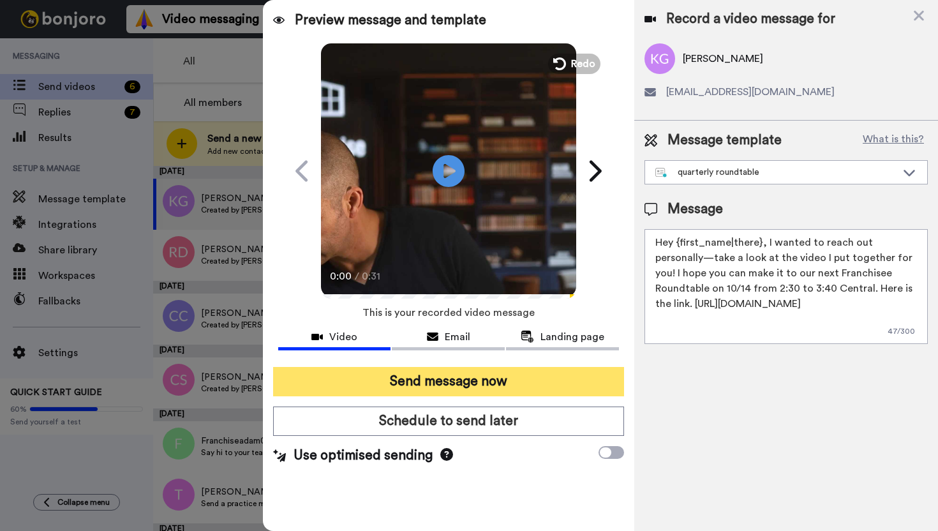
click at [507, 381] on button "Send message now" at bounding box center [448, 381] width 351 height 29
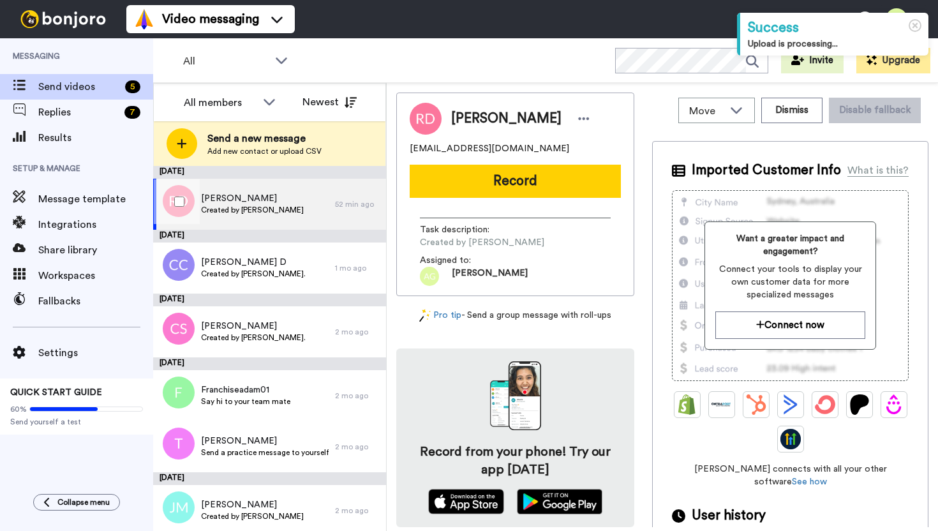
click at [285, 204] on span "Russell Douglas" at bounding box center [252, 198] width 103 height 13
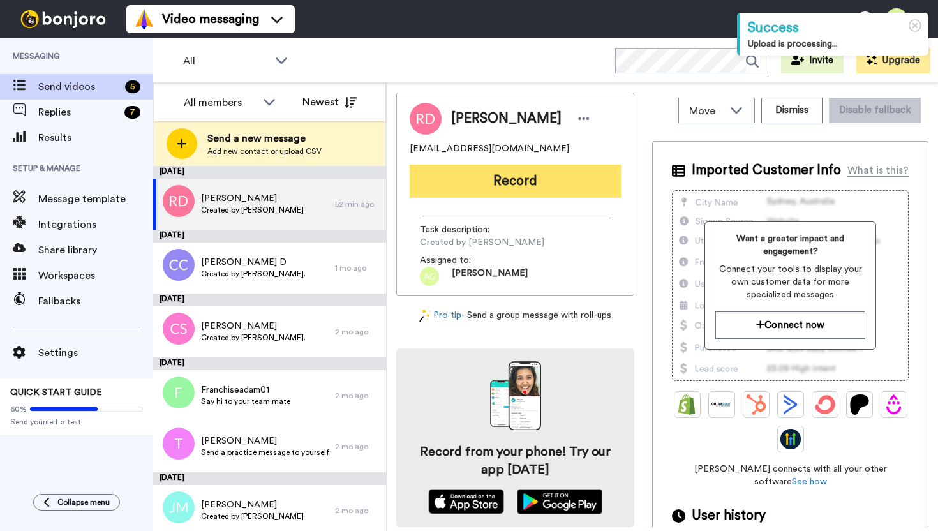
click at [544, 186] on button "Record" at bounding box center [515, 181] width 211 height 33
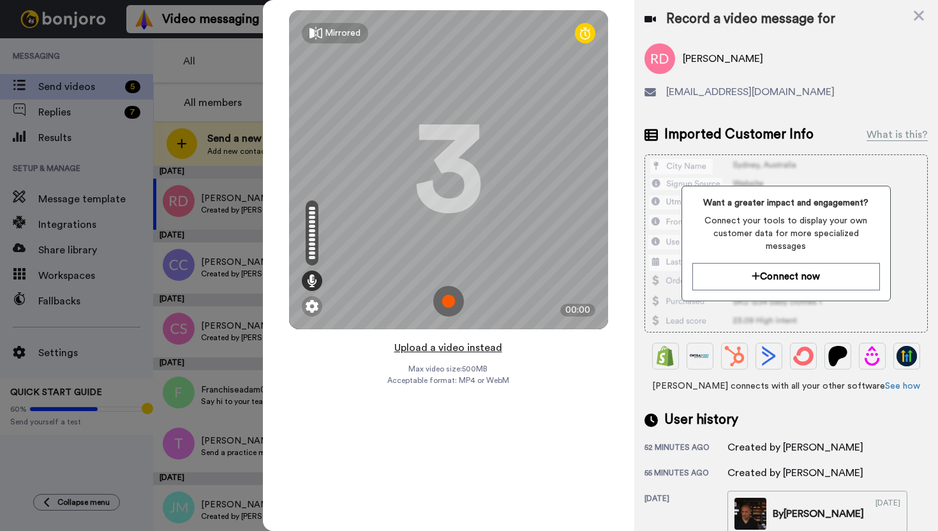
click at [447, 348] on button "Upload a video instead" at bounding box center [449, 348] width 116 height 17
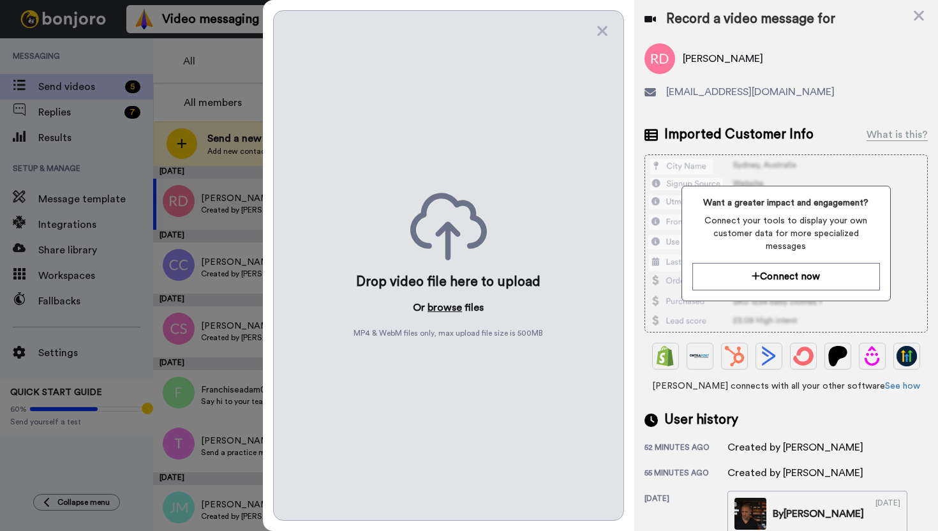
click at [438, 301] on button "browse" at bounding box center [445, 307] width 34 height 15
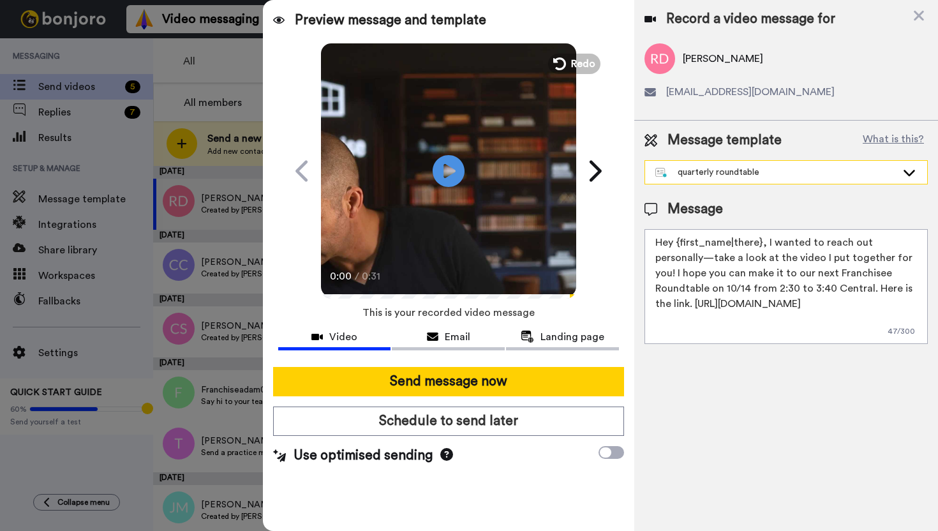
click at [732, 169] on div "quarterly roundtable" at bounding box center [775, 172] width 241 height 13
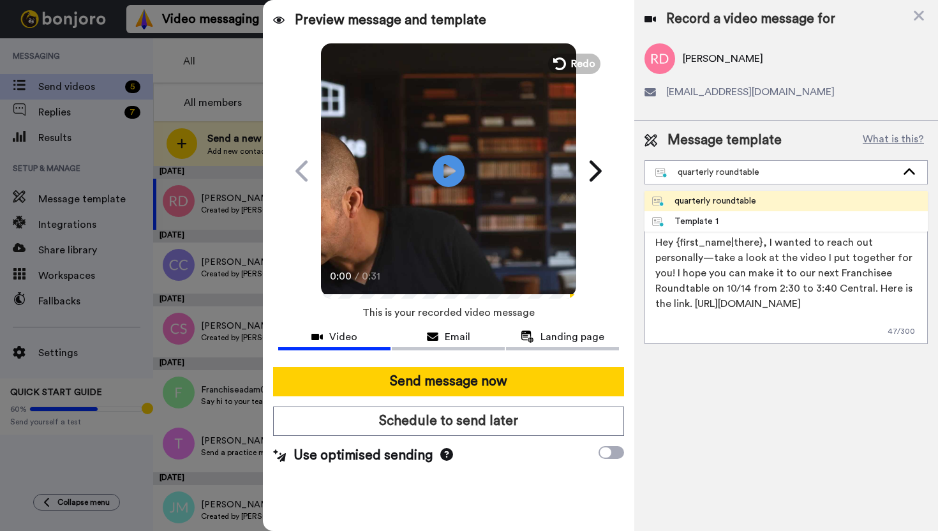
click at [715, 204] on div "quarterly roundtable" at bounding box center [704, 201] width 104 height 13
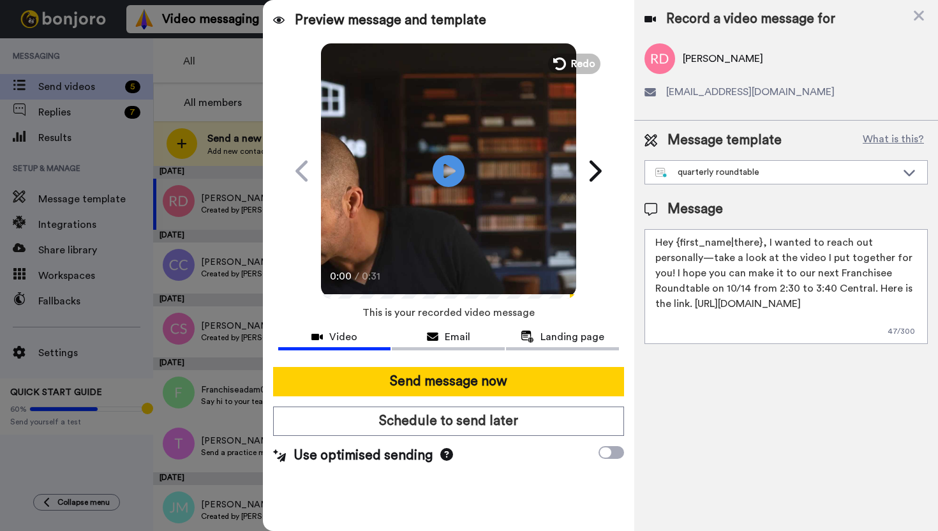
click at [777, 156] on div "Message template What is this? quarterly roundtable quarterly roundtable Templa…" at bounding box center [786, 158] width 283 height 54
click at [775, 165] on div "quarterly roundtable" at bounding box center [786, 172] width 282 height 23
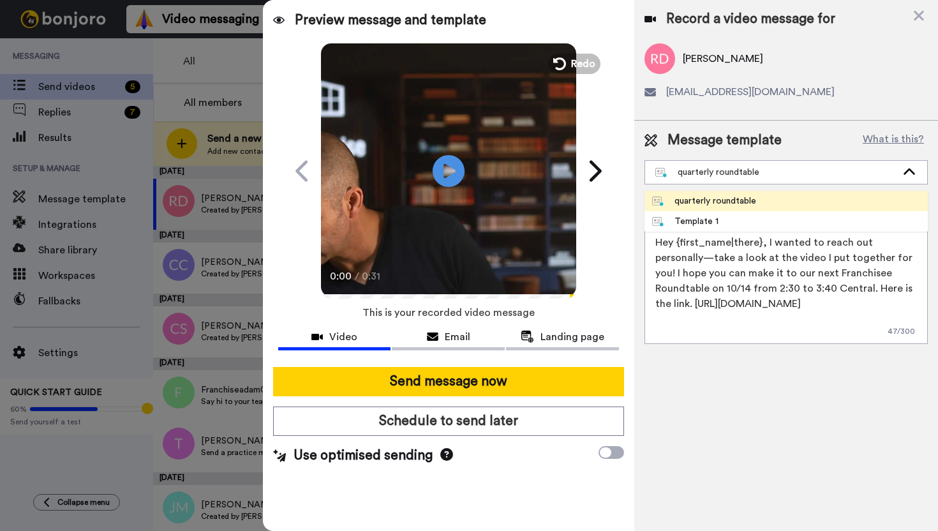
click at [733, 201] on div "quarterly roundtable" at bounding box center [704, 201] width 104 height 13
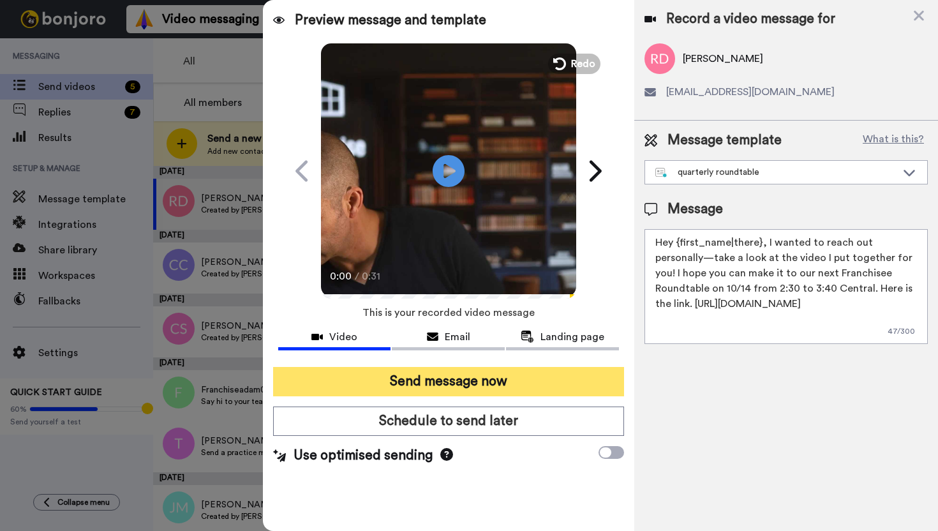
click at [508, 384] on button "Send message now" at bounding box center [448, 381] width 351 height 29
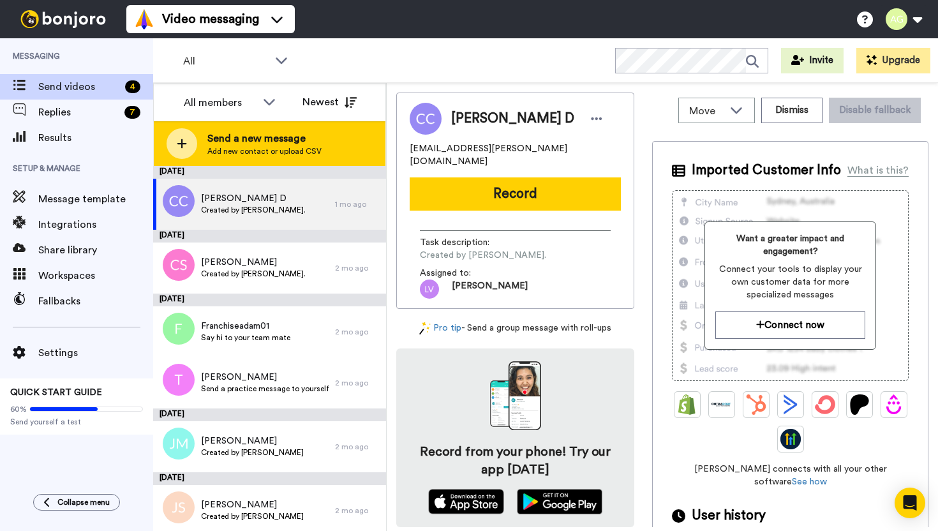
click at [242, 135] on span "Send a new message" at bounding box center [264, 138] width 114 height 15
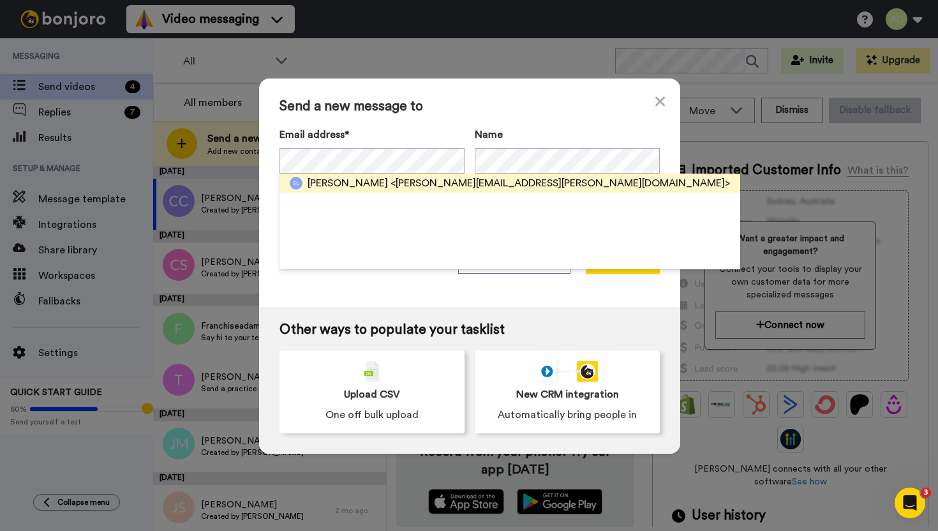
click at [362, 187] on span "[PERSON_NAME]" at bounding box center [348, 183] width 80 height 15
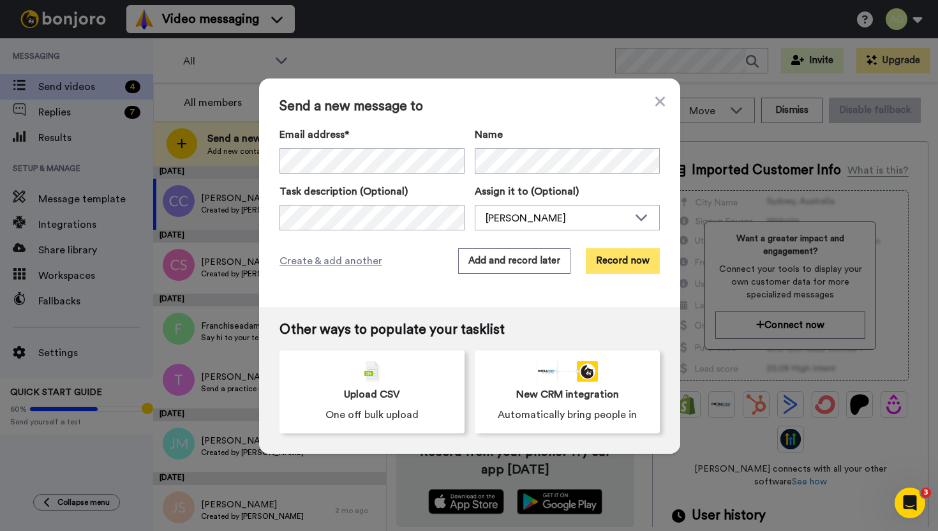
click at [627, 264] on button "Record now" at bounding box center [623, 261] width 74 height 26
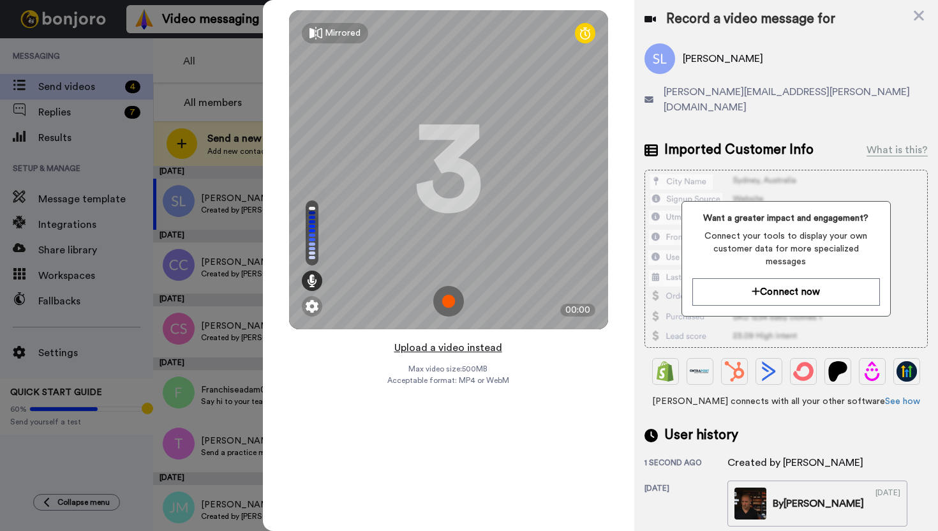
click at [468, 349] on button "Upload a video instead" at bounding box center [449, 348] width 116 height 17
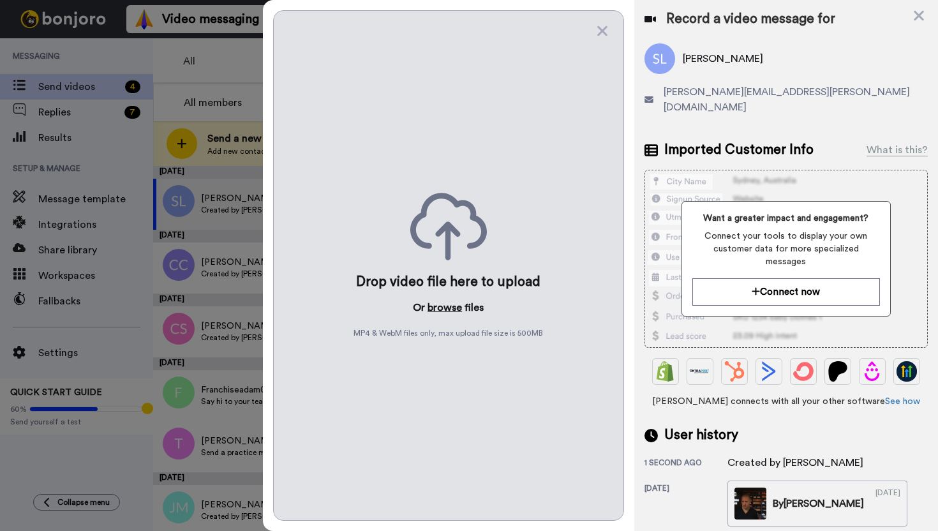
click at [443, 310] on button "browse" at bounding box center [445, 307] width 34 height 15
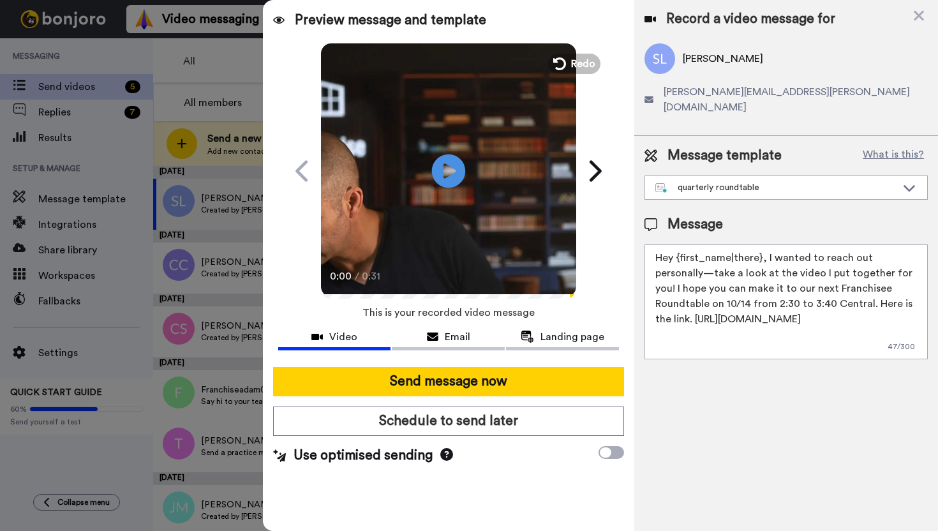
click at [448, 186] on icon at bounding box center [448, 171] width 34 height 34
click at [435, 182] on icon "Play/Pause" at bounding box center [448, 170] width 34 height 61
drag, startPoint x: 472, startPoint y: 382, endPoint x: 773, endPoint y: 415, distance: 303.1
click at [773, 415] on div "Preview message and template Play/Pause 0:31 / 0:31 I made something special ju…" at bounding box center [600, 265] width 675 height 531
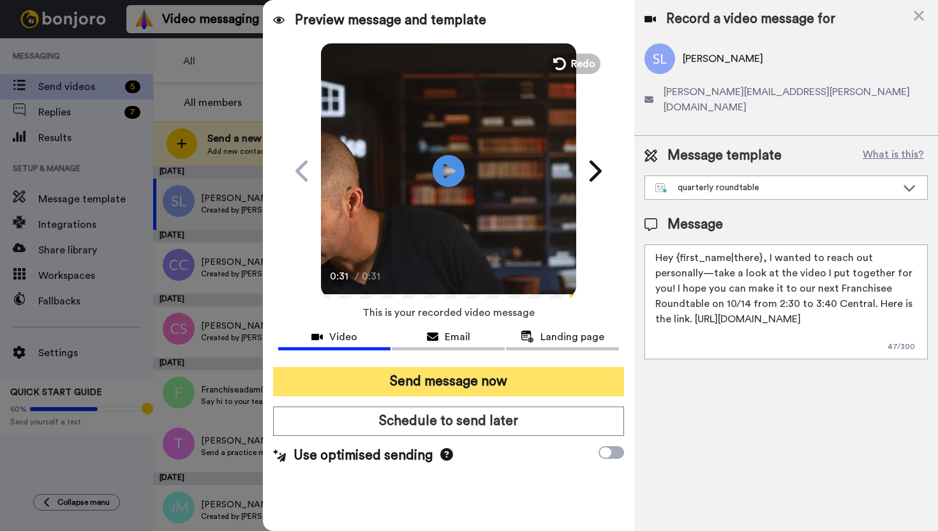
click at [569, 382] on button "Send message now" at bounding box center [448, 381] width 351 height 29
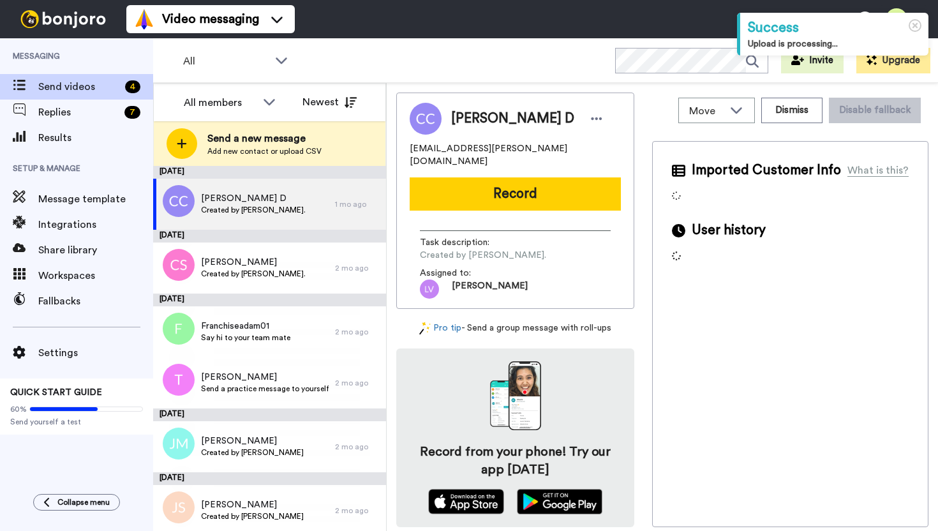
click at [234, 149] on span "Add new contact or upload CSV" at bounding box center [264, 151] width 114 height 10
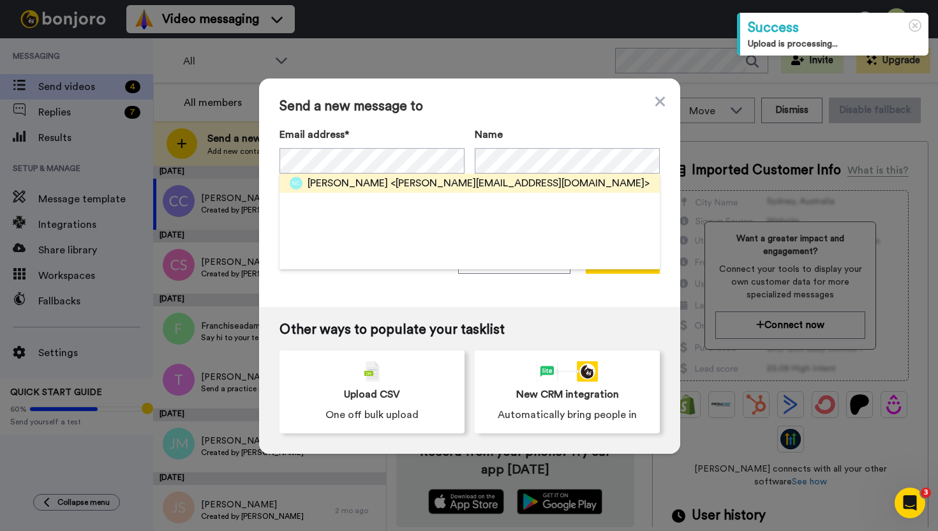
click at [412, 186] on span "<[PERSON_NAME][EMAIL_ADDRESS][DOMAIN_NAME]>" at bounding box center [520, 183] width 259 height 15
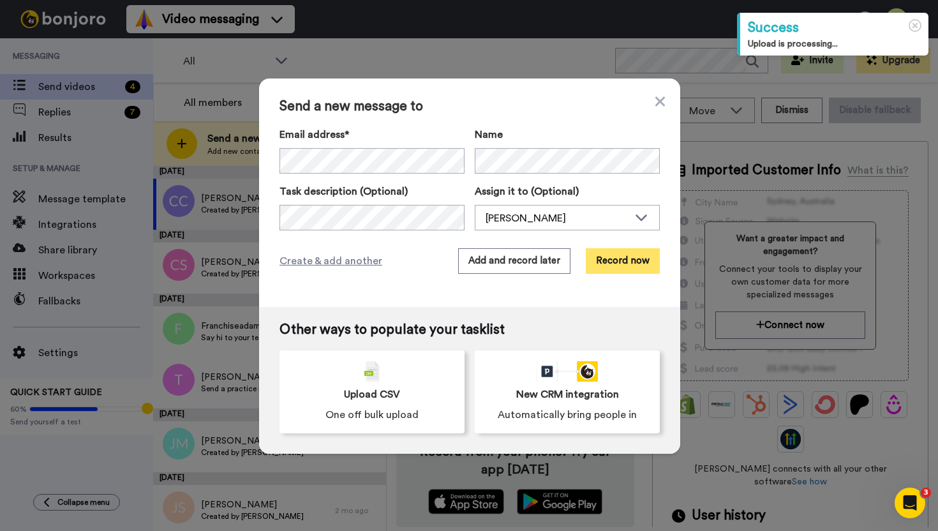
click at [634, 267] on button "Record now" at bounding box center [623, 261] width 74 height 26
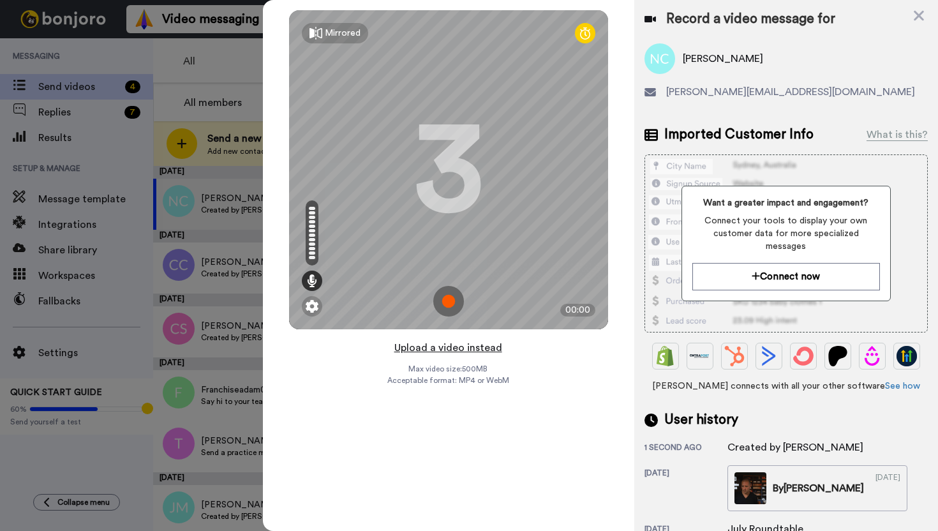
click at [451, 351] on button "Upload a video instead" at bounding box center [449, 348] width 116 height 17
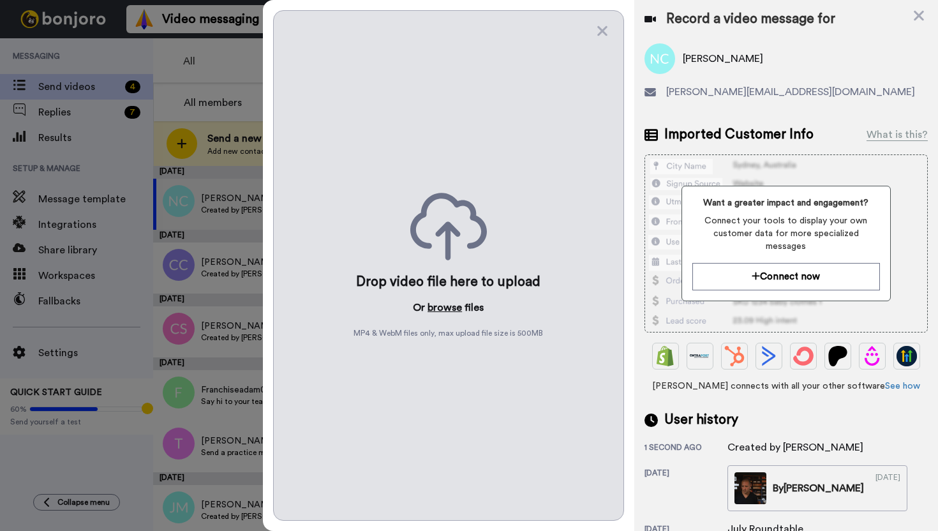
click at [446, 308] on button "browse" at bounding box center [445, 307] width 34 height 15
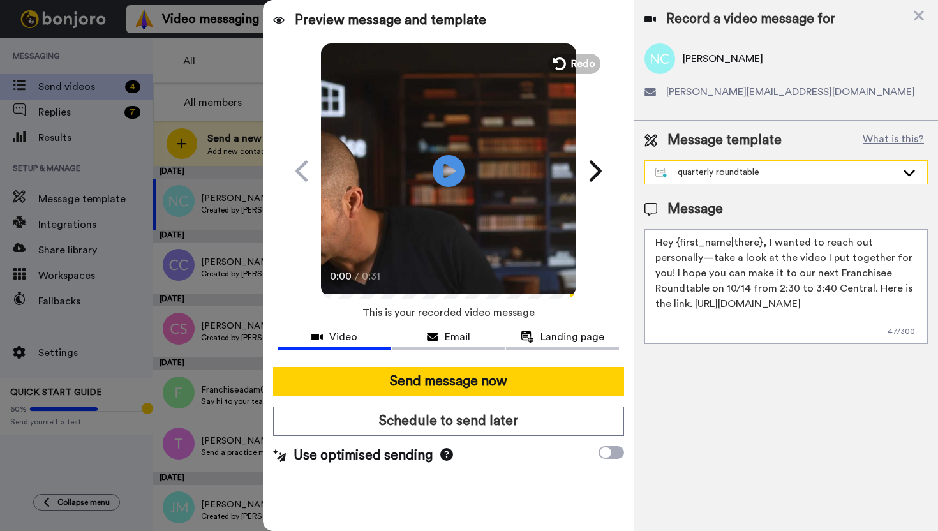
click at [740, 180] on div "quarterly roundtable" at bounding box center [786, 172] width 282 height 23
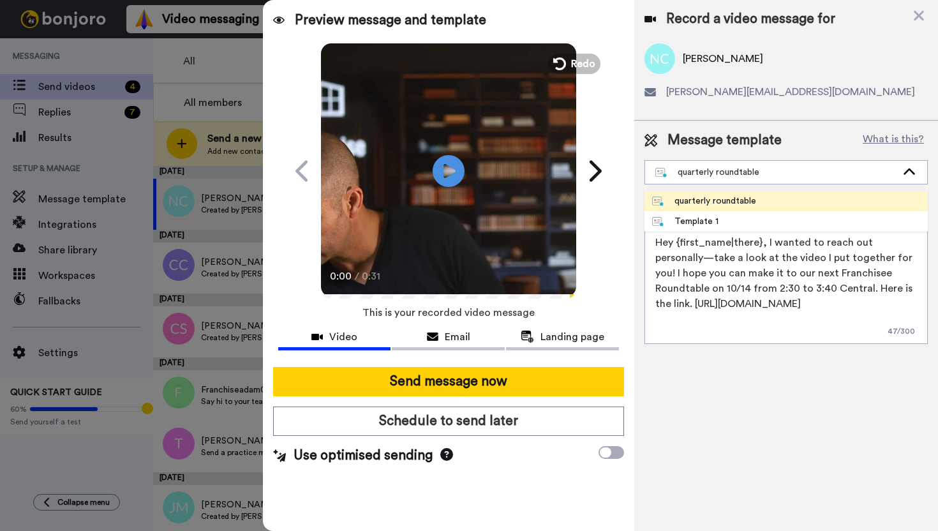
click at [718, 207] on div "quarterly roundtable" at bounding box center [704, 201] width 104 height 13
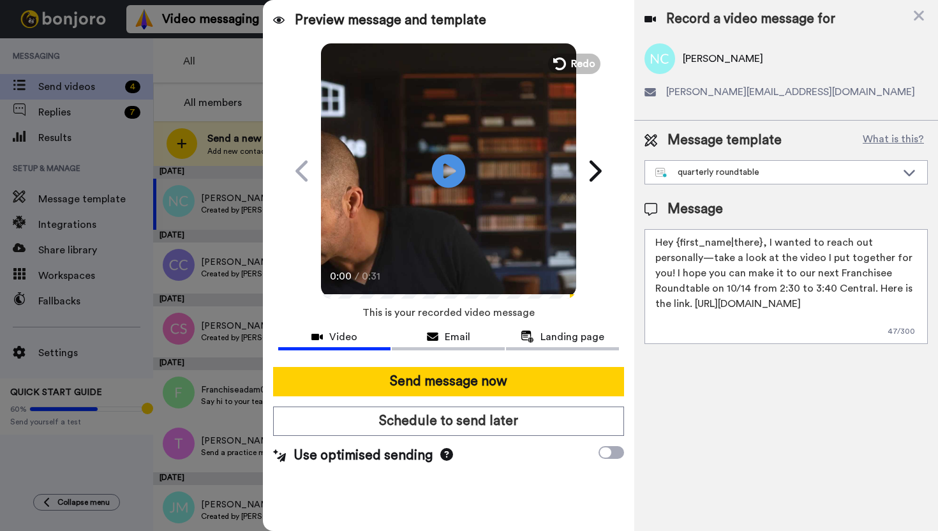
click at [450, 197] on icon "Play/Pause" at bounding box center [448, 170] width 34 height 61
click at [423, 200] on video at bounding box center [448, 168] width 255 height 255
click at [461, 151] on icon "Play/Pause" at bounding box center [448, 170] width 34 height 61
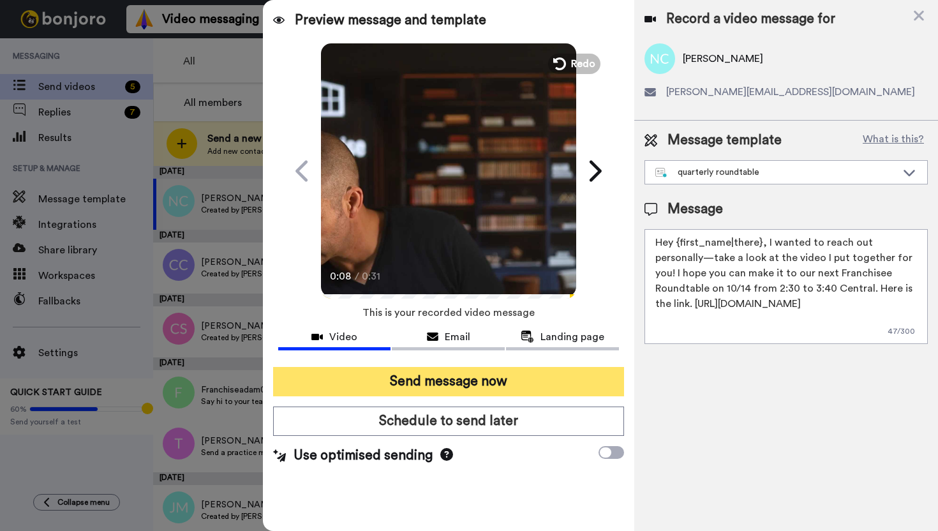
click at [443, 383] on button "Send message now" at bounding box center [448, 381] width 351 height 29
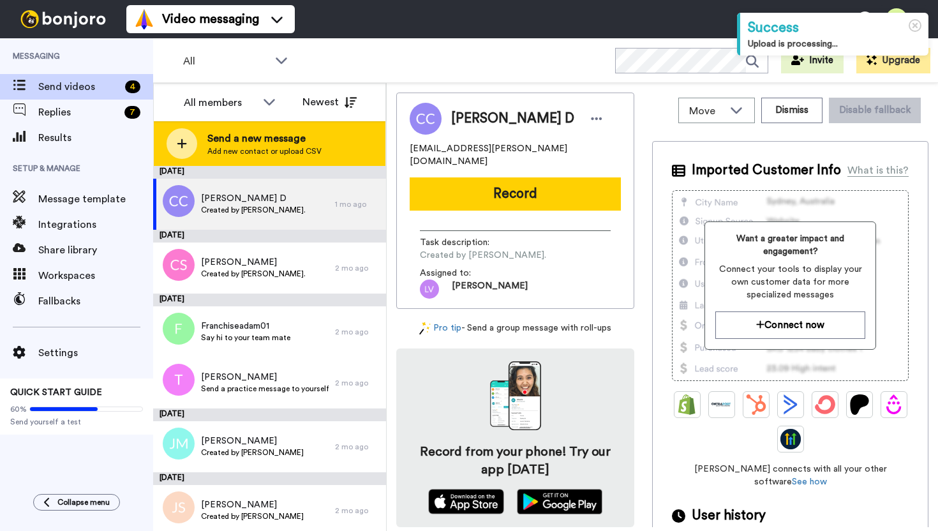
click at [206, 140] on div "Send a new message Add new contact or upload CSV" at bounding box center [270, 143] width 232 height 45
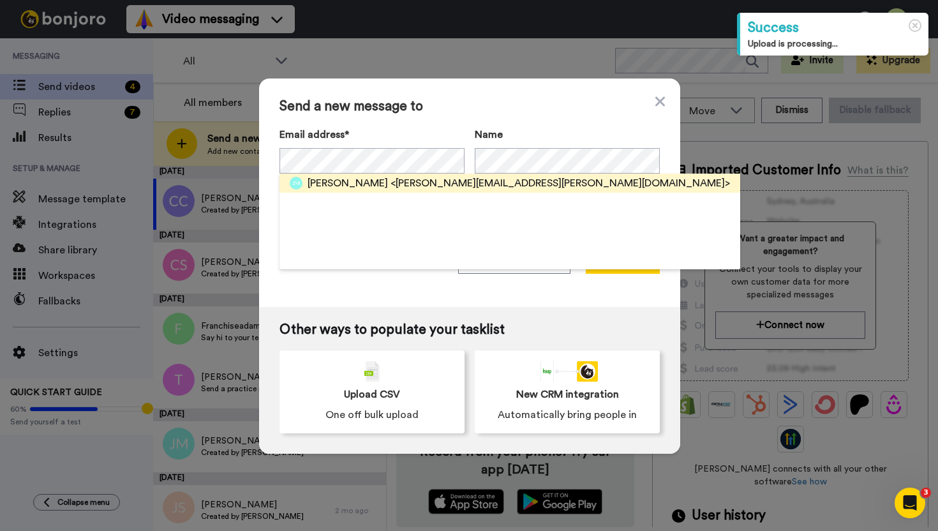
click at [416, 183] on span "<mcdonough.john.t@gmail.com>" at bounding box center [561, 183] width 340 height 15
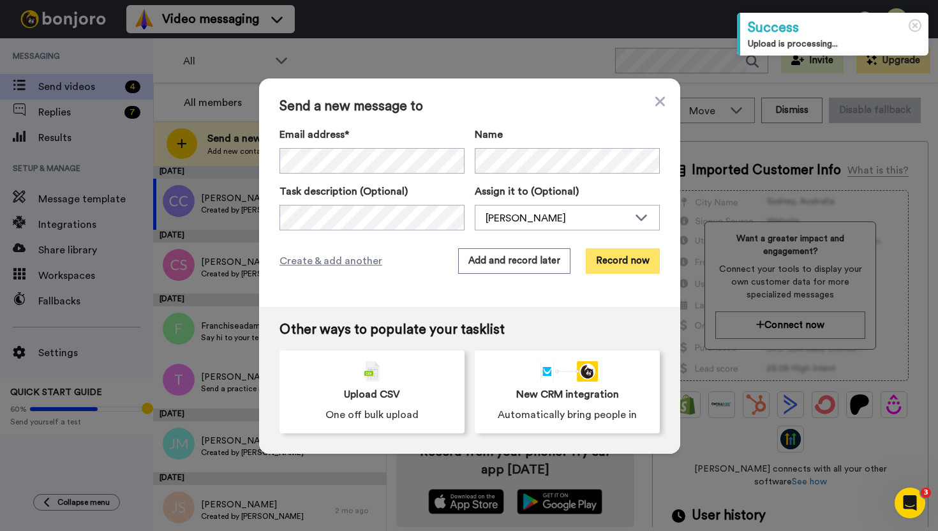
click at [606, 258] on button "Record now" at bounding box center [623, 261] width 74 height 26
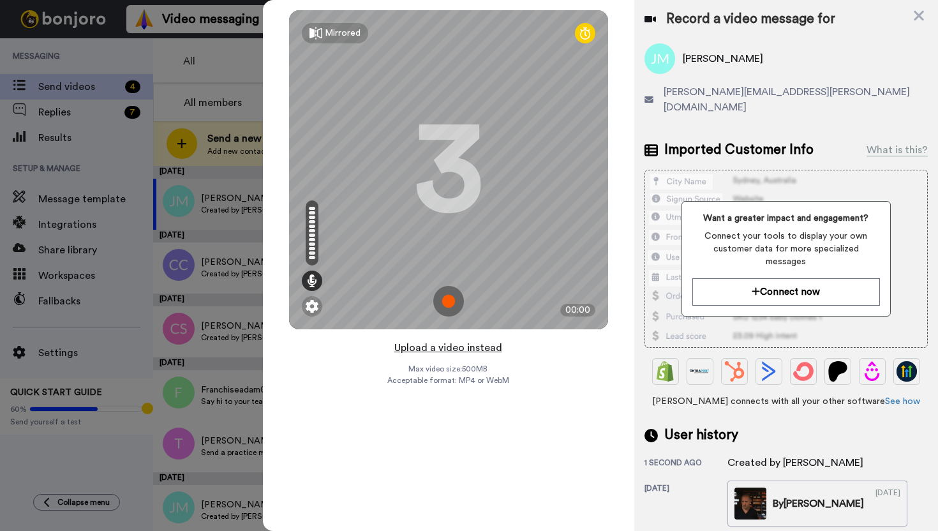
click at [449, 347] on button "Upload a video instead" at bounding box center [449, 348] width 116 height 17
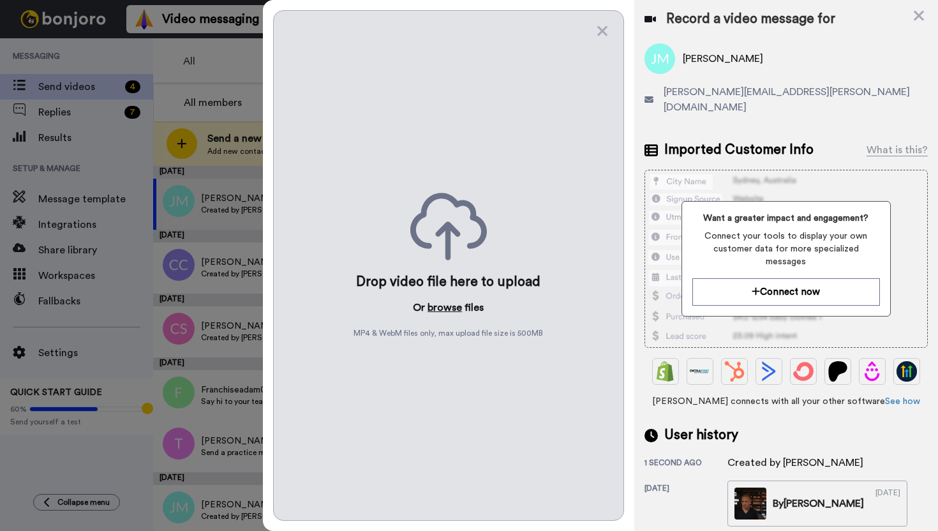
click at [442, 303] on button "browse" at bounding box center [445, 307] width 34 height 15
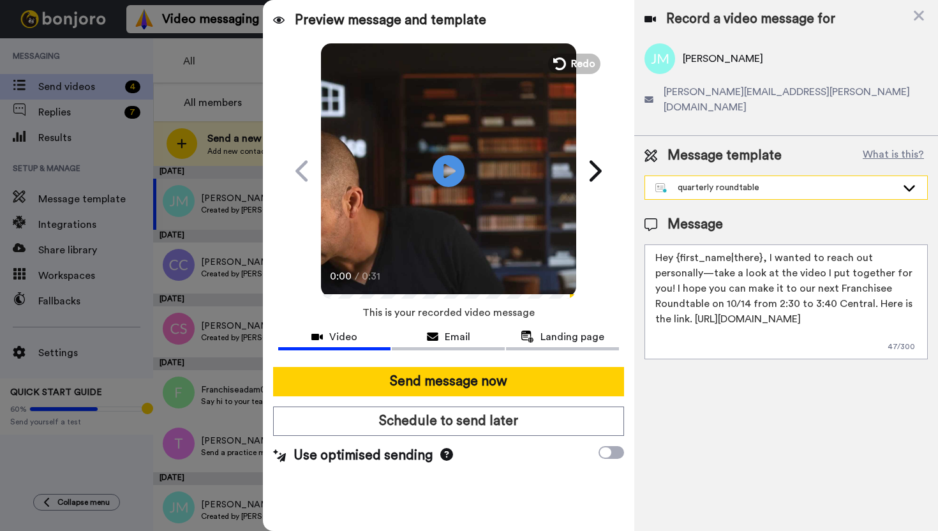
click at [771, 181] on div "quarterly roundtable" at bounding box center [775, 187] width 241 height 13
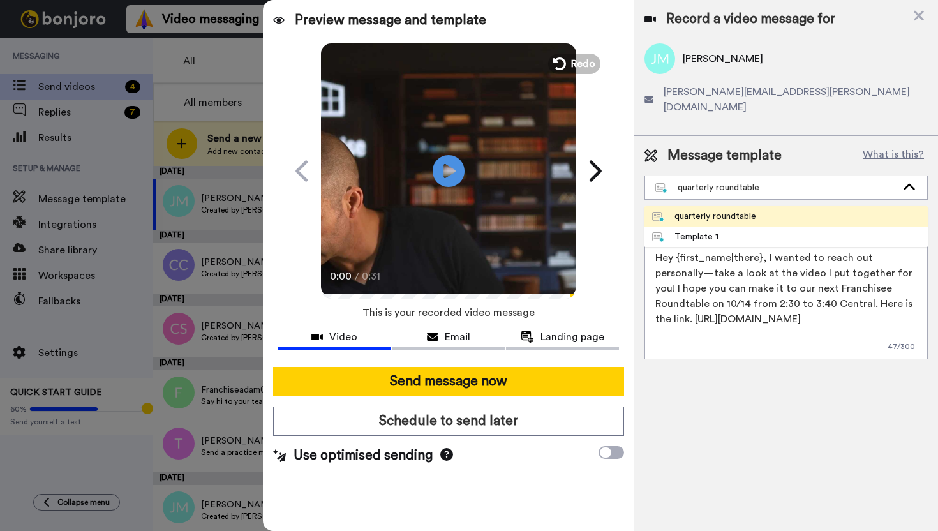
click at [743, 210] on div "quarterly roundtable" at bounding box center [704, 216] width 104 height 13
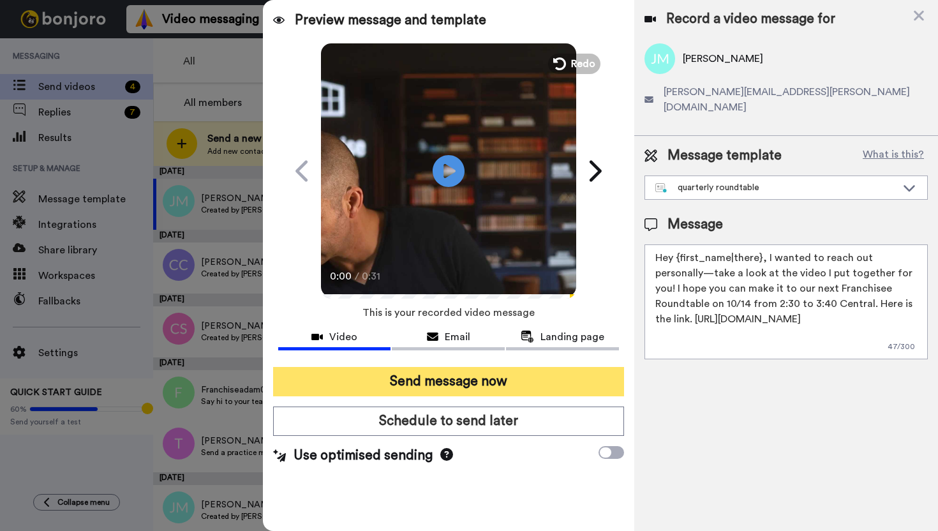
click at [500, 381] on button "Send message now" at bounding box center [448, 381] width 351 height 29
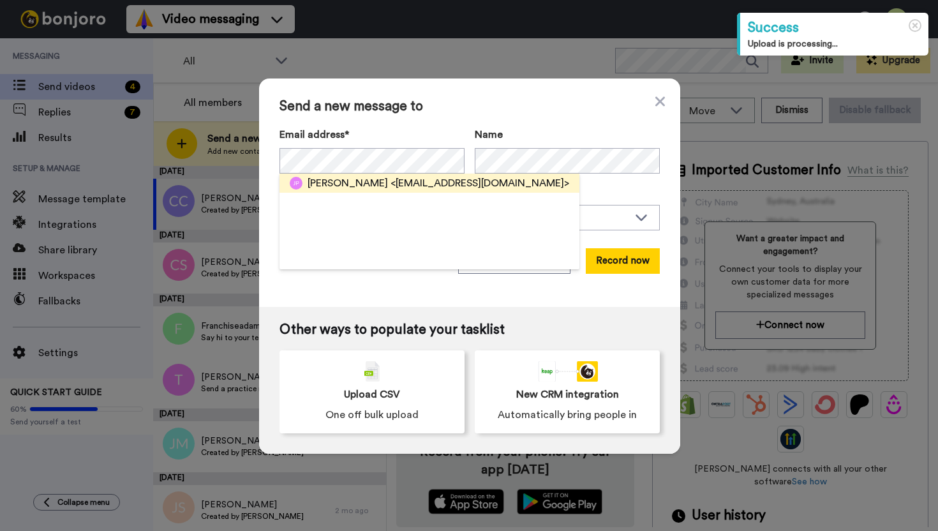
click at [415, 184] on span "<[EMAIL_ADDRESS][DOMAIN_NAME]>" at bounding box center [480, 183] width 179 height 15
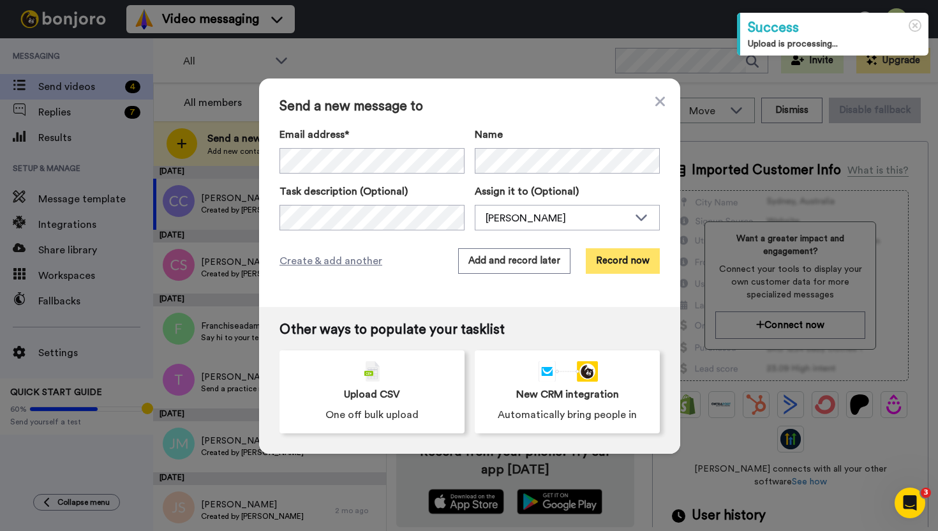
click at [622, 260] on button "Record now" at bounding box center [623, 261] width 74 height 26
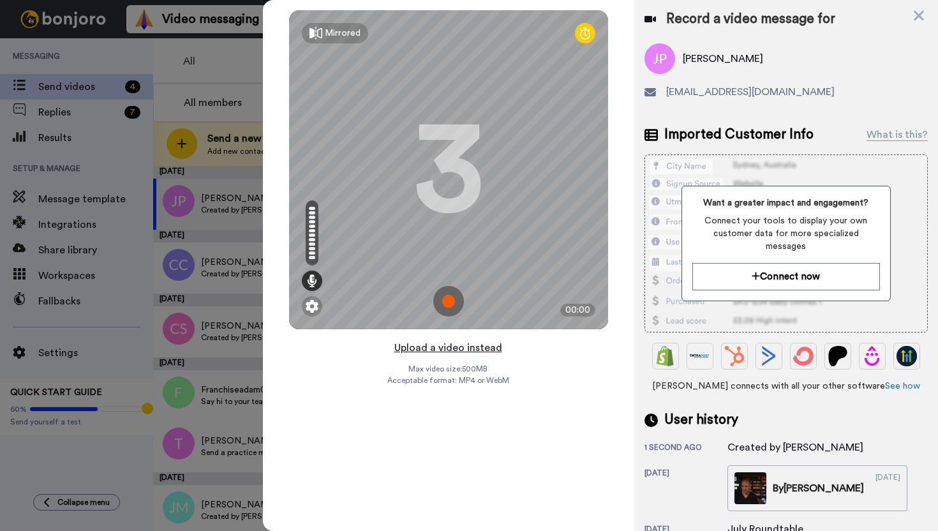
click at [467, 349] on button "Upload a video instead" at bounding box center [449, 348] width 116 height 17
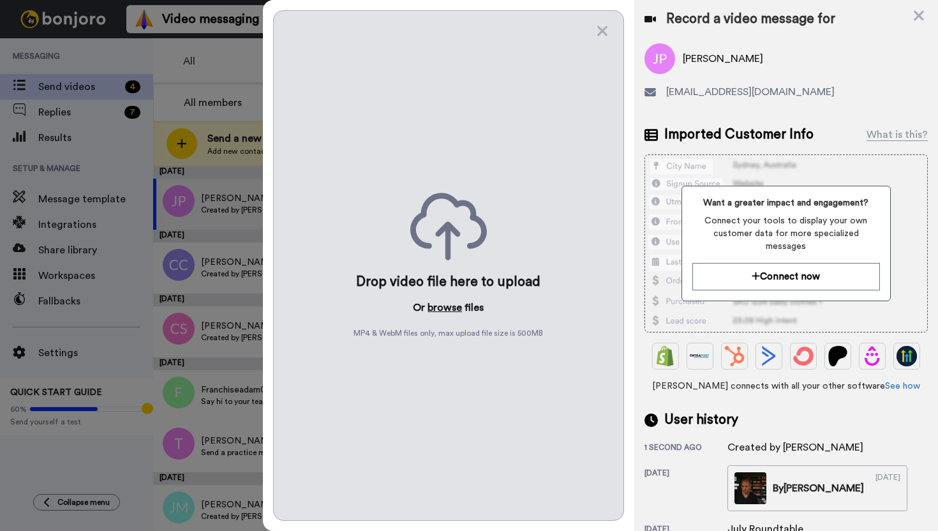
click at [449, 308] on button "browse" at bounding box center [445, 307] width 34 height 15
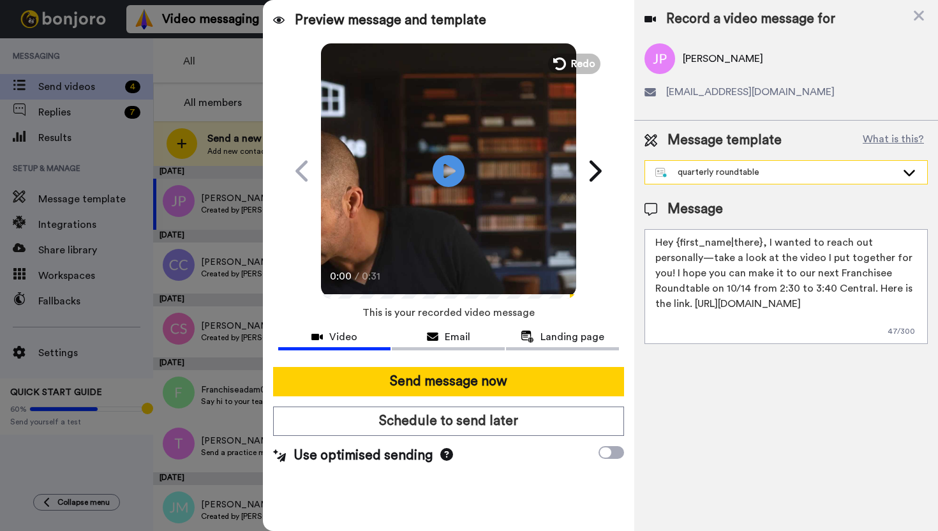
click at [708, 170] on div "quarterly roundtable" at bounding box center [775, 172] width 241 height 13
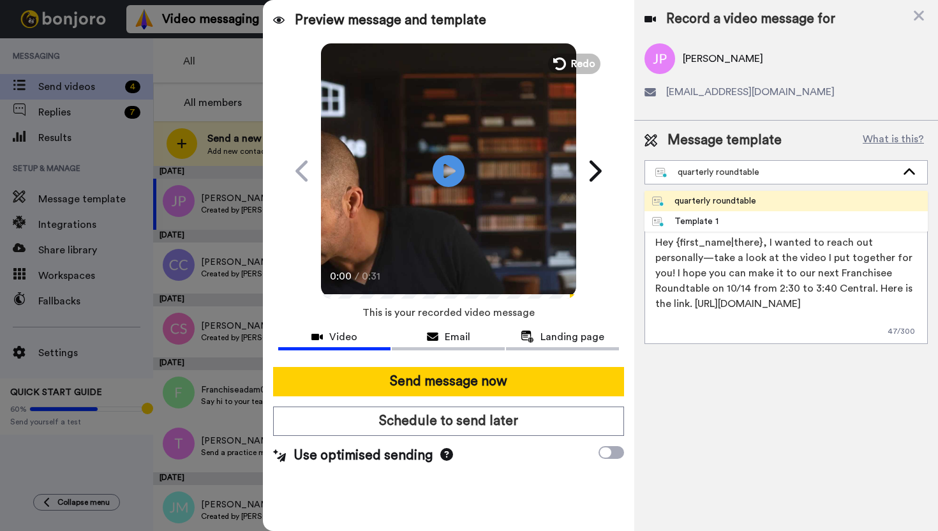
click at [705, 199] on div "quarterly roundtable" at bounding box center [704, 201] width 104 height 13
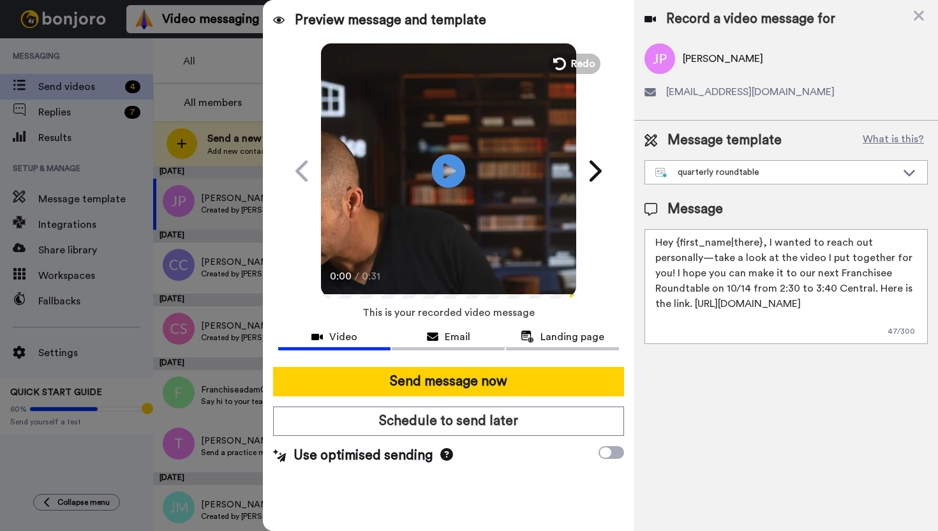
click at [444, 156] on icon at bounding box center [448, 171] width 34 height 34
click at [461, 341] on span "Email" at bounding box center [458, 336] width 26 height 15
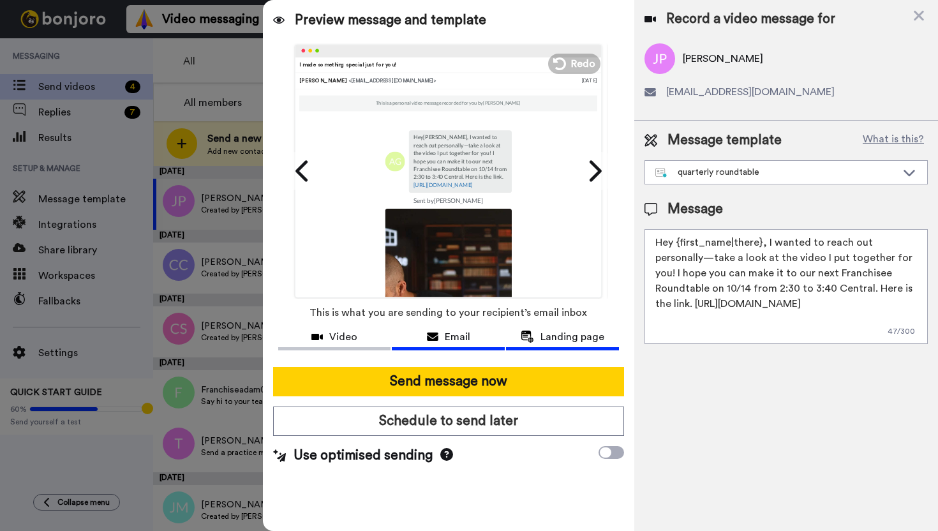
click at [539, 337] on div "Landing page" at bounding box center [562, 336] width 113 height 15
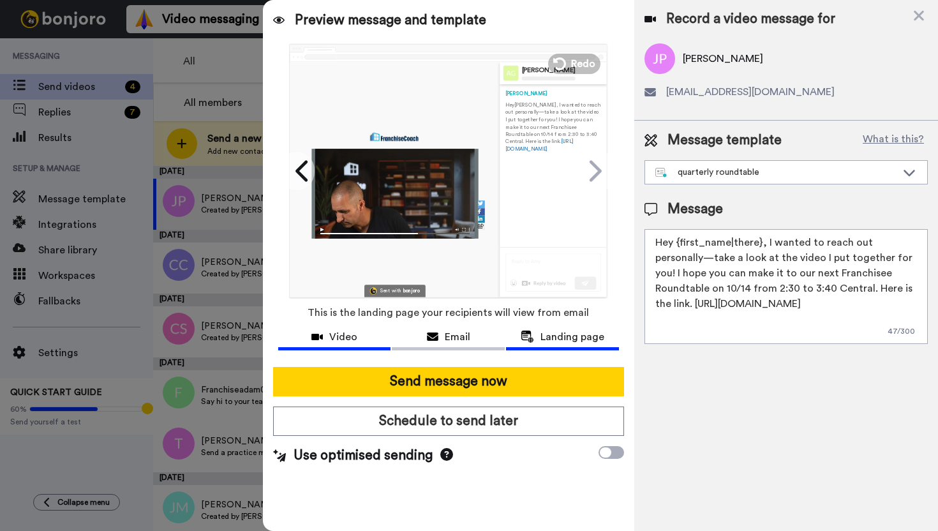
click at [348, 340] on span "Video" at bounding box center [343, 336] width 28 height 15
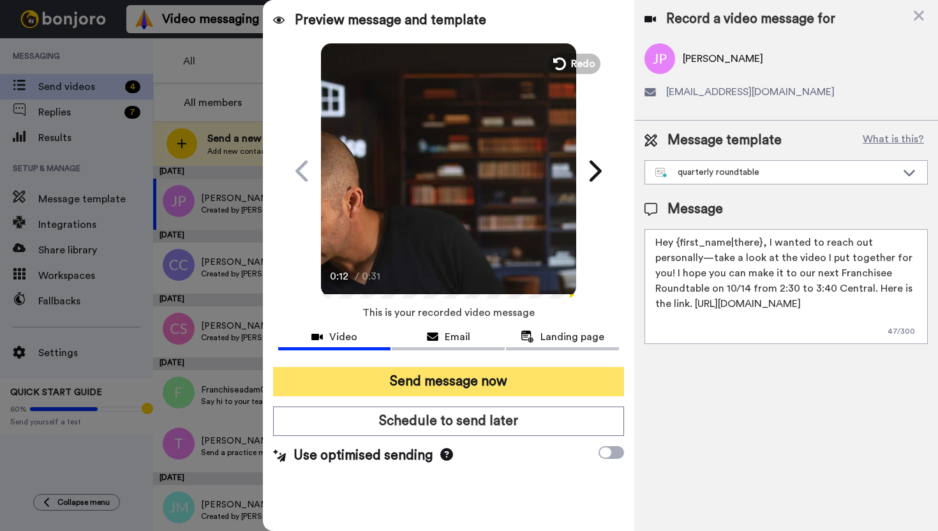
click at [434, 382] on button "Send message now" at bounding box center [448, 381] width 351 height 29
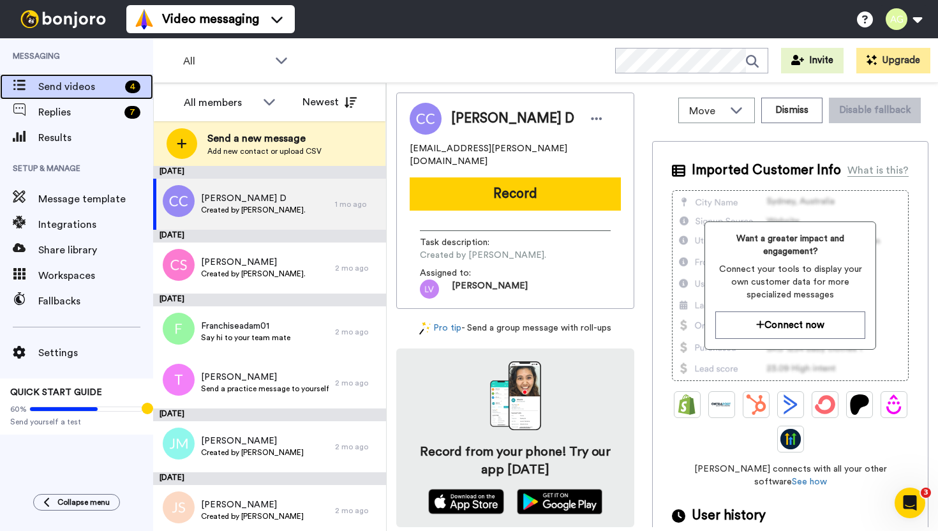
click at [89, 83] on span "Send videos" at bounding box center [79, 86] width 82 height 15
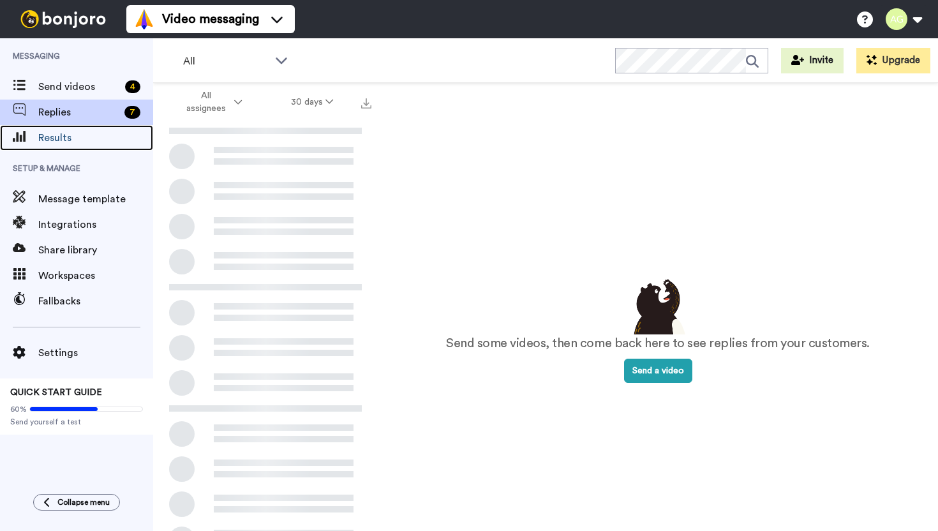
click at [82, 135] on span "Results" at bounding box center [95, 137] width 115 height 15
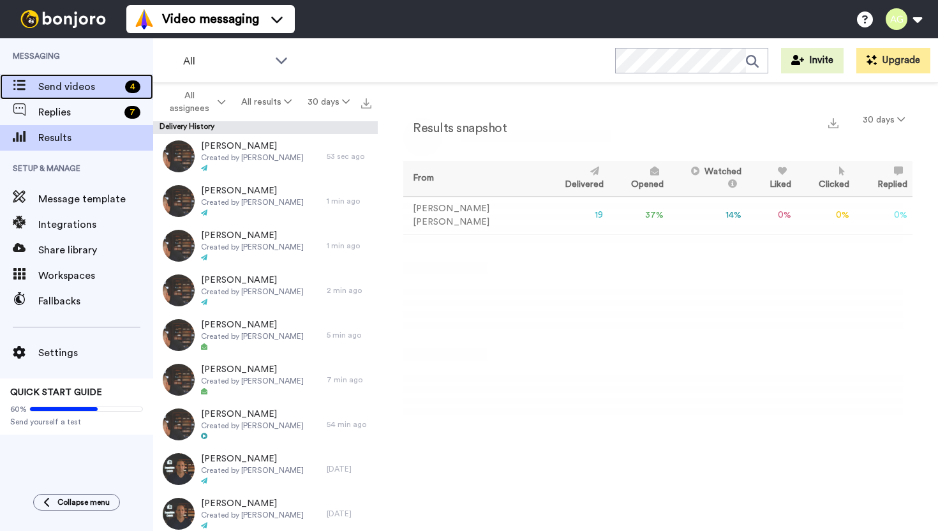
click at [76, 93] on span "Send videos" at bounding box center [79, 86] width 82 height 15
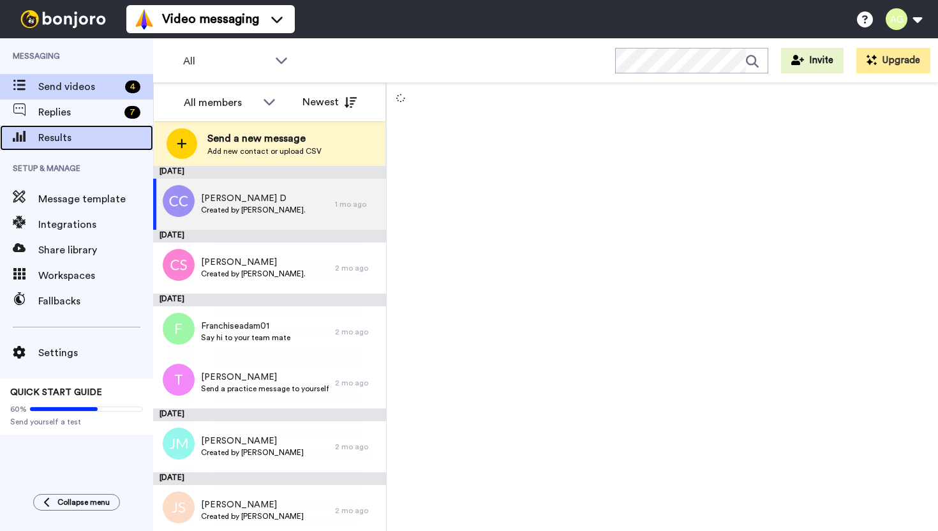
click at [71, 140] on span "Results" at bounding box center [95, 137] width 115 height 15
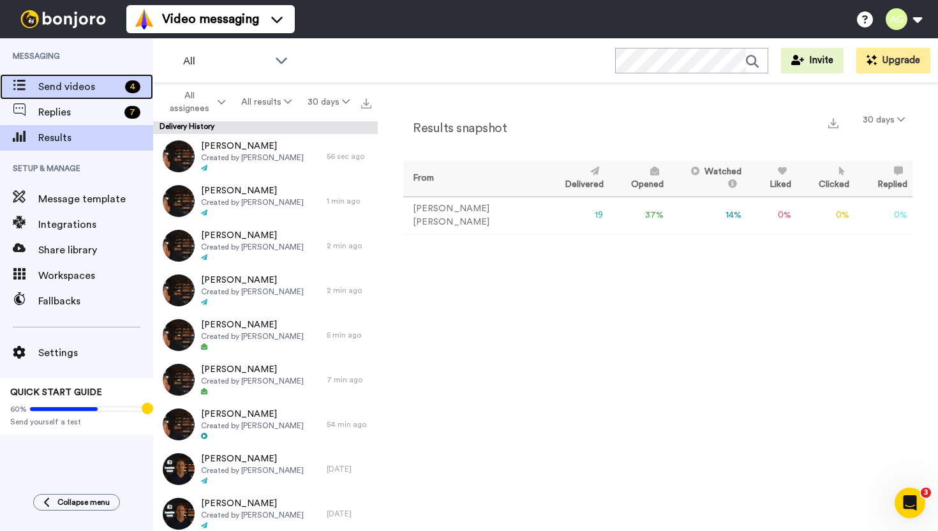
click at [89, 87] on span "Send videos" at bounding box center [79, 86] width 82 height 15
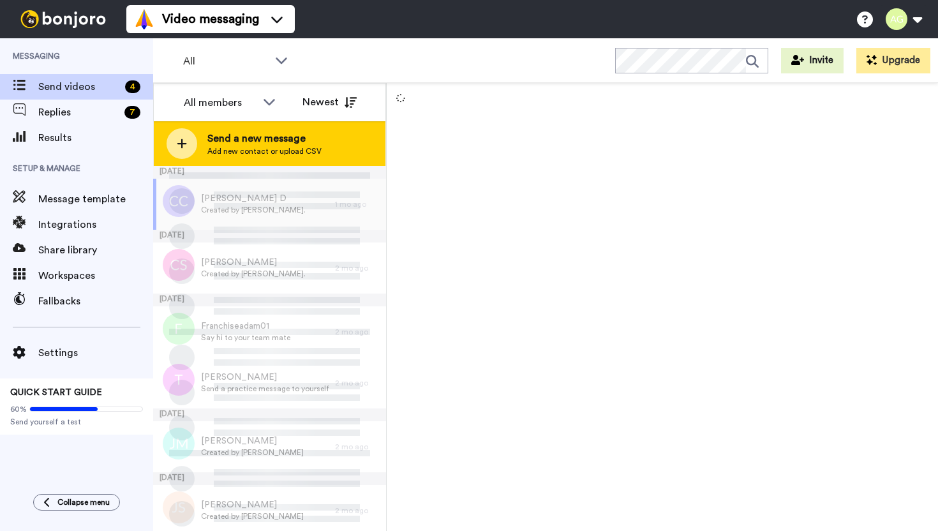
click at [220, 136] on span "Send a new message" at bounding box center [264, 138] width 114 height 15
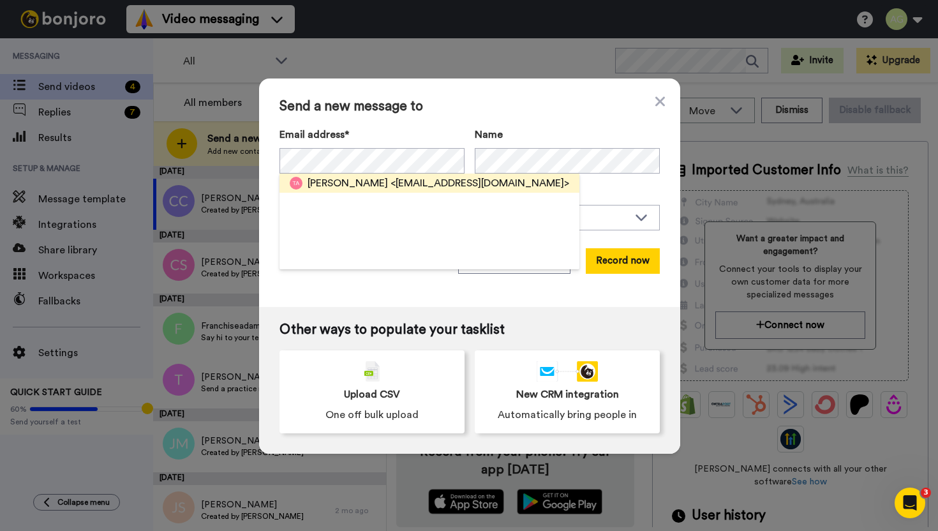
click at [391, 188] on span "<tadu@squadet.com>" at bounding box center [480, 183] width 179 height 15
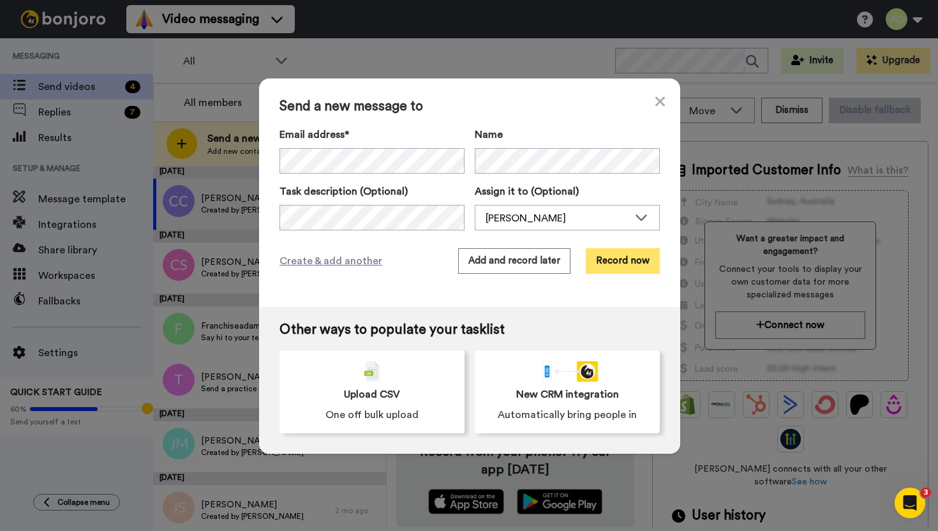
click at [607, 254] on button "Record now" at bounding box center [623, 261] width 74 height 26
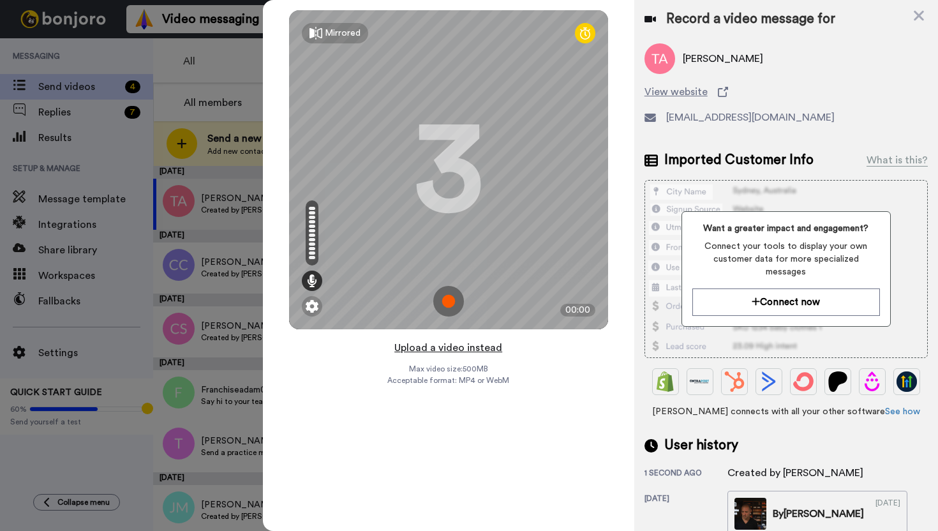
click at [475, 348] on button "Upload a video instead" at bounding box center [449, 348] width 116 height 17
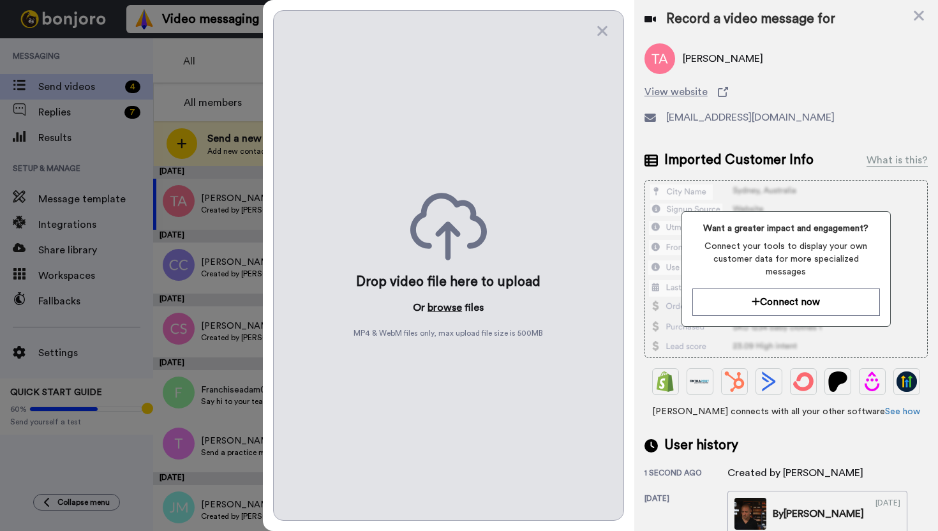
click at [444, 308] on button "browse" at bounding box center [445, 307] width 34 height 15
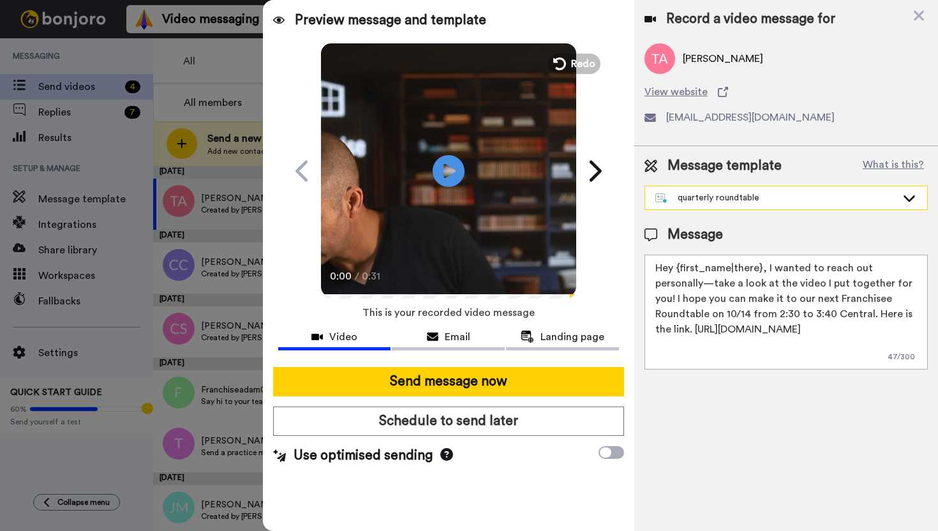
click at [703, 200] on div "quarterly roundtable" at bounding box center [775, 197] width 241 height 13
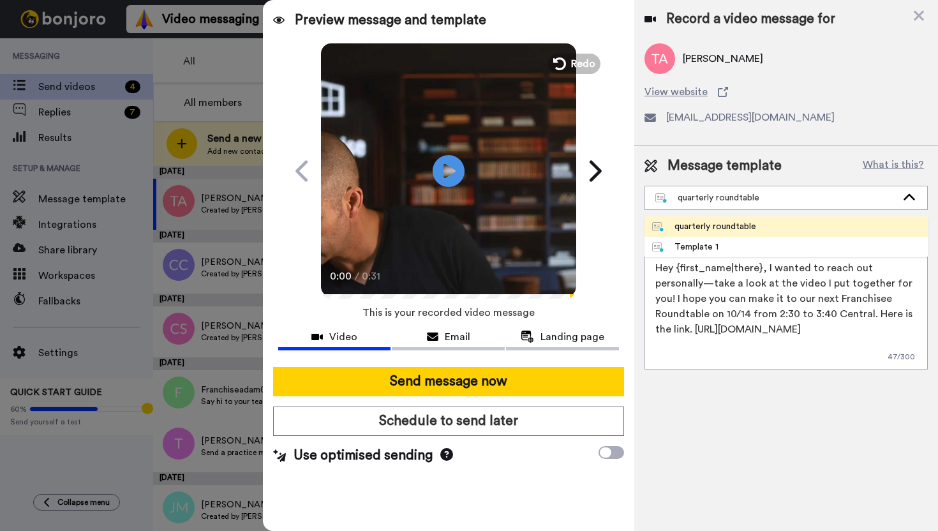
click at [702, 225] on div "quarterly roundtable" at bounding box center [704, 226] width 104 height 13
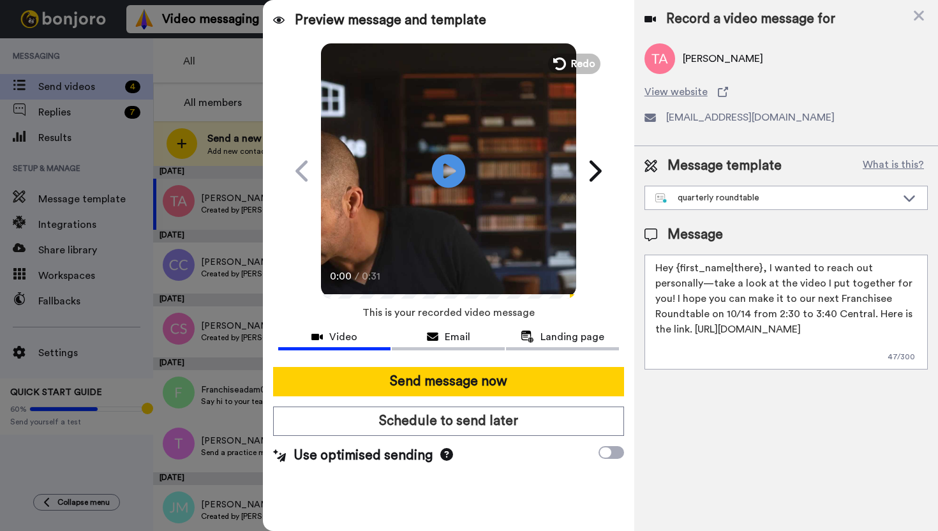
click at [454, 186] on icon at bounding box center [448, 171] width 34 height 34
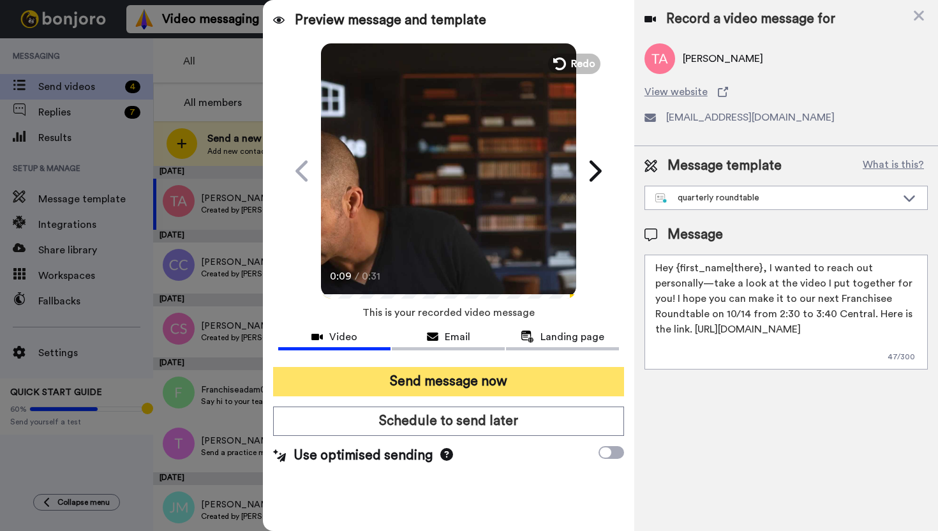
click at [445, 377] on button "Send message now" at bounding box center [448, 381] width 351 height 29
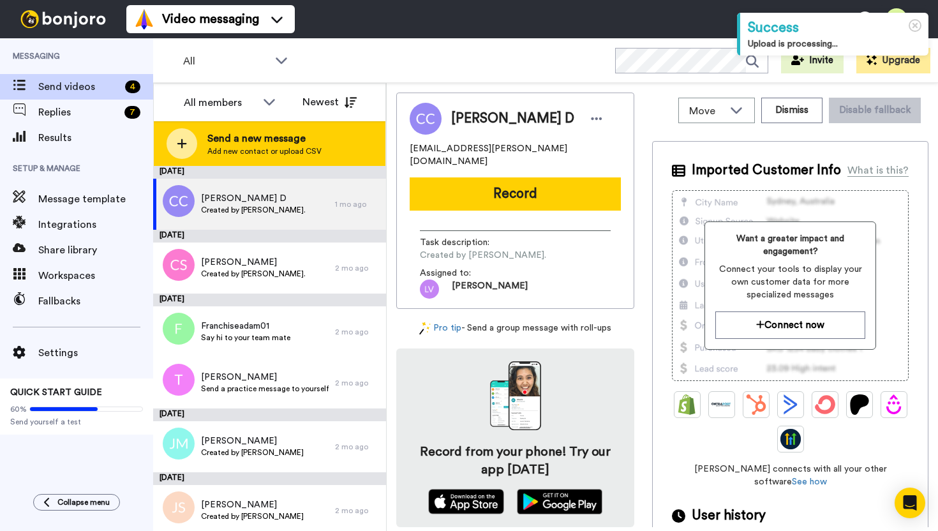
click at [251, 141] on span "Send a new message" at bounding box center [264, 138] width 114 height 15
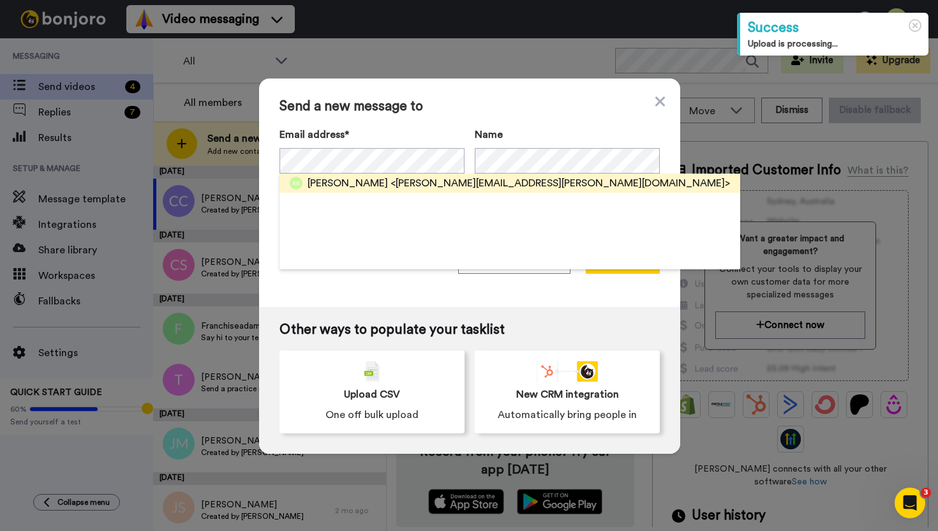
click at [380, 187] on span "[PERSON_NAME]" at bounding box center [348, 183] width 80 height 15
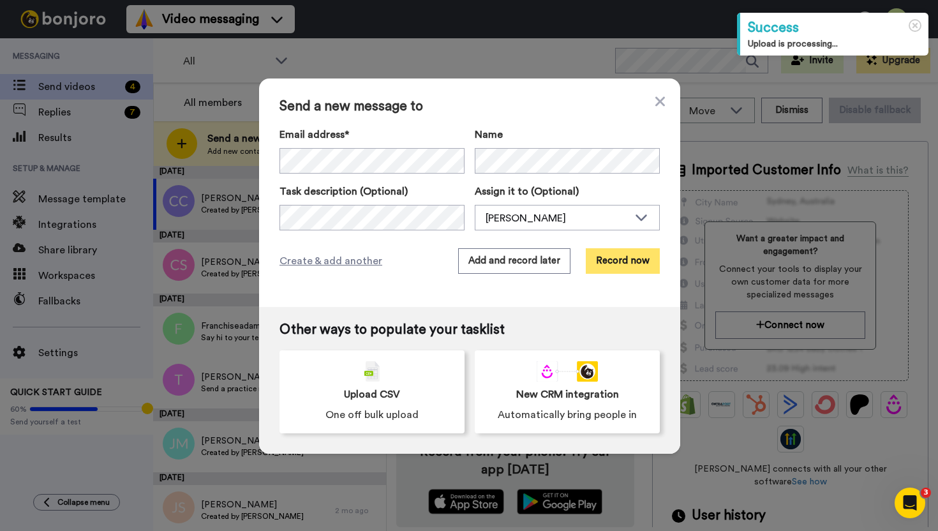
click at [611, 266] on button "Record now" at bounding box center [623, 261] width 74 height 26
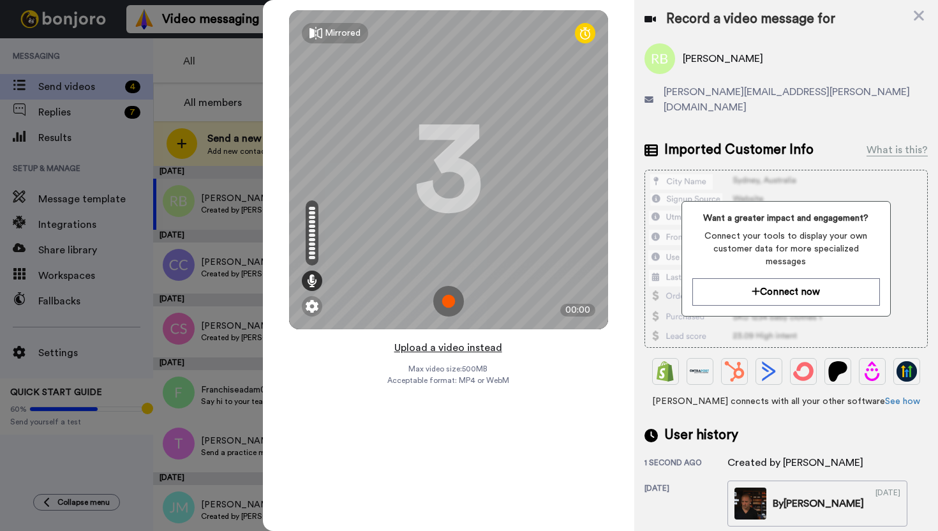
click at [444, 352] on button "Upload a video instead" at bounding box center [449, 348] width 116 height 17
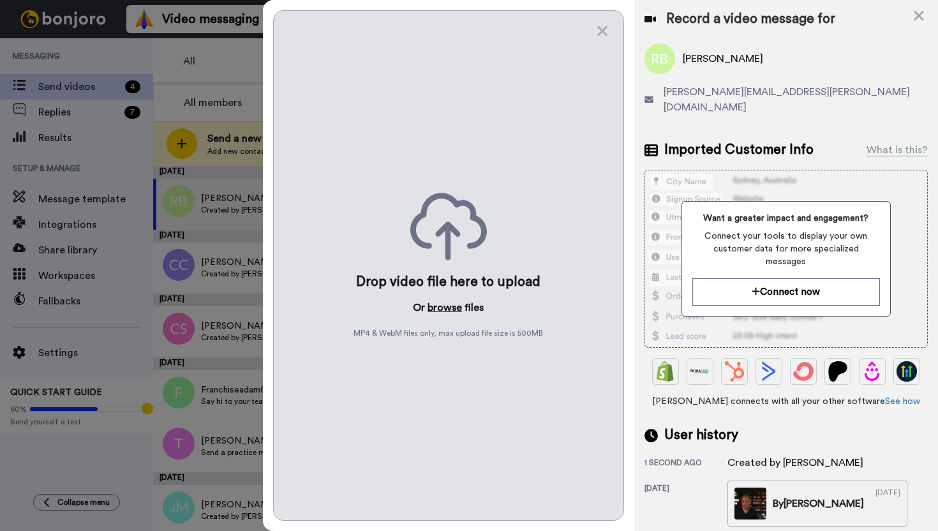
click at [444, 305] on button "browse" at bounding box center [445, 307] width 34 height 15
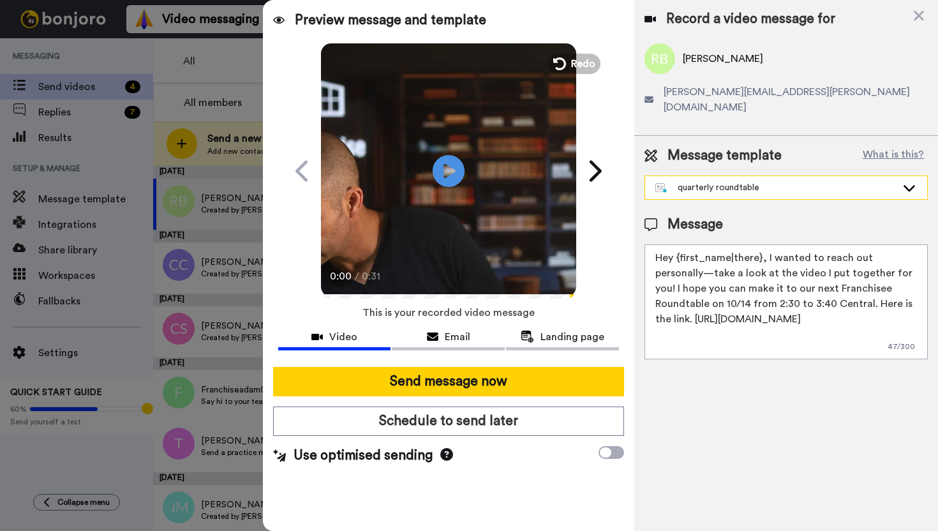
click at [712, 179] on div "quarterly roundtable" at bounding box center [786, 187] width 282 height 23
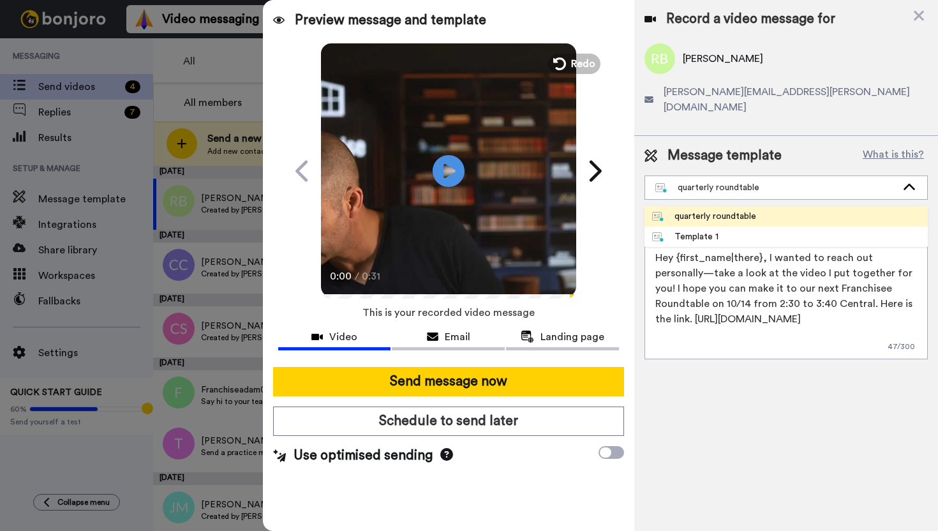
click at [705, 210] on div "quarterly roundtable" at bounding box center [704, 216] width 104 height 13
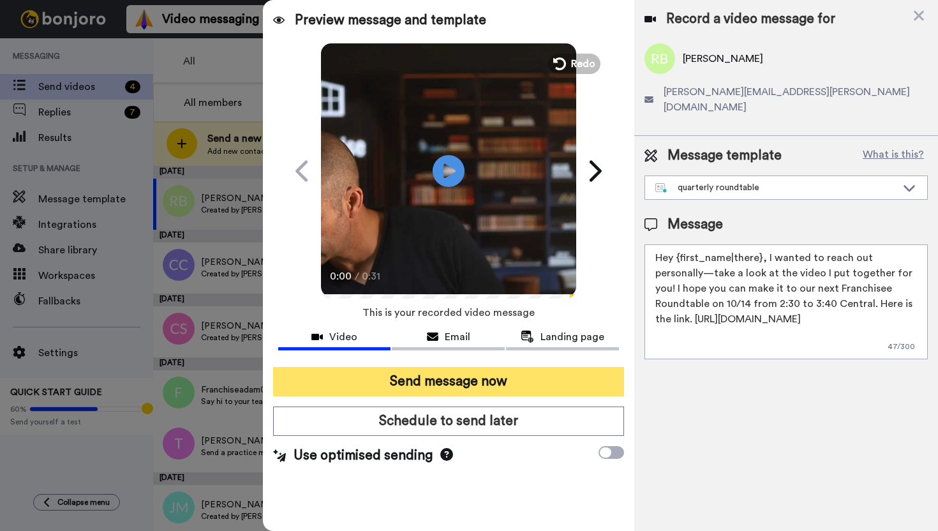
click at [448, 384] on button "Send message now" at bounding box center [448, 381] width 351 height 29
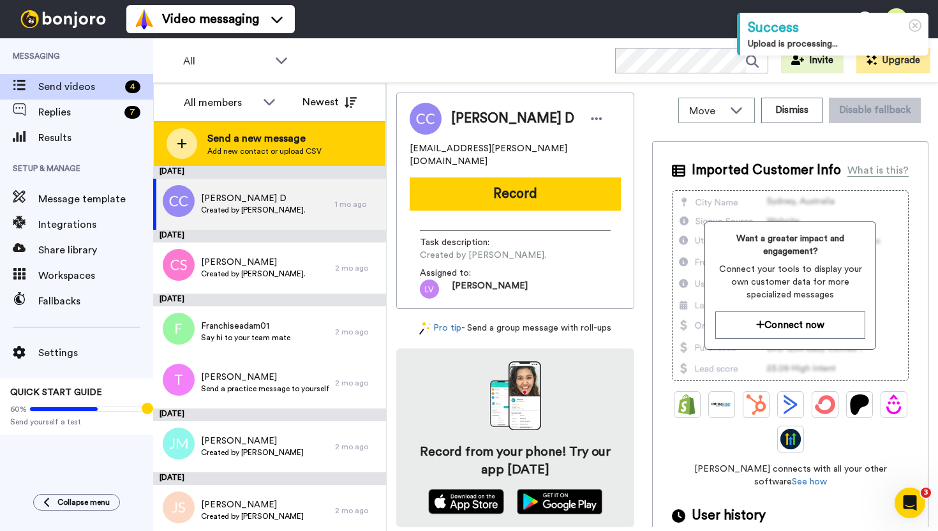
click at [253, 147] on span "Add new contact or upload CSV" at bounding box center [264, 151] width 114 height 10
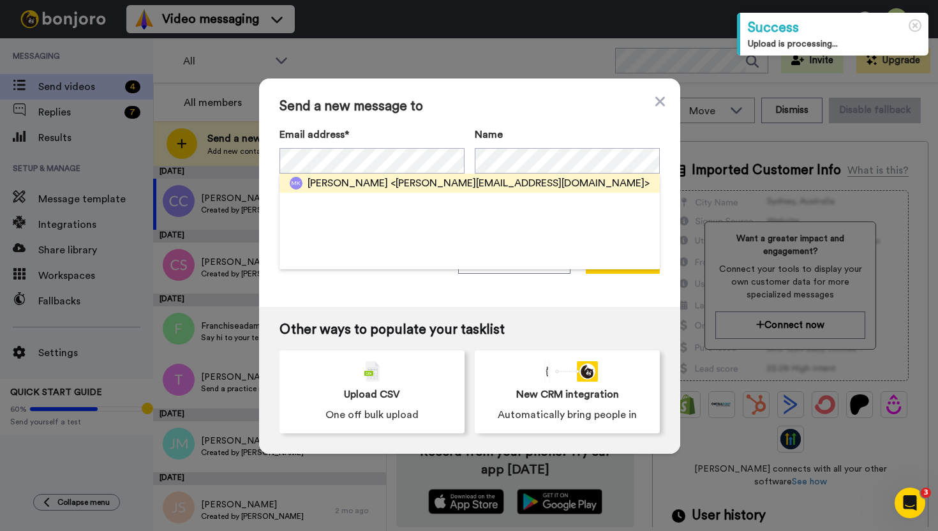
click at [436, 192] on div "[PERSON_NAME] <[PERSON_NAME][EMAIL_ADDRESS][DOMAIN_NAME]>" at bounding box center [470, 183] width 380 height 19
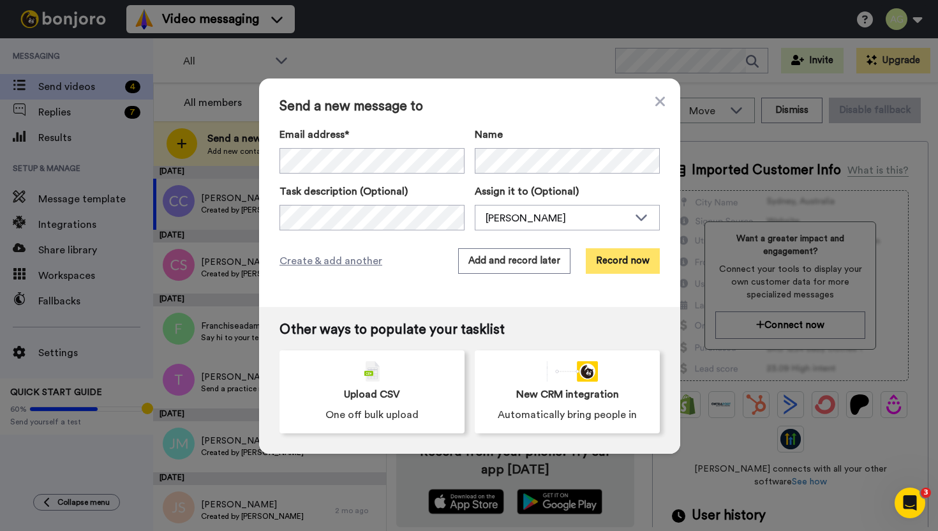
click at [625, 269] on button "Record now" at bounding box center [623, 261] width 74 height 26
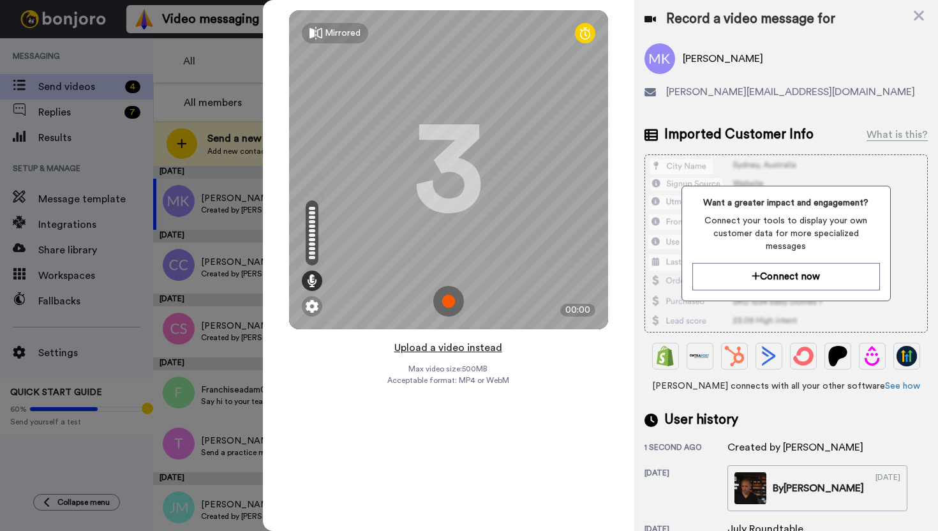
click at [454, 348] on button "Upload a video instead" at bounding box center [449, 348] width 116 height 17
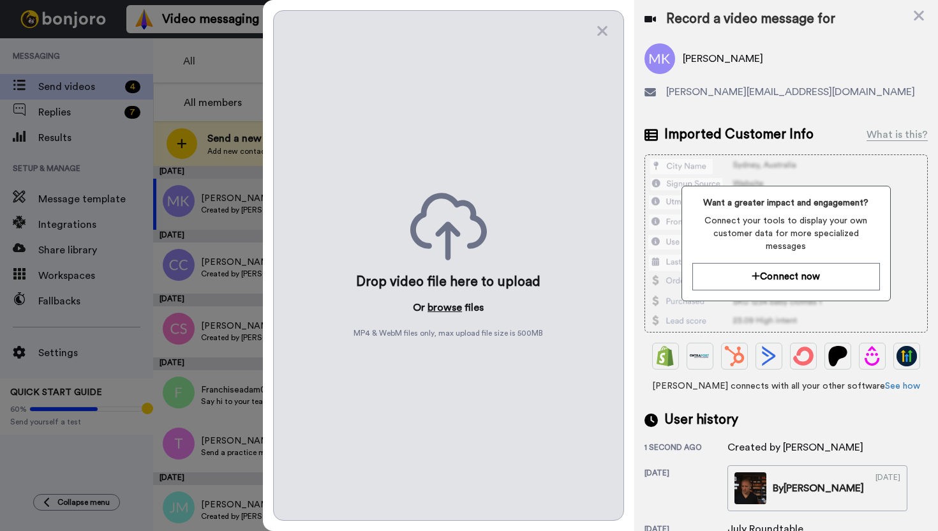
click at [449, 306] on button "browse" at bounding box center [445, 307] width 34 height 15
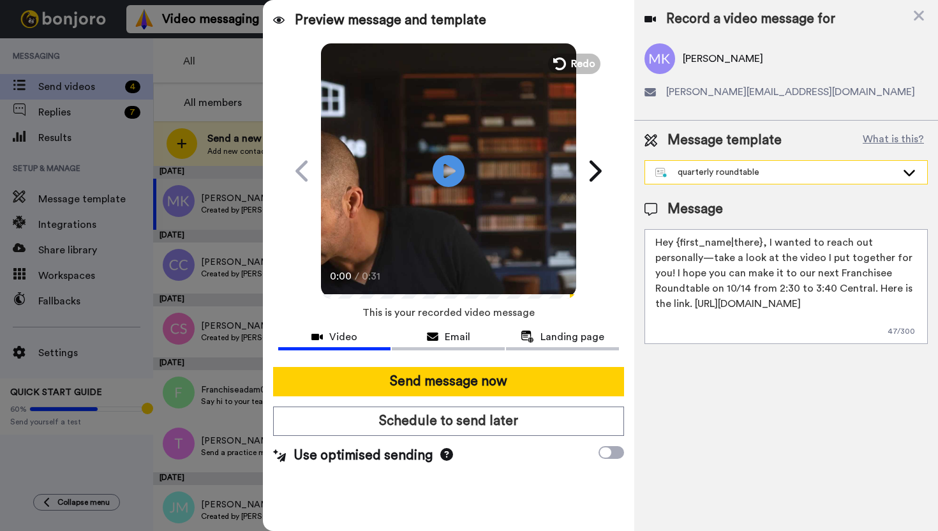
click at [768, 166] on div "quarterly roundtable" at bounding box center [775, 172] width 241 height 13
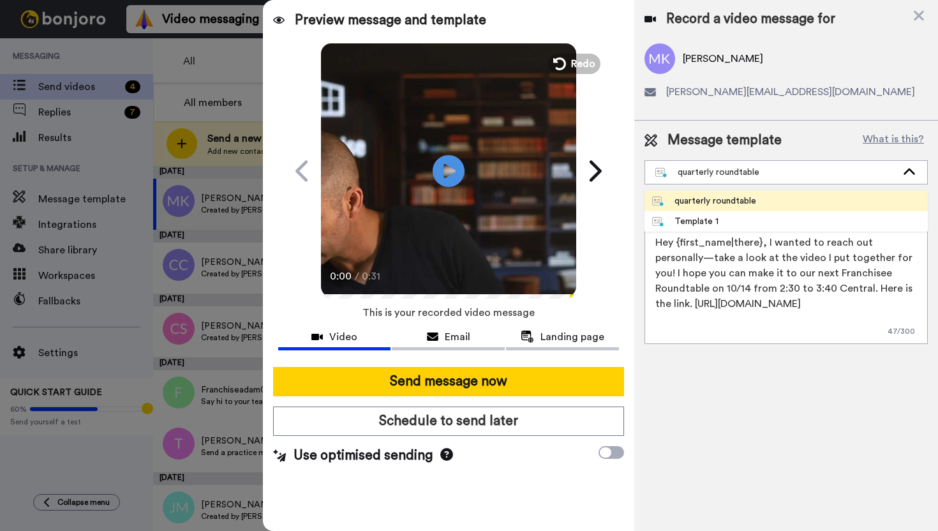
click at [728, 200] on div "quarterly roundtable" at bounding box center [704, 201] width 104 height 13
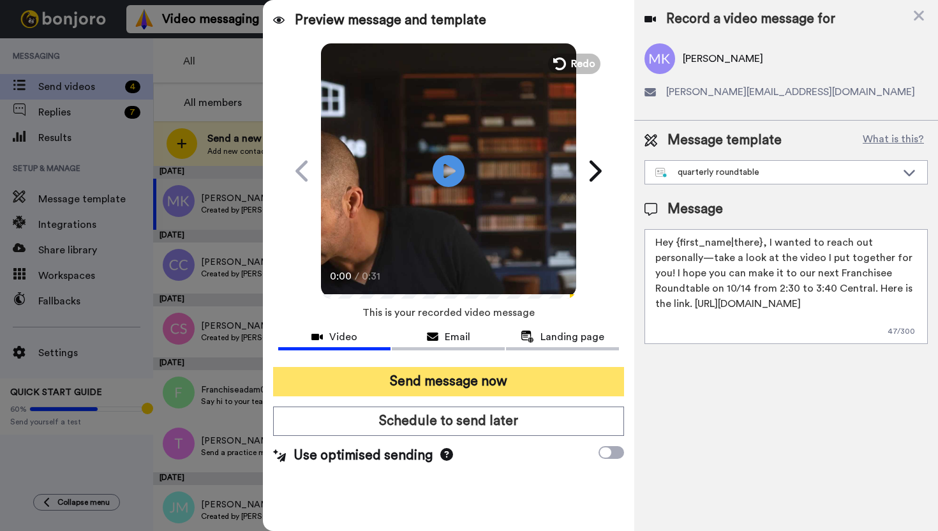
click at [482, 384] on button "Send message now" at bounding box center [448, 381] width 351 height 29
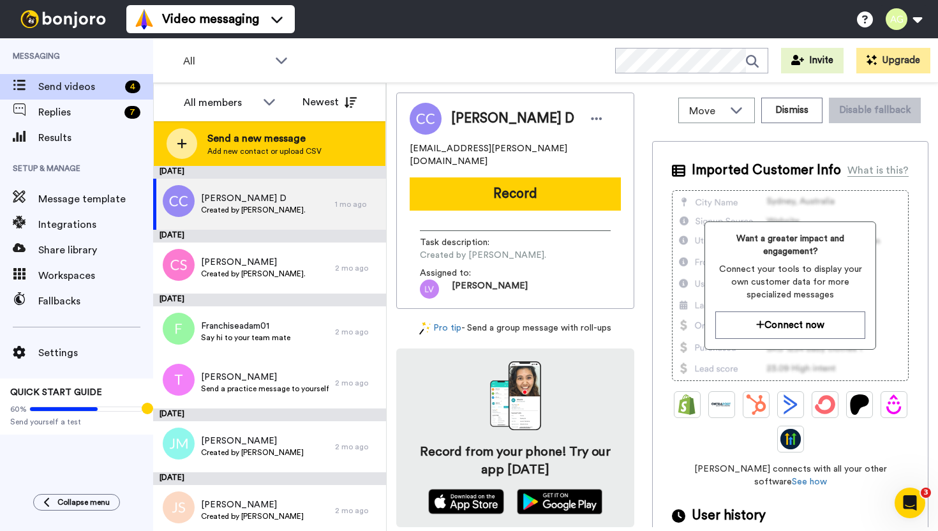
click at [309, 139] on span "Send a new message" at bounding box center [264, 138] width 114 height 15
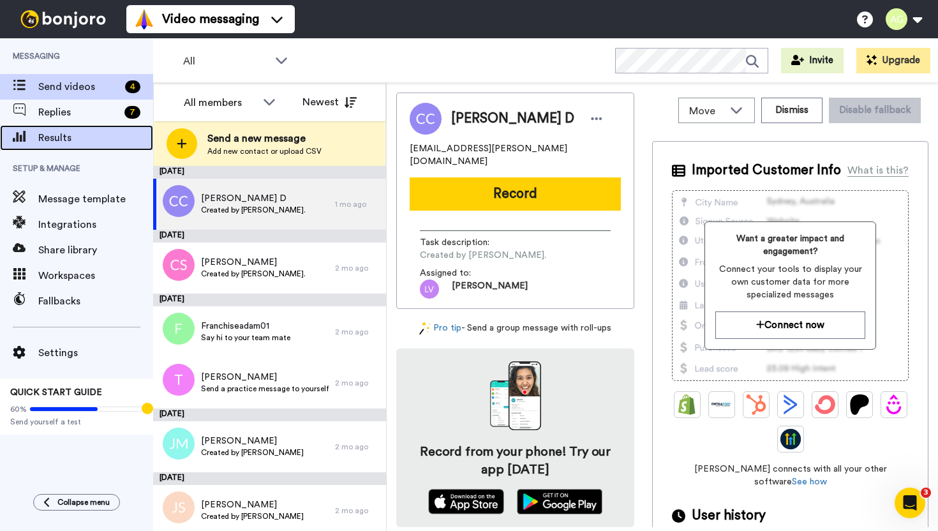
click at [84, 131] on span "Results" at bounding box center [95, 137] width 115 height 15
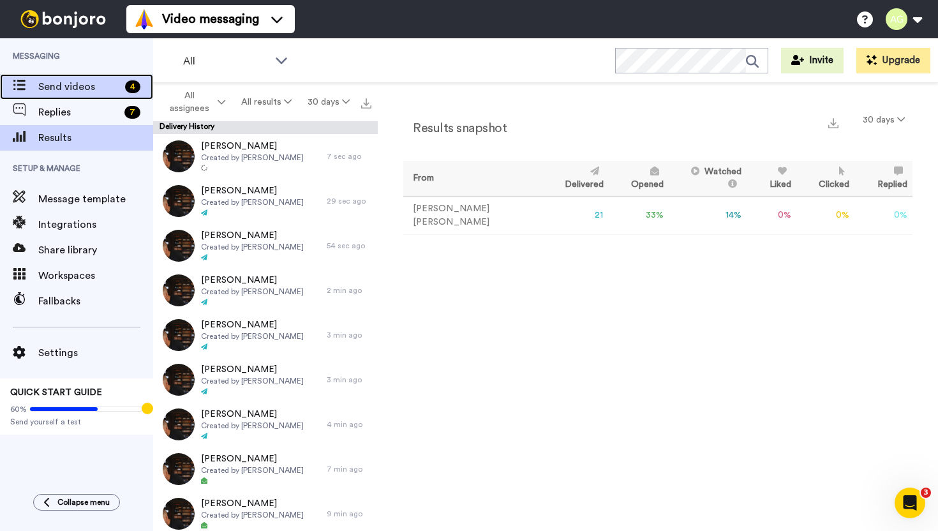
click at [63, 83] on span "Send videos" at bounding box center [79, 86] width 82 height 15
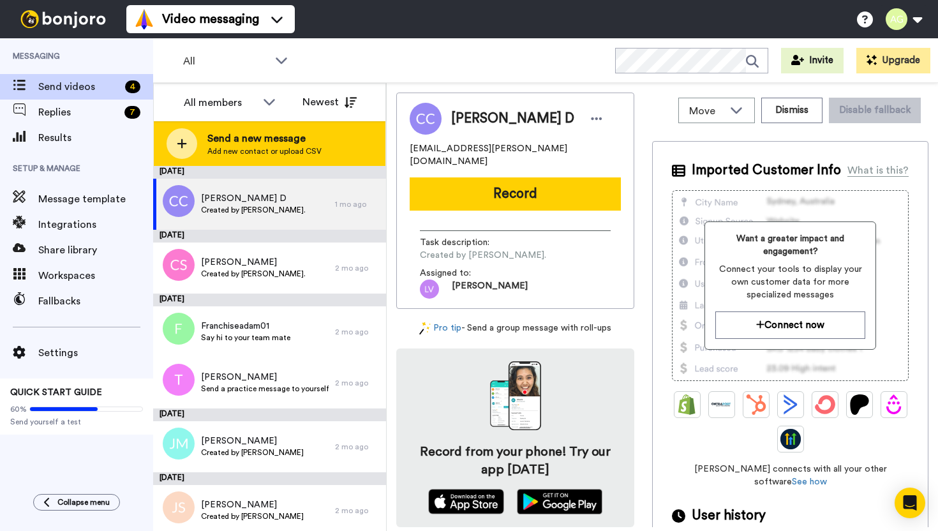
click at [296, 149] on span "Add new contact or upload CSV" at bounding box center [264, 151] width 114 height 10
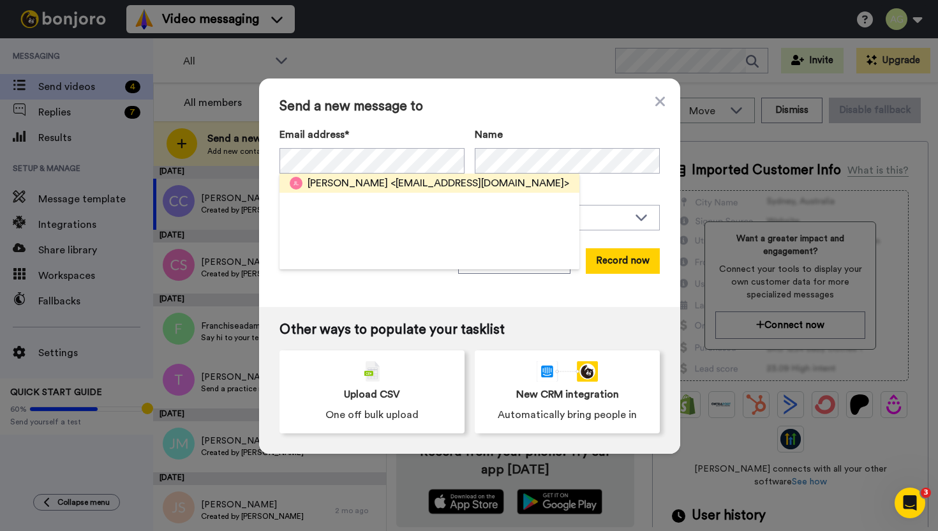
click at [440, 188] on span "<jlamb7214@hotmail.com>" at bounding box center [480, 183] width 179 height 15
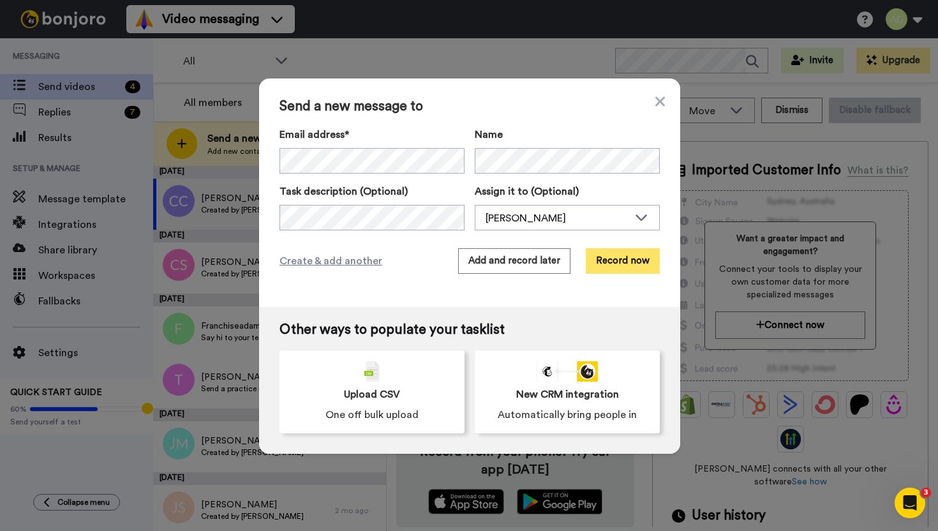
click at [610, 255] on button "Record now" at bounding box center [623, 261] width 74 height 26
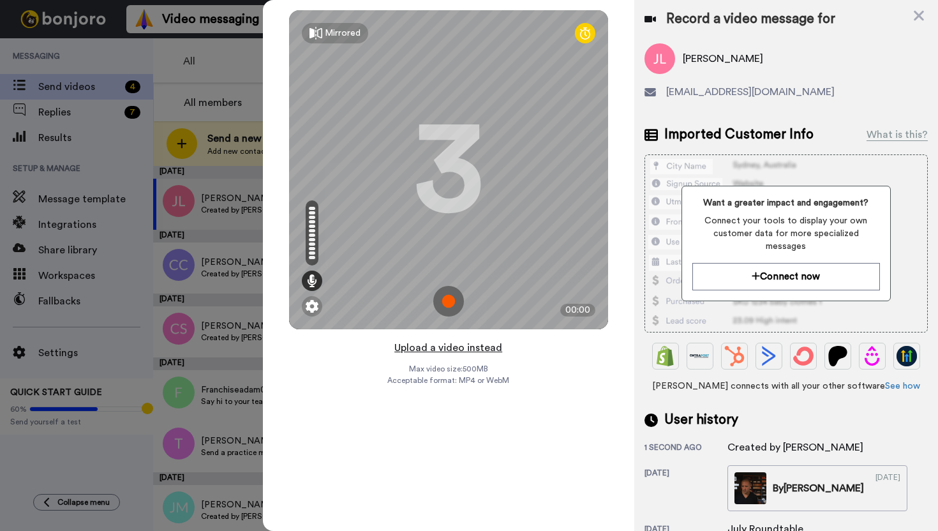
click at [462, 350] on button "Upload a video instead" at bounding box center [449, 348] width 116 height 17
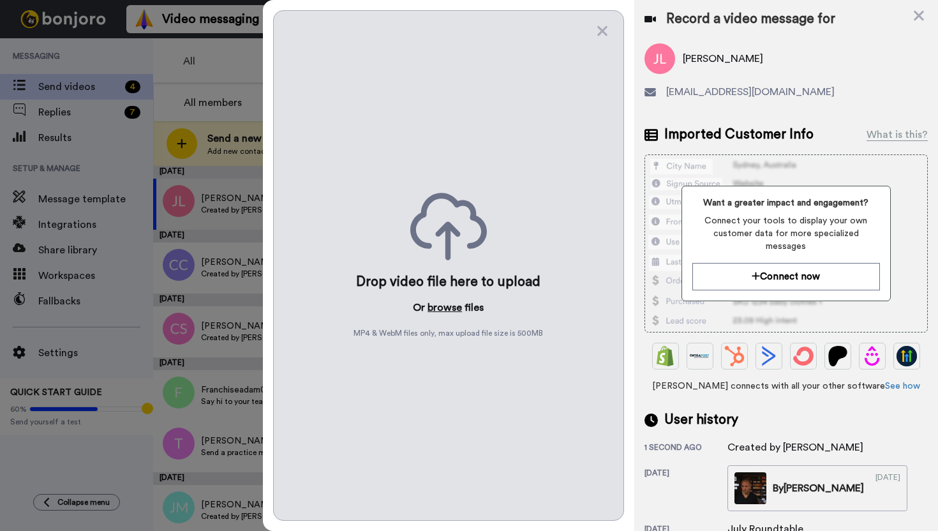
click at [441, 315] on button "browse" at bounding box center [445, 307] width 34 height 15
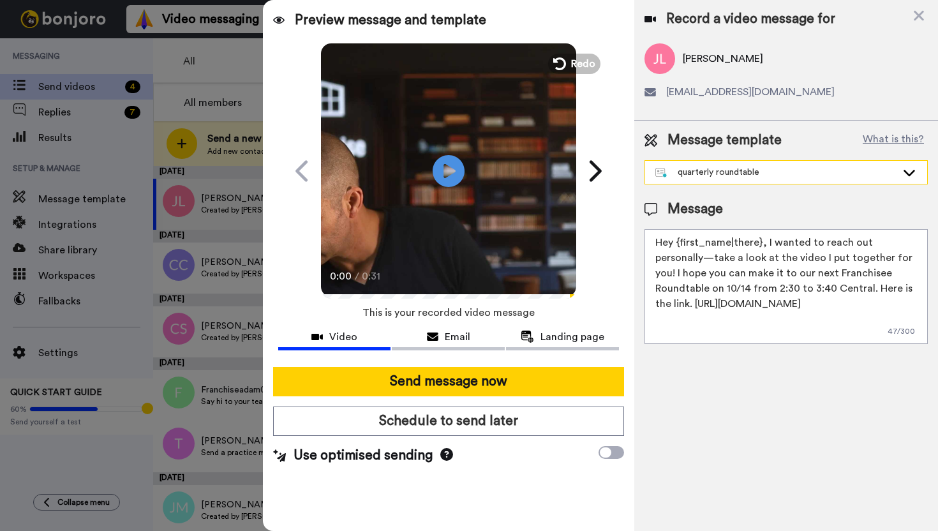
click at [741, 173] on div "quarterly roundtable" at bounding box center [775, 172] width 241 height 13
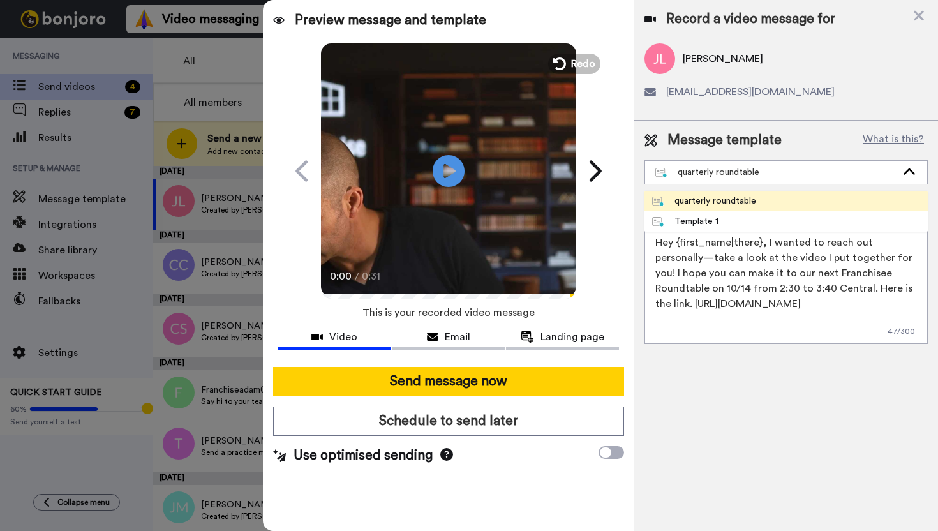
click at [719, 202] on div "quarterly roundtable" at bounding box center [704, 201] width 104 height 13
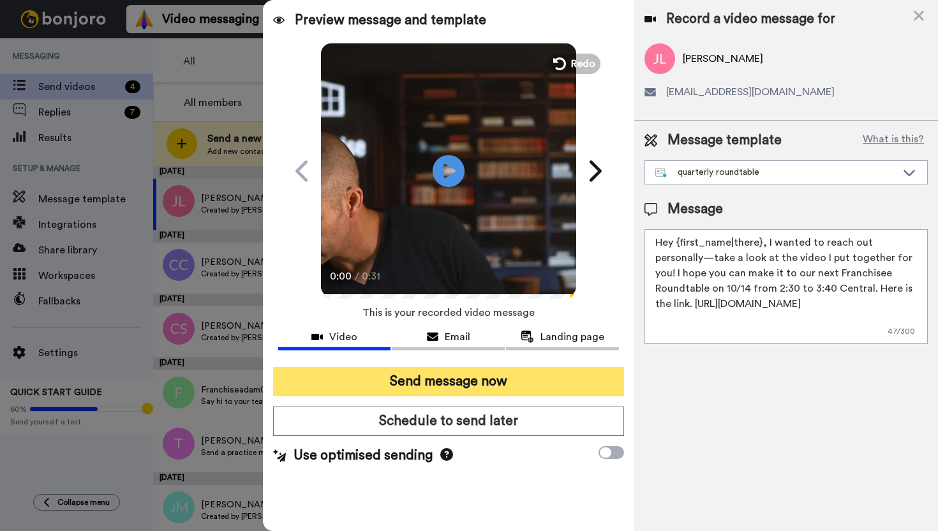
click at [517, 383] on button "Send message now" at bounding box center [448, 381] width 351 height 29
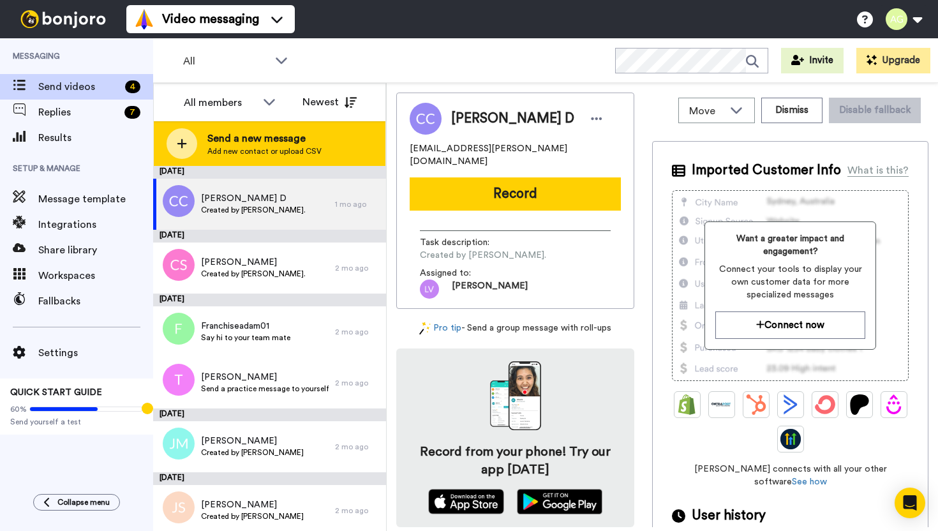
click at [260, 149] on span "Add new contact or upload CSV" at bounding box center [264, 151] width 114 height 10
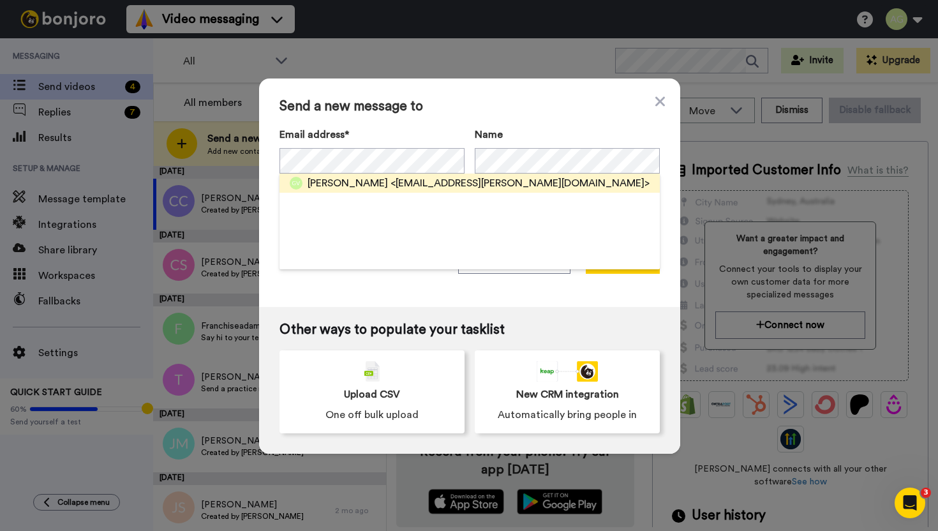
click at [365, 184] on span "Guru Vasudeva" at bounding box center [348, 183] width 80 height 15
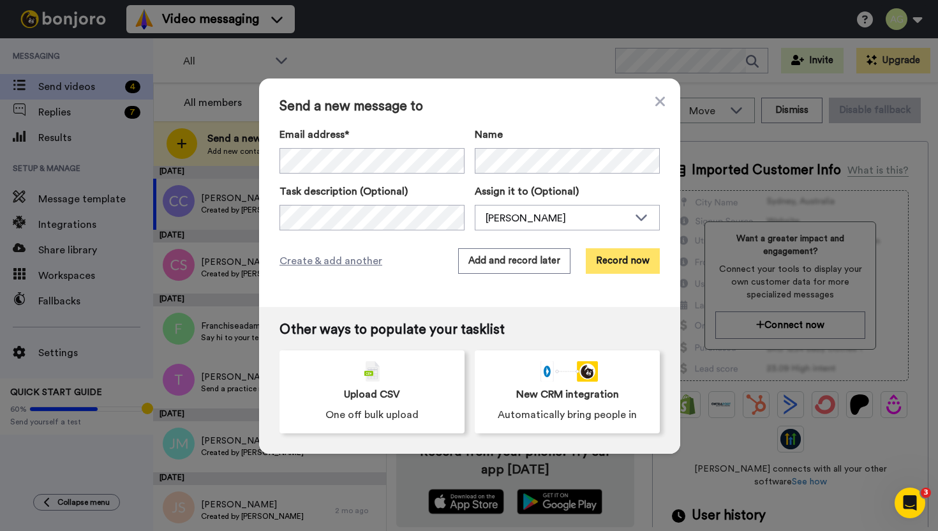
click at [625, 259] on button "Record now" at bounding box center [623, 261] width 74 height 26
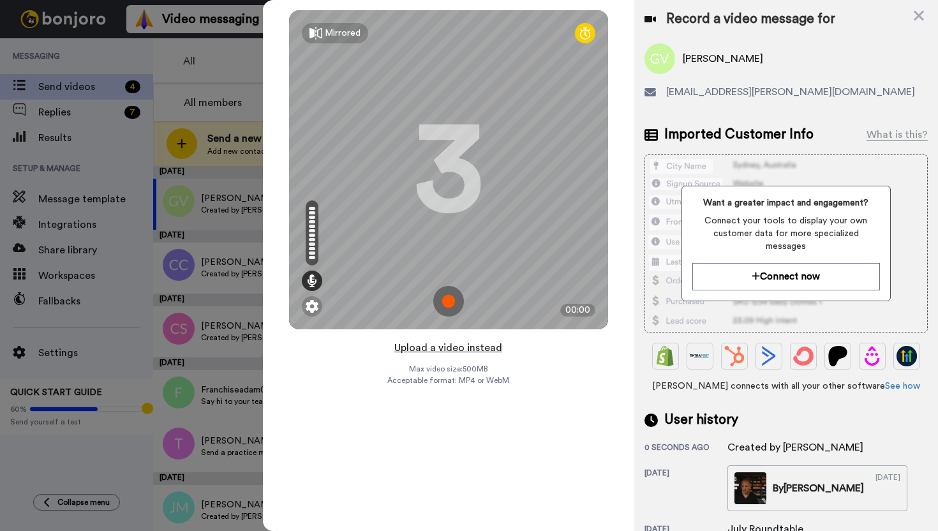
click at [458, 354] on button "Upload a video instead" at bounding box center [449, 348] width 116 height 17
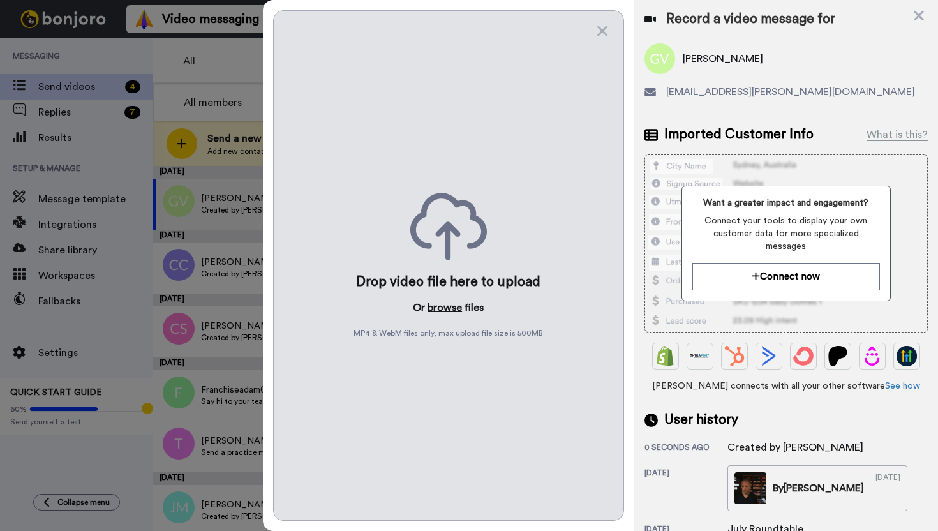
click at [438, 310] on button "browse" at bounding box center [445, 307] width 34 height 15
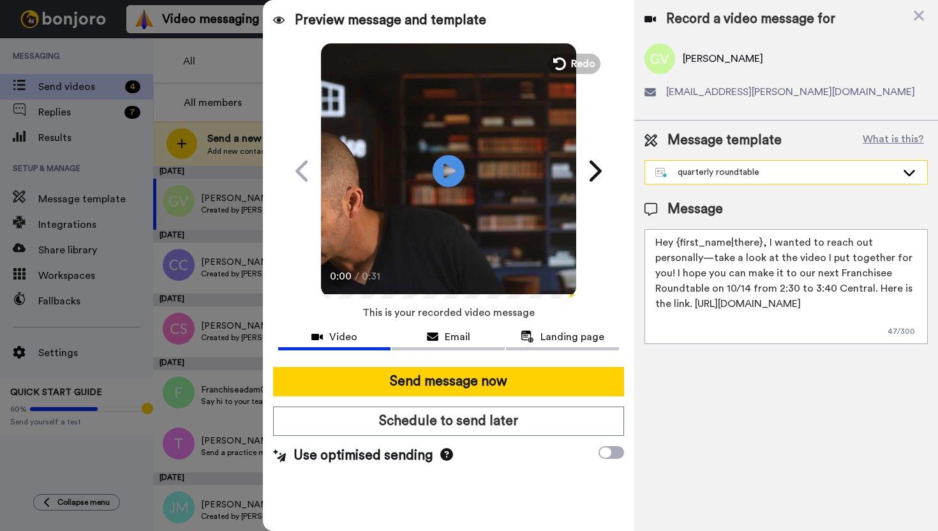
click at [754, 167] on div "quarterly roundtable" at bounding box center [775, 172] width 241 height 13
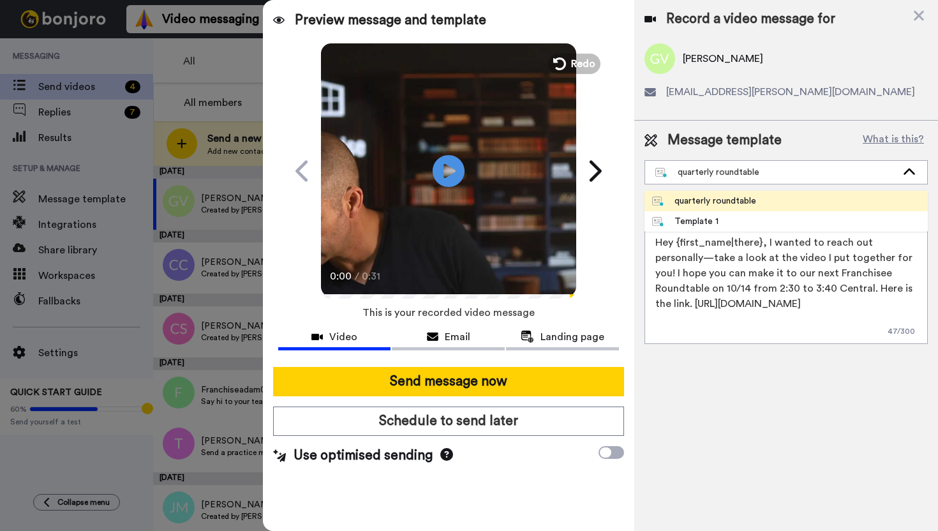
click at [738, 198] on div "quarterly roundtable" at bounding box center [704, 201] width 104 height 13
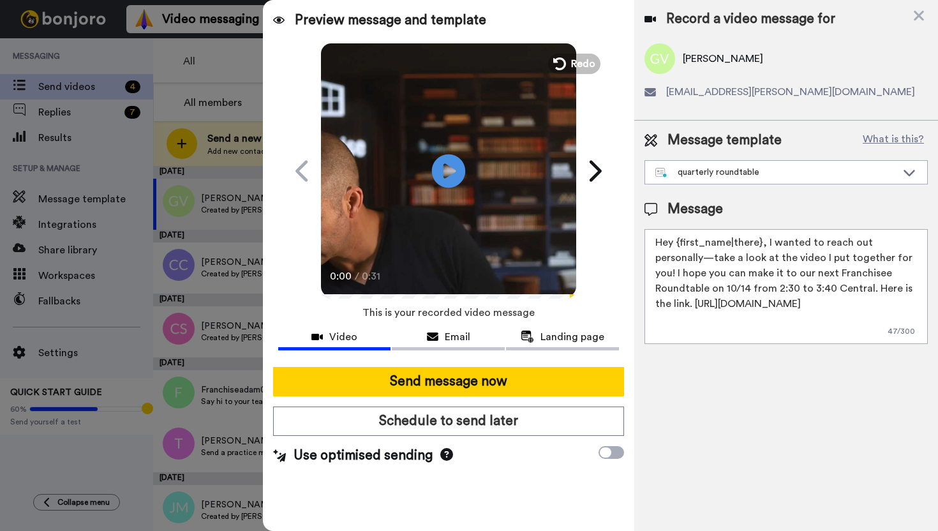
click at [431, 189] on icon "Play/Pause" at bounding box center [448, 170] width 34 height 61
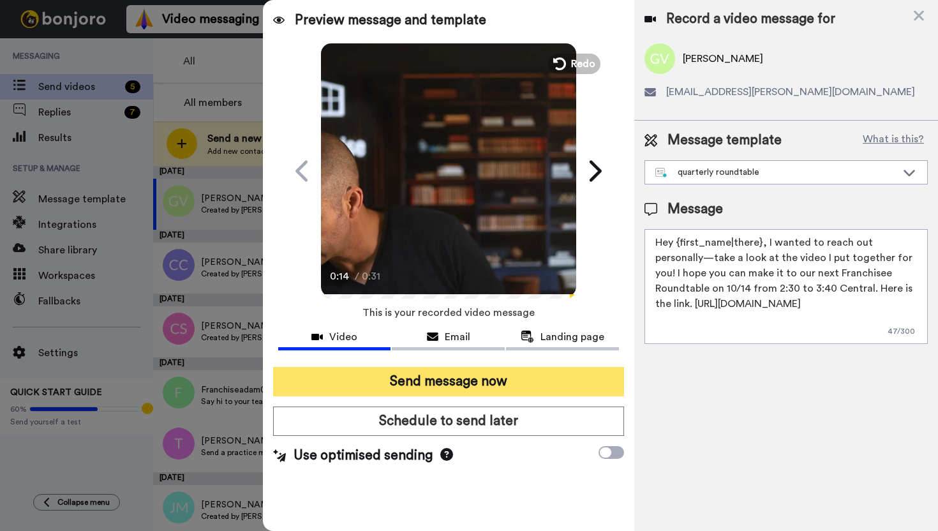
click at [557, 381] on button "Send message now" at bounding box center [448, 381] width 351 height 29
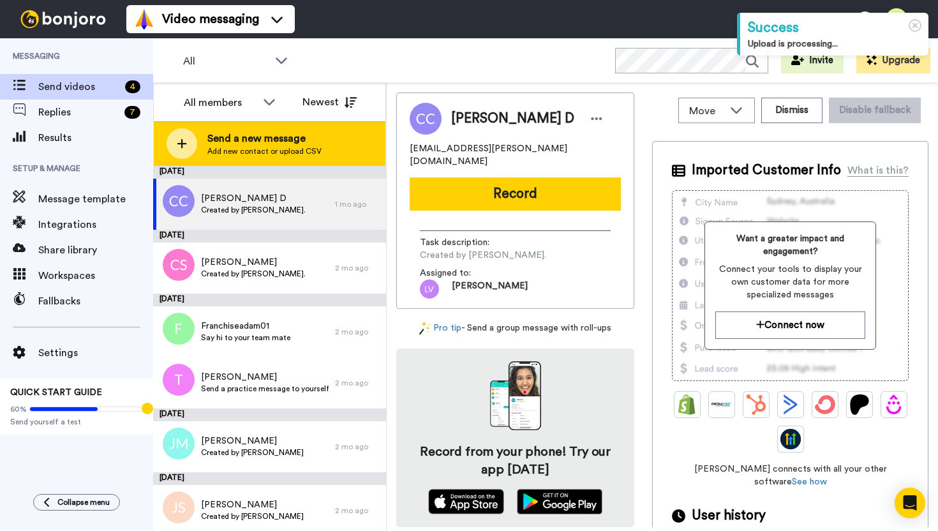
click at [234, 149] on span "Add new contact or upload CSV" at bounding box center [264, 151] width 114 height 10
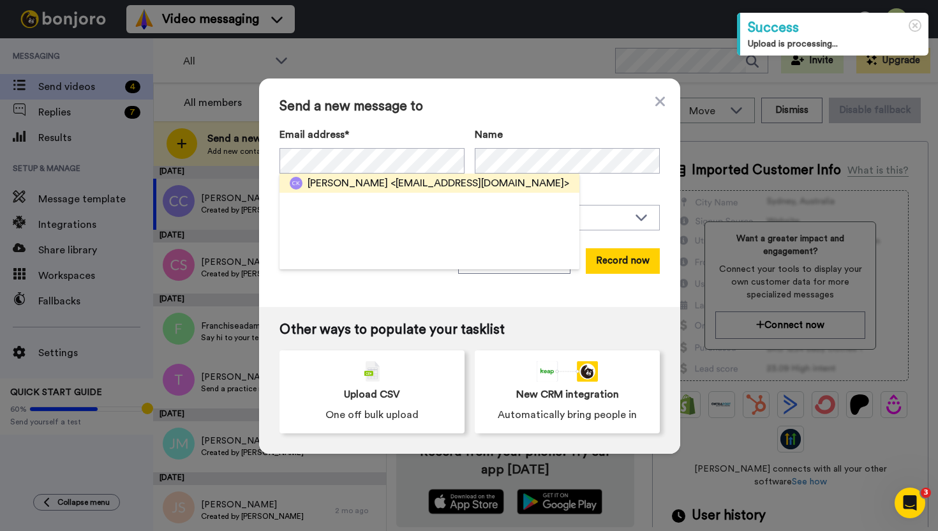
click at [366, 181] on span "[PERSON_NAME]" at bounding box center [348, 183] width 80 height 15
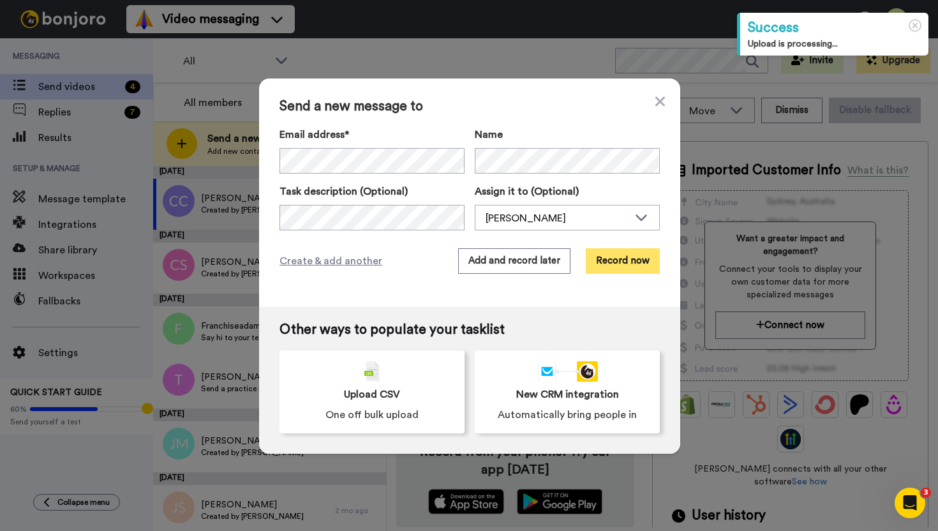
click at [621, 262] on button "Record now" at bounding box center [623, 261] width 74 height 26
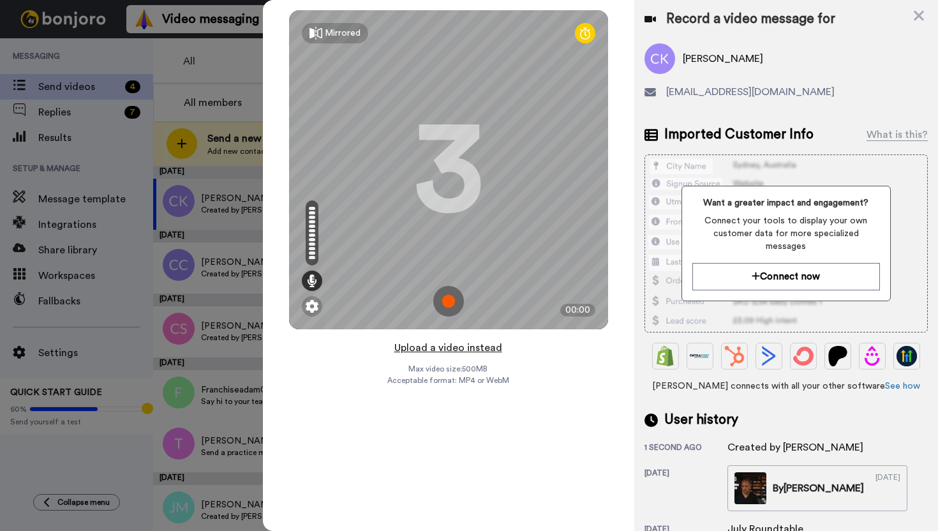
click at [491, 345] on button "Upload a video instead" at bounding box center [449, 348] width 116 height 17
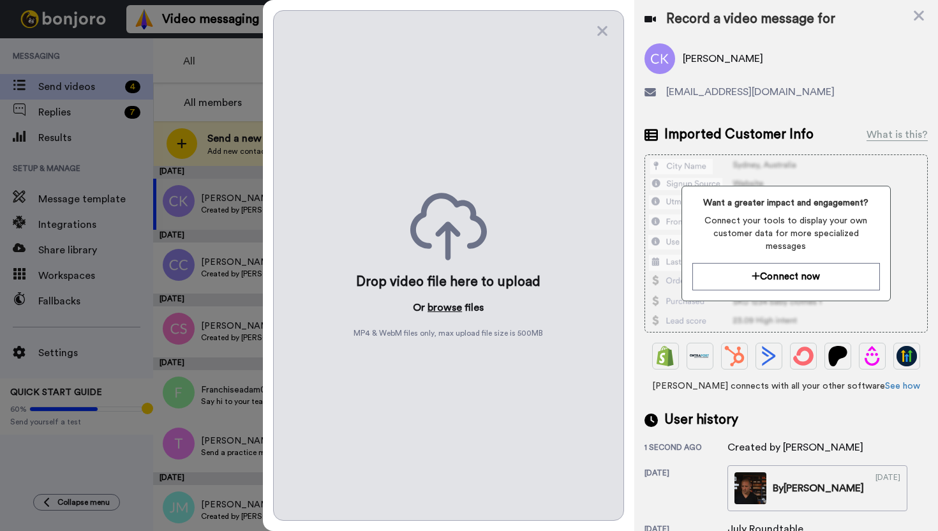
click at [437, 311] on button "browse" at bounding box center [445, 307] width 34 height 15
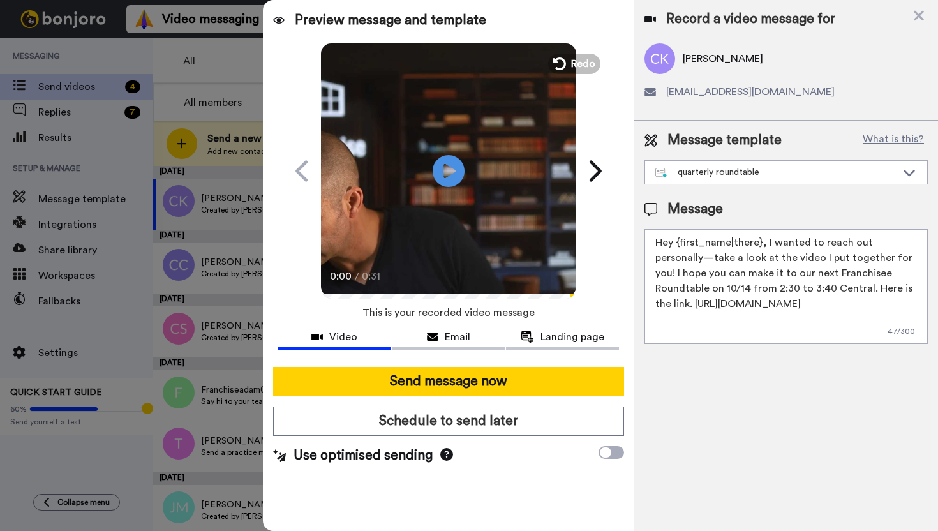
click at [725, 188] on div "Message template What is this? quarterly roundtable quarterly roundtable Templa…" at bounding box center [786, 238] width 304 height 234
click at [725, 183] on div "quarterly roundtable" at bounding box center [786, 172] width 282 height 23
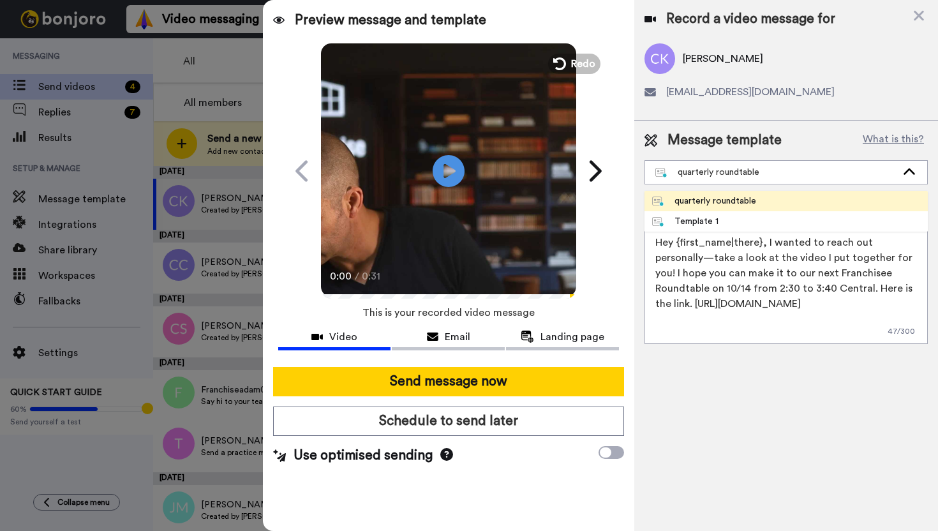
click at [720, 195] on div "quarterly roundtable" at bounding box center [704, 201] width 104 height 13
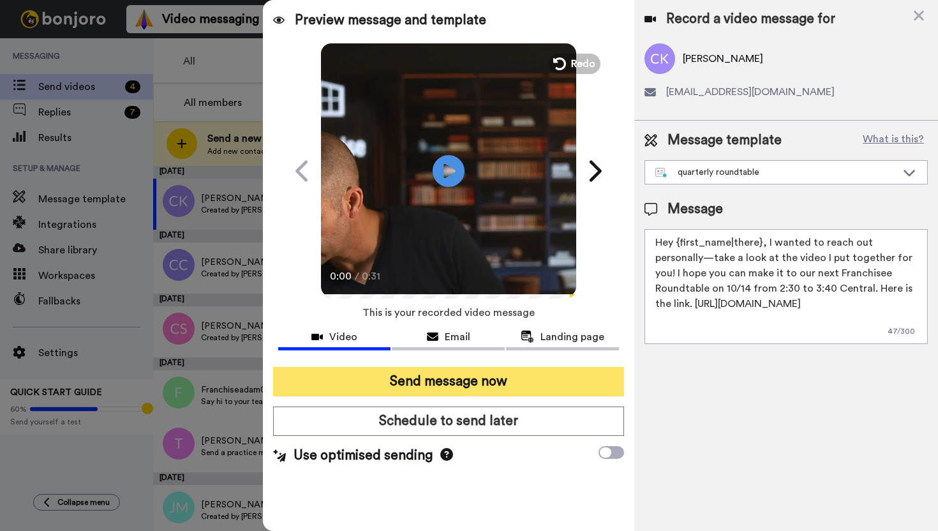
click at [408, 387] on button "Send message now" at bounding box center [448, 381] width 351 height 29
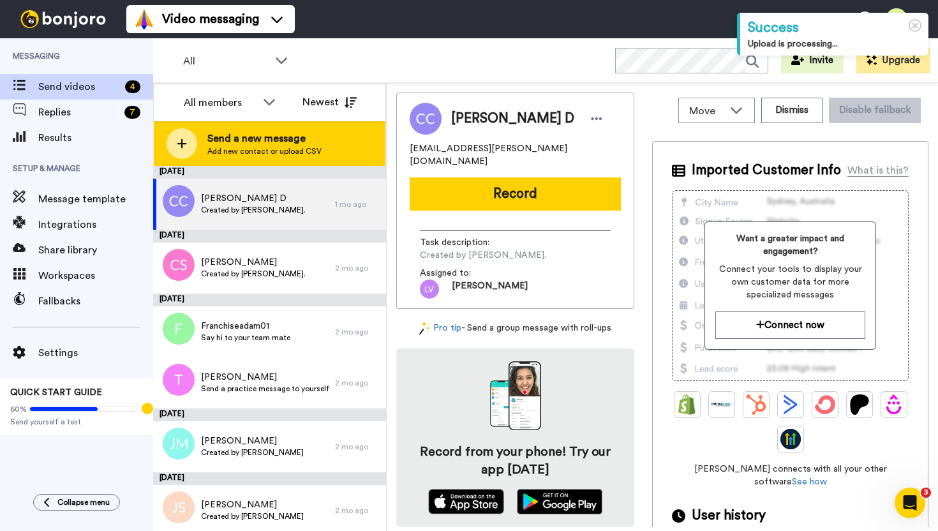
click at [227, 146] on span "Add new contact or upload CSV" at bounding box center [264, 151] width 114 height 10
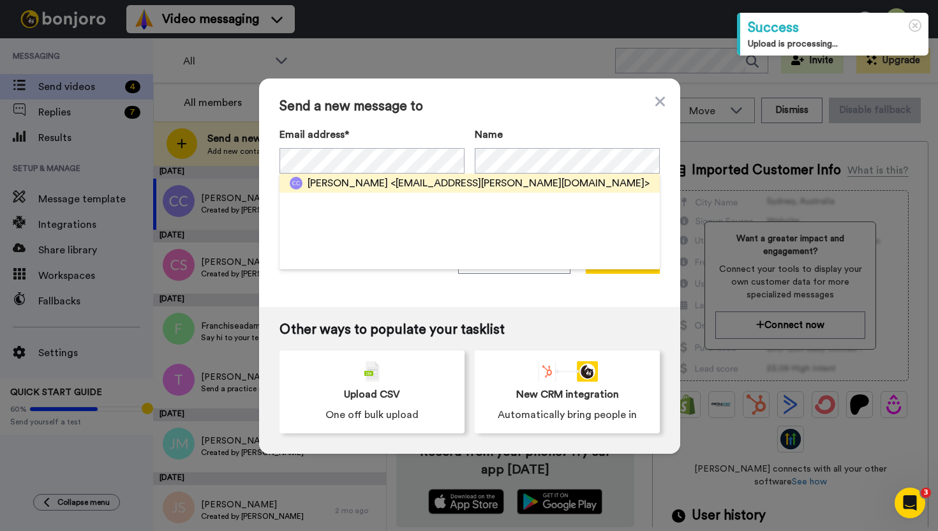
click at [401, 179] on span "<[EMAIL_ADDRESS][PERSON_NAME][DOMAIN_NAME]>" at bounding box center [520, 183] width 259 height 15
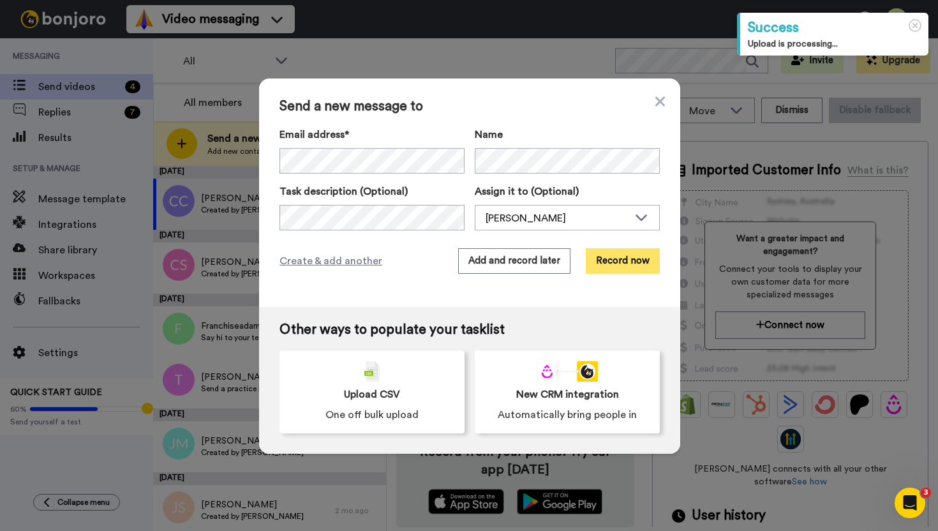
click at [620, 257] on button "Record now" at bounding box center [623, 261] width 74 height 26
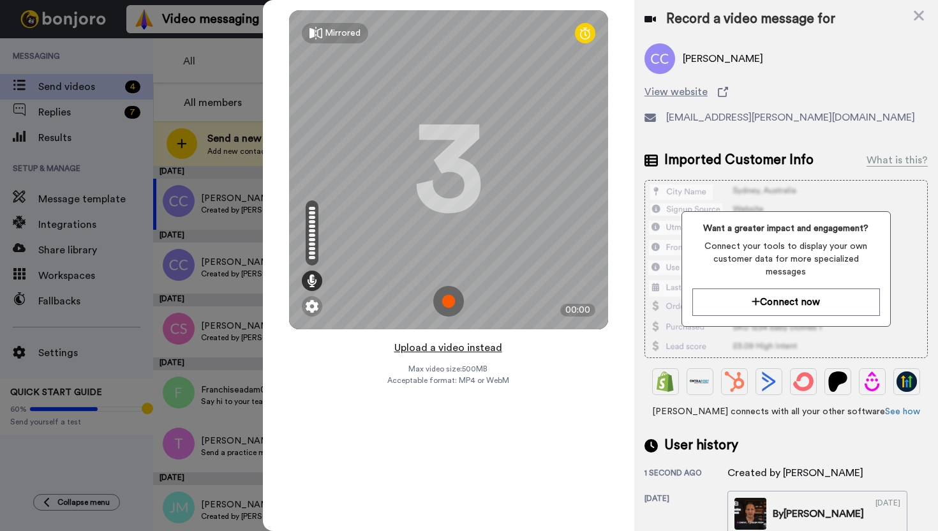
click at [480, 352] on button "Upload a video instead" at bounding box center [449, 348] width 116 height 17
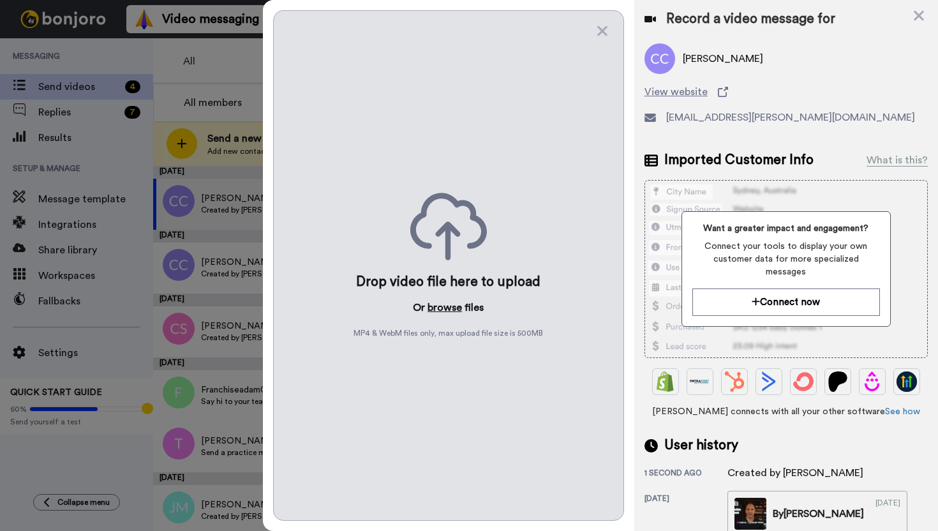
click at [450, 304] on button "browse" at bounding box center [445, 307] width 34 height 15
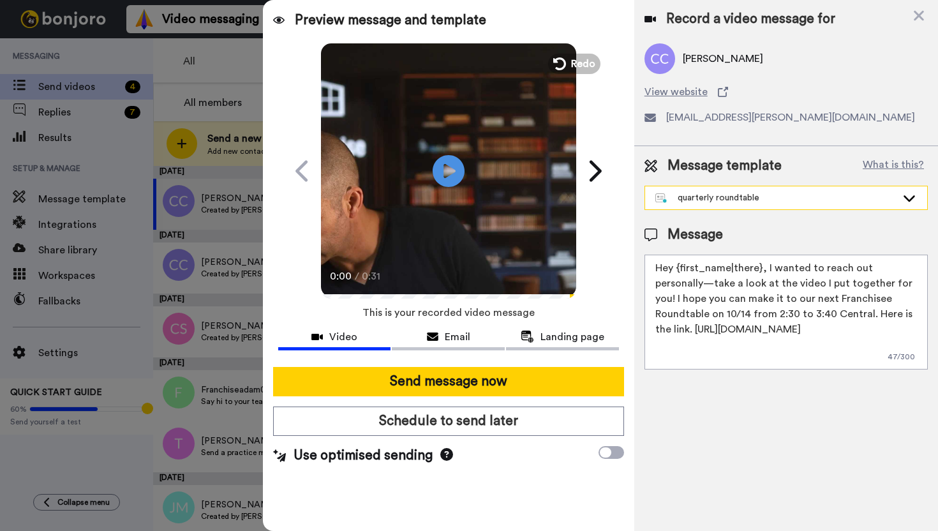
click at [781, 195] on div "quarterly roundtable" at bounding box center [775, 197] width 241 height 13
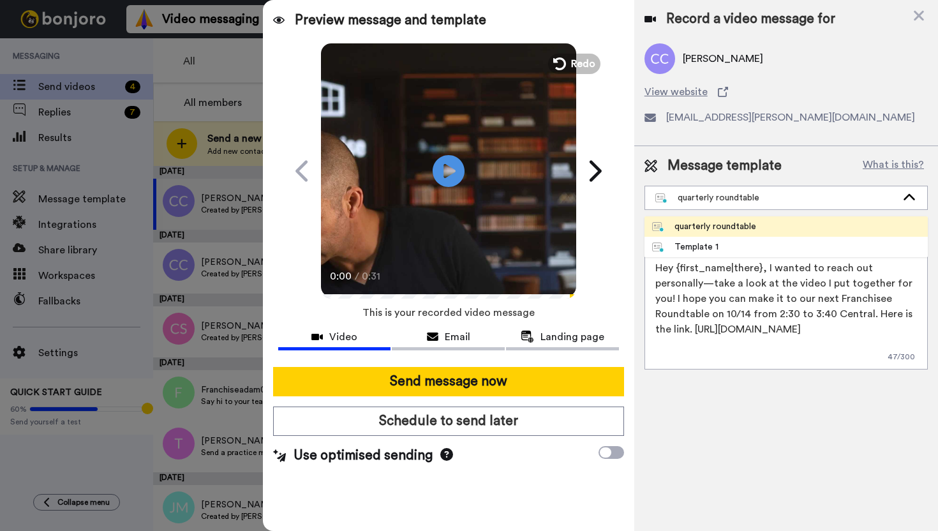
click at [747, 229] on div "quarterly roundtable" at bounding box center [704, 226] width 104 height 13
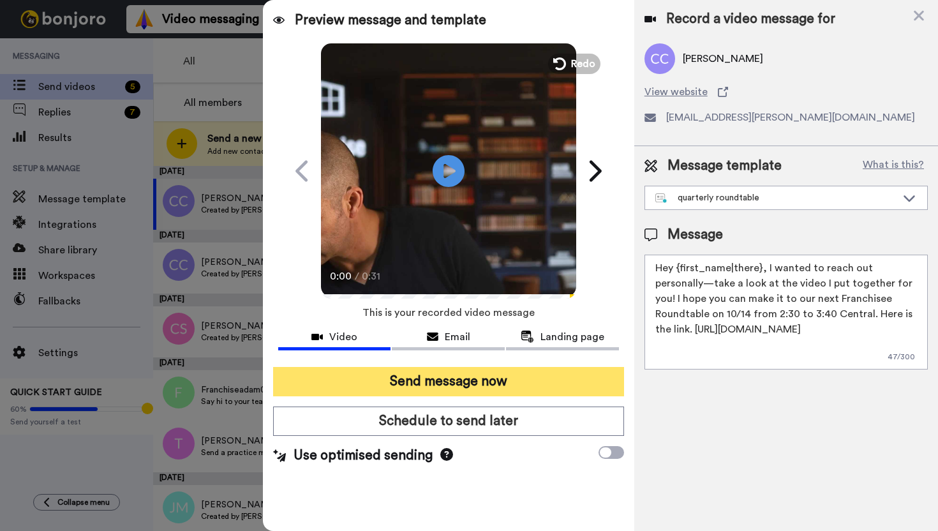
click at [526, 387] on button "Send message now" at bounding box center [448, 381] width 351 height 29
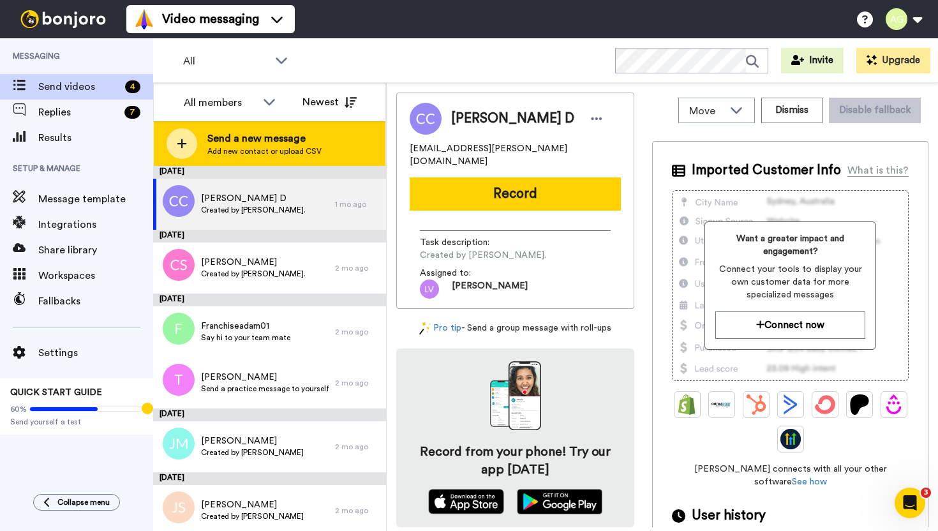
click at [225, 131] on span "Send a new message" at bounding box center [264, 138] width 114 height 15
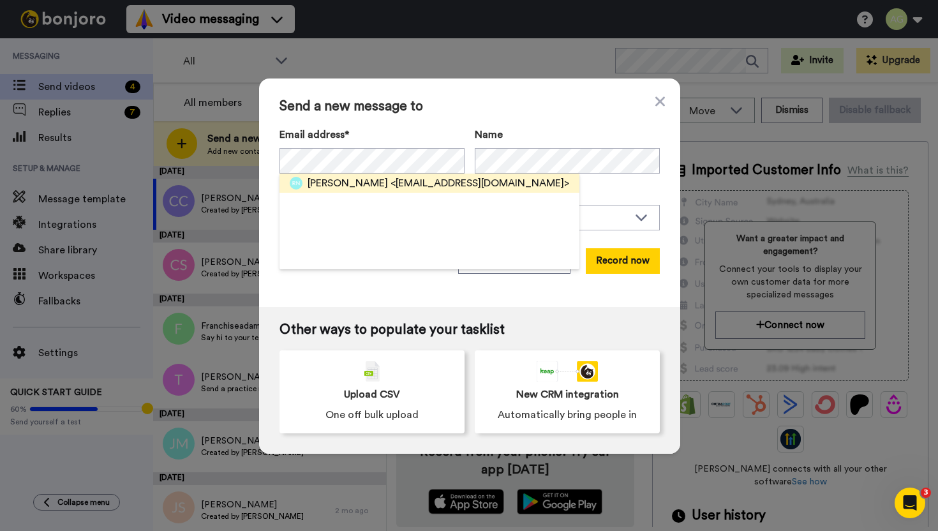
click at [463, 189] on span "<[EMAIL_ADDRESS][DOMAIN_NAME]>" at bounding box center [480, 183] width 179 height 15
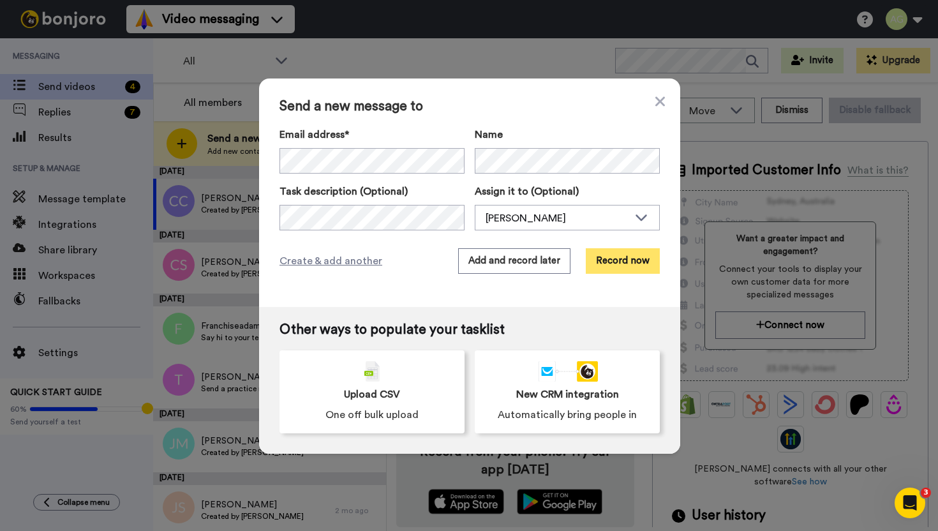
click at [645, 265] on button "Record now" at bounding box center [623, 261] width 74 height 26
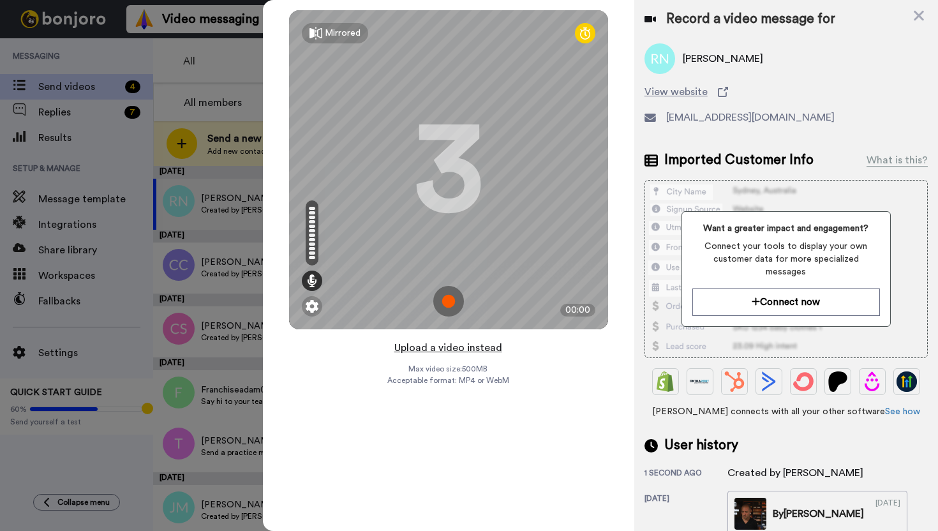
click at [462, 350] on button "Upload a video instead" at bounding box center [449, 348] width 116 height 17
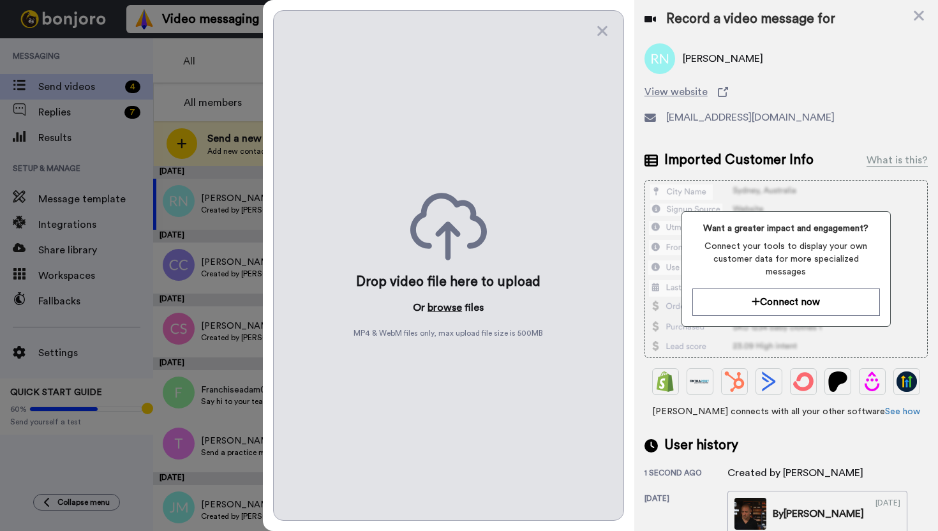
click at [441, 311] on button "browse" at bounding box center [445, 307] width 34 height 15
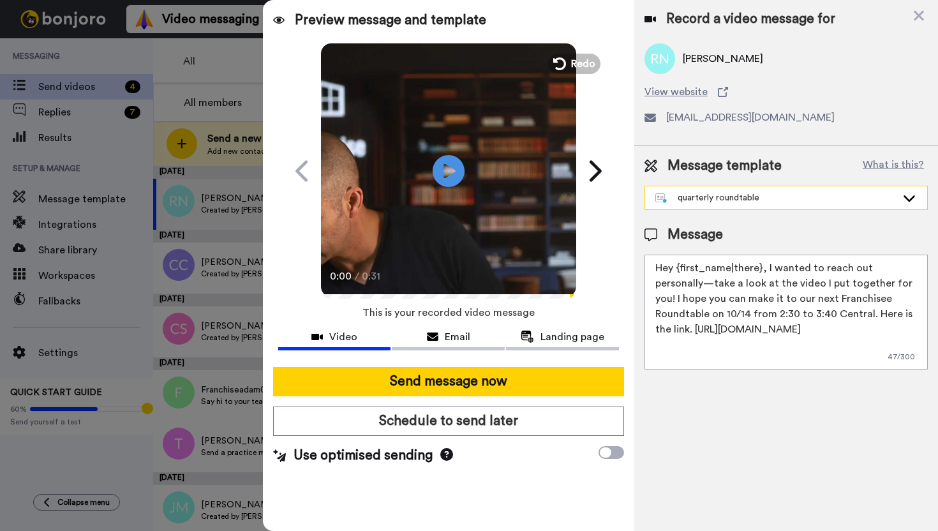
click at [750, 207] on div "quarterly roundtable" at bounding box center [786, 197] width 282 height 23
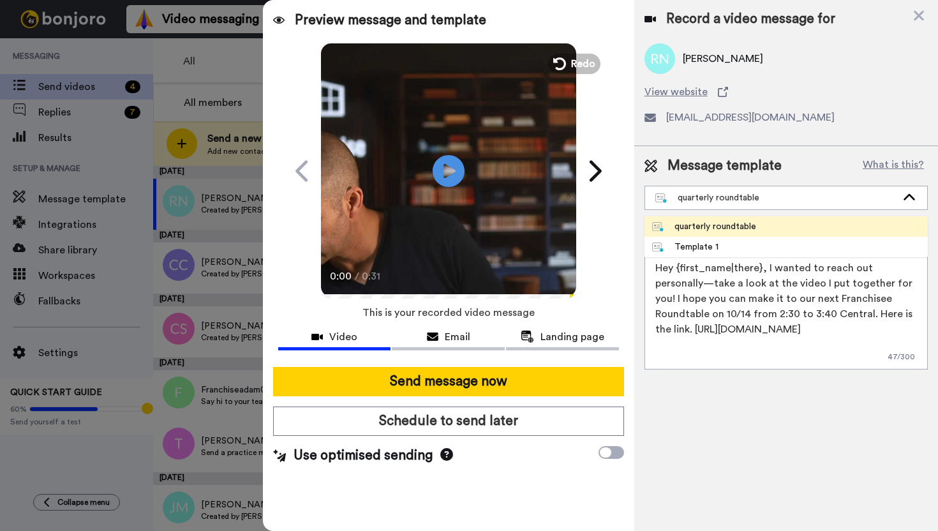
click at [738, 225] on div "quarterly roundtable" at bounding box center [704, 226] width 104 height 13
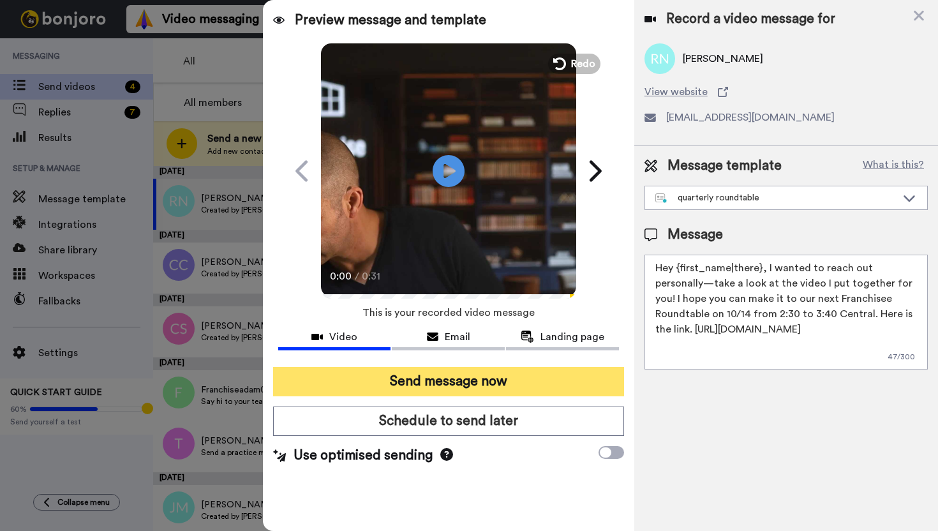
click at [474, 376] on button "Send message now" at bounding box center [448, 381] width 351 height 29
